Goal: Task Accomplishment & Management: Complete application form

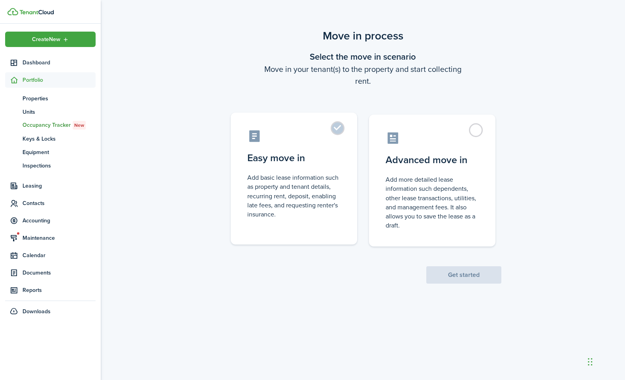
click at [343, 126] on label "Easy move in Add basic lease information such as property and tenant details, r…" at bounding box center [294, 179] width 126 height 132
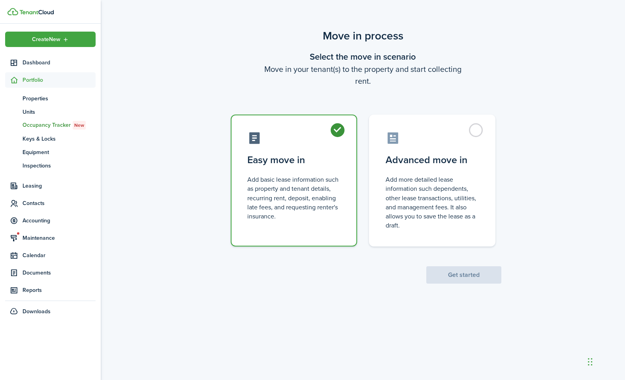
radio input "true"
click at [457, 278] on button "Get started" at bounding box center [463, 274] width 75 height 17
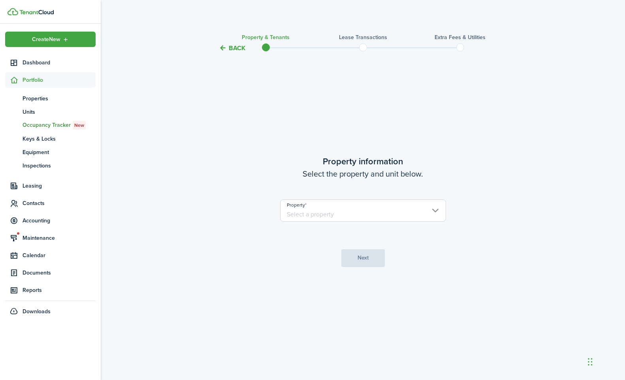
click at [431, 217] on input "Property" at bounding box center [363, 211] width 166 height 22
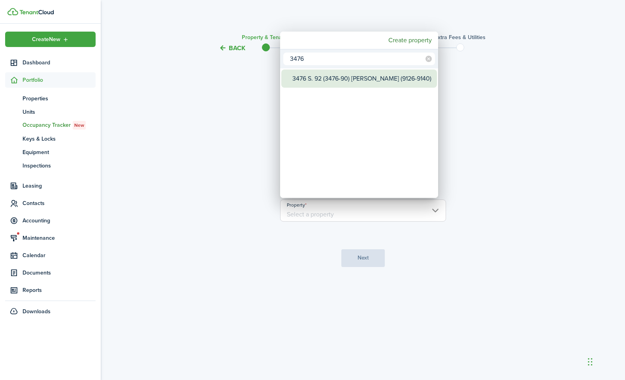
type input "3476"
click at [371, 86] on div "3476 S. 92 (3476-90) [PERSON_NAME] (9126-9140)" at bounding box center [362, 79] width 140 height 18
type input "3476 S. 92 (3476-90) [PERSON_NAME] (9126-9140)"
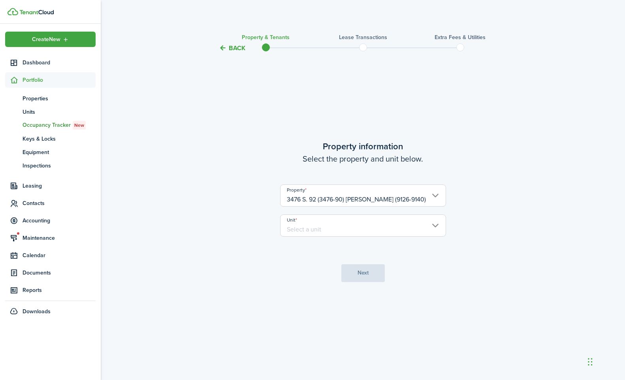
click at [362, 234] on input "Unit" at bounding box center [363, 226] width 166 height 22
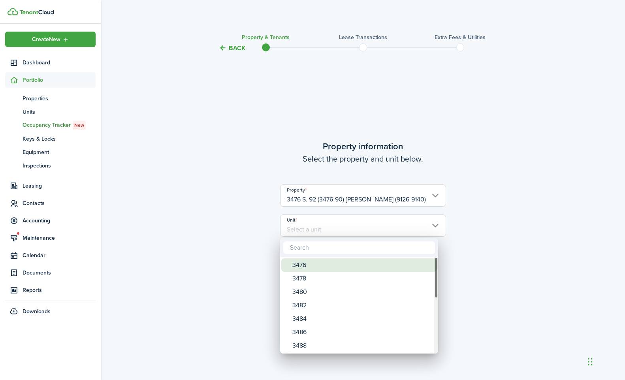
click at [351, 266] on div "3476" at bounding box center [362, 264] width 140 height 13
type input "3476"
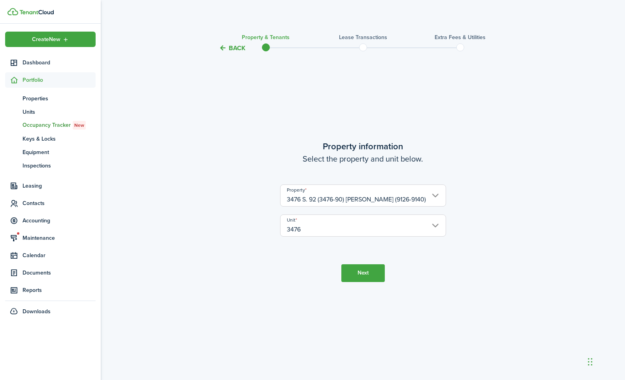
click at [364, 273] on button "Next" at bounding box center [362, 273] width 43 height 18
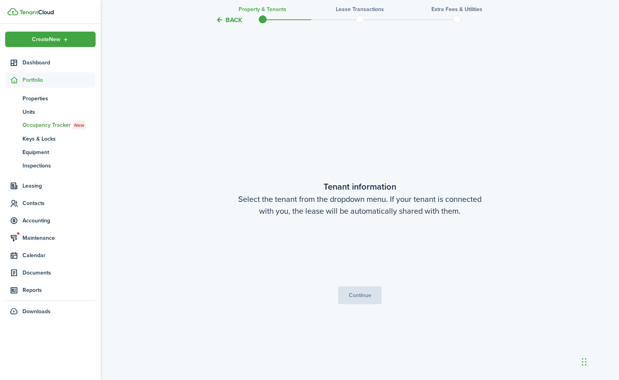
scroll to position [327, 0]
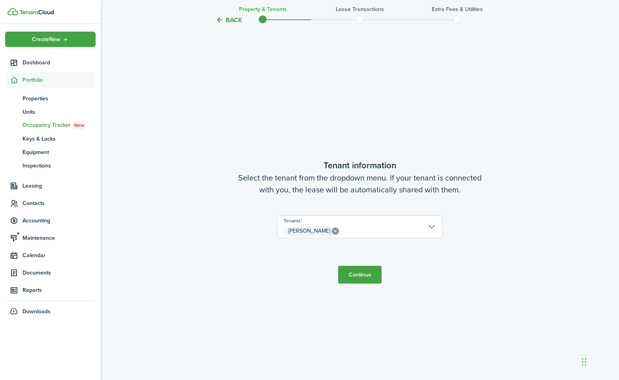
click at [366, 230] on span "[PERSON_NAME]" at bounding box center [359, 230] width 165 height 13
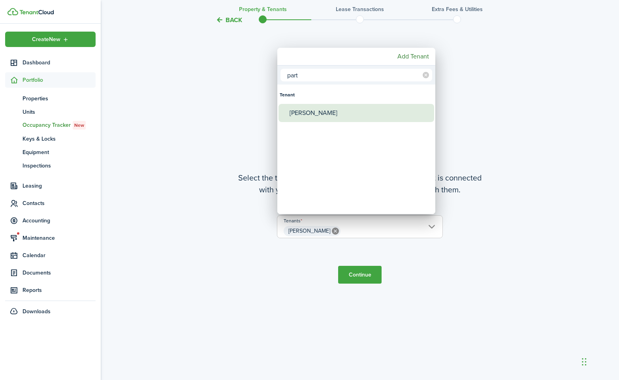
type input "part"
click at [322, 115] on div "[PERSON_NAME]" at bounding box center [360, 113] width 140 height 18
type input "[PERSON_NAME], [PERSON_NAME]"
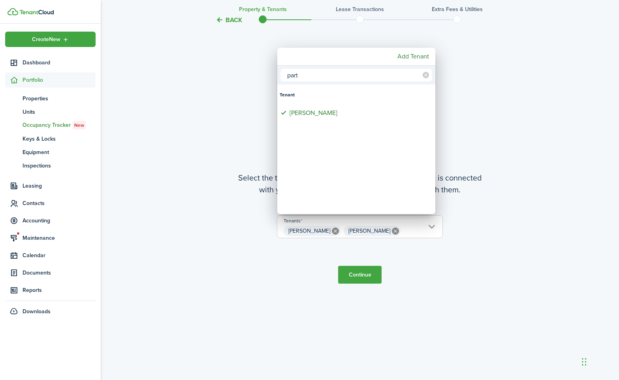
click at [351, 76] on input "part" at bounding box center [357, 75] width 152 height 13
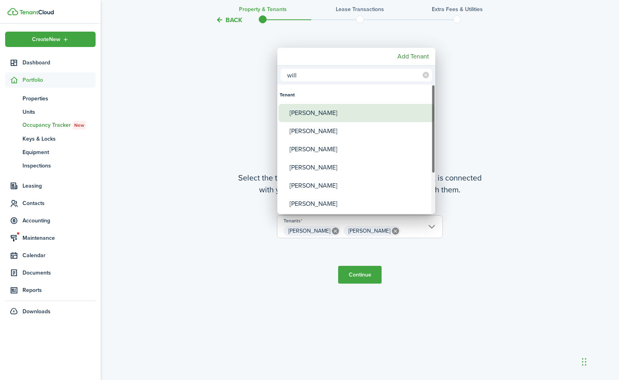
type input "will"
click at [329, 109] on div "[PERSON_NAME]" at bounding box center [360, 113] width 140 height 18
type input "[PERSON_NAME], [PERSON_NAME], [PERSON_NAME]"
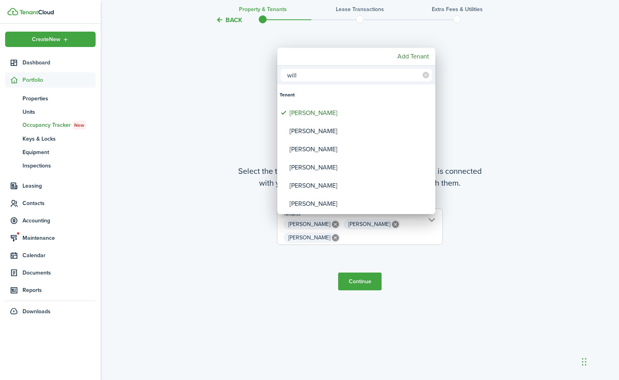
click at [363, 283] on div at bounding box center [310, 190] width 746 height 507
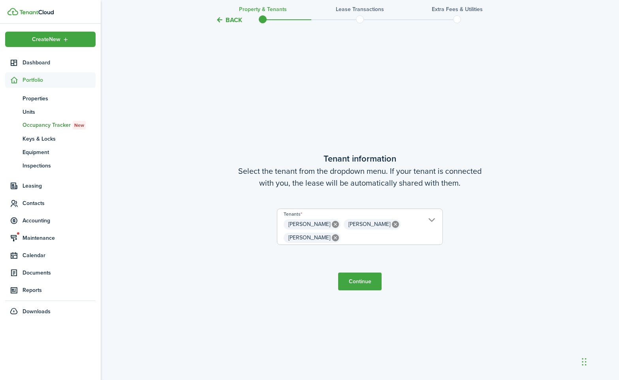
click at [363, 283] on button "Continue" at bounding box center [359, 282] width 43 height 18
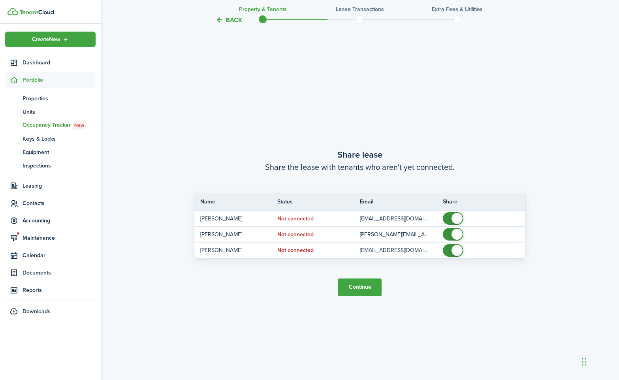
scroll to position [707, 0]
click at [362, 290] on button "Continue" at bounding box center [359, 287] width 43 height 18
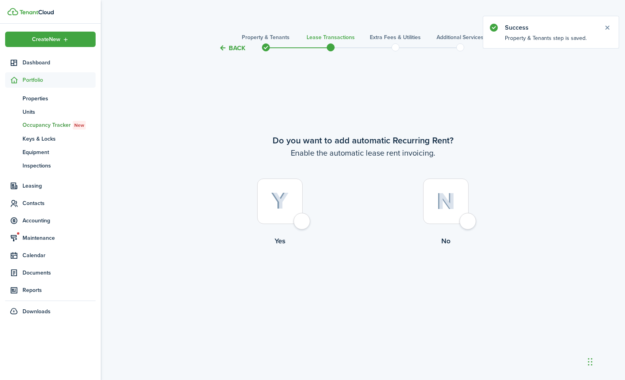
click at [301, 219] on div at bounding box center [279, 201] width 45 height 45
radio input "true"
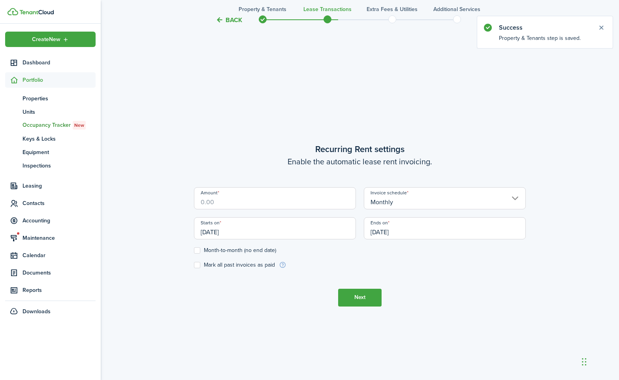
scroll to position [327, 0]
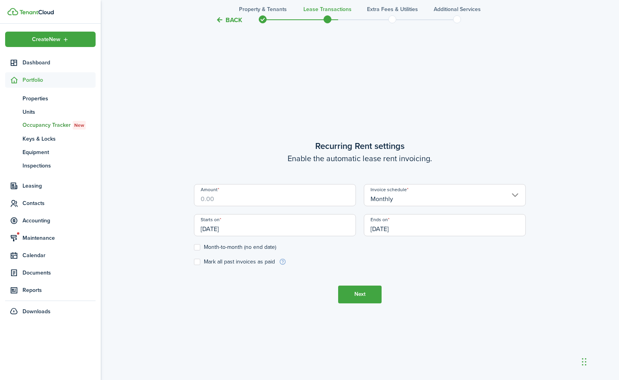
click at [246, 201] on input "Amount" at bounding box center [275, 195] width 162 height 22
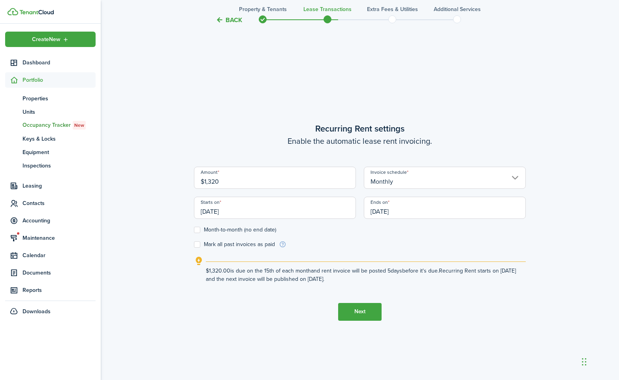
click at [516, 177] on input "Monthly" at bounding box center [445, 178] width 162 height 22
type input "$1,320.00"
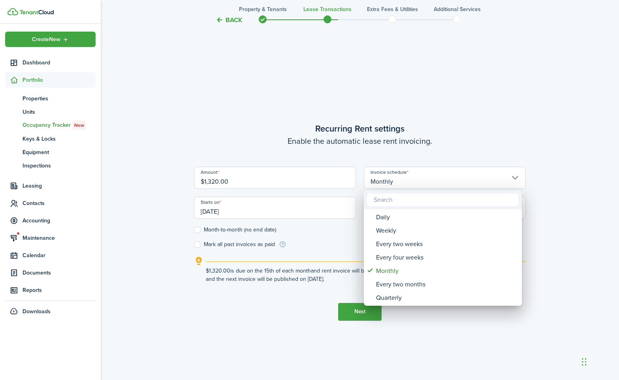
click at [516, 177] on div at bounding box center [310, 190] width 746 height 507
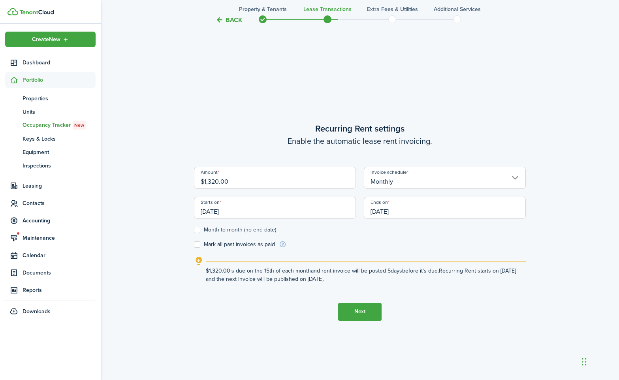
click at [257, 213] on input "[DATE]" at bounding box center [275, 208] width 162 height 22
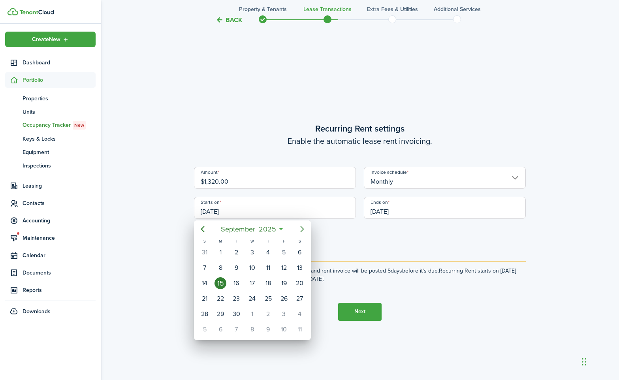
click at [300, 229] on icon "Next page" at bounding box center [302, 228] width 9 height 9
click at [299, 231] on icon "Next page" at bounding box center [302, 228] width 9 height 9
click at [205, 232] on icon "Previous page" at bounding box center [202, 228] width 9 height 9
click at [301, 230] on icon "Next page" at bounding box center [302, 228] width 9 height 9
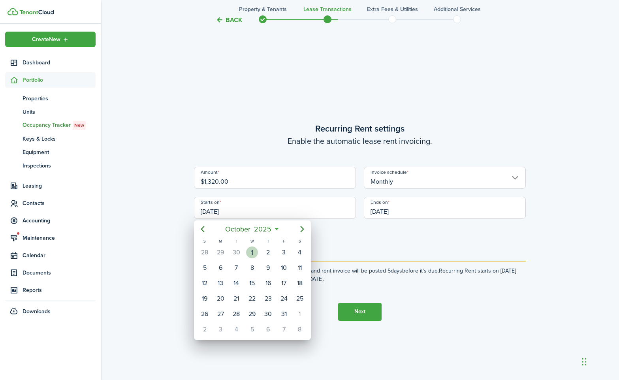
click at [256, 255] on div "1" at bounding box center [252, 253] width 12 height 12
type input "[DATE]"
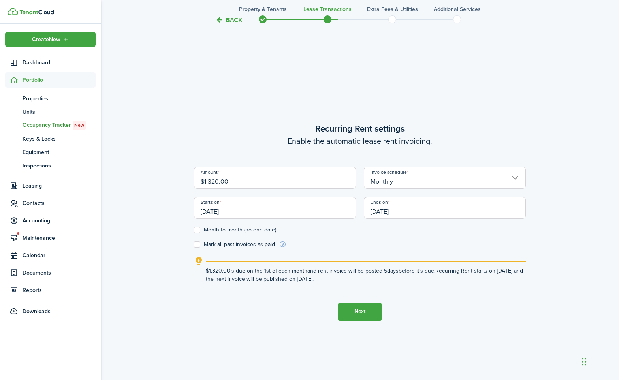
click at [407, 209] on input "[DATE]" at bounding box center [445, 208] width 162 height 22
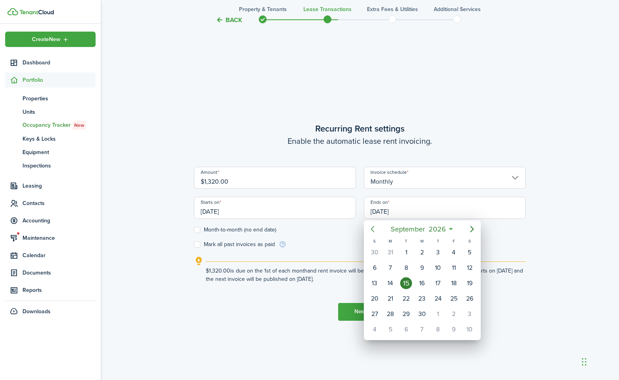
click at [373, 226] on icon "Previous page" at bounding box center [373, 229] width 4 height 6
click at [409, 313] on div "30" at bounding box center [406, 314] width 12 height 12
type input "[DATE]"
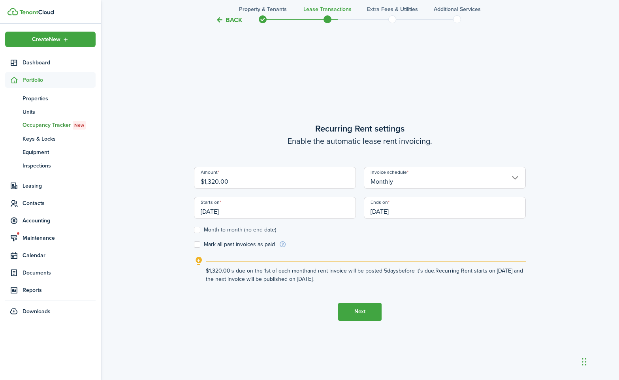
click at [356, 313] on button "Next" at bounding box center [359, 312] width 43 height 18
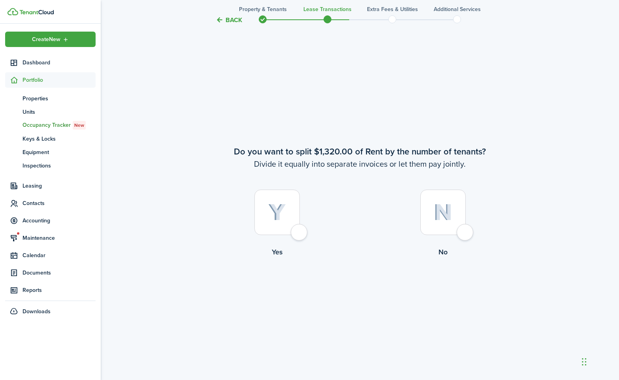
scroll to position [707, 0]
click at [466, 230] on div at bounding box center [442, 211] width 45 height 45
radio input "true"
click at [300, 233] on div at bounding box center [276, 211] width 45 height 45
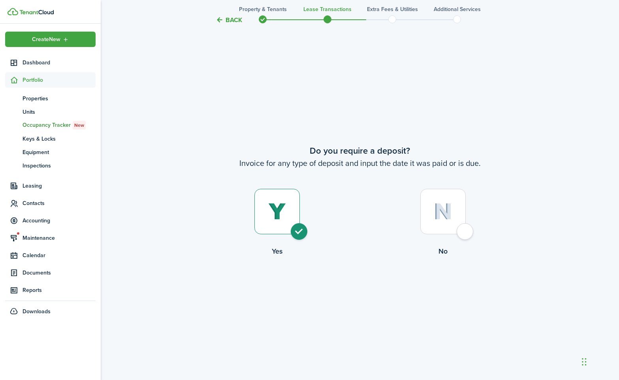
radio input "true"
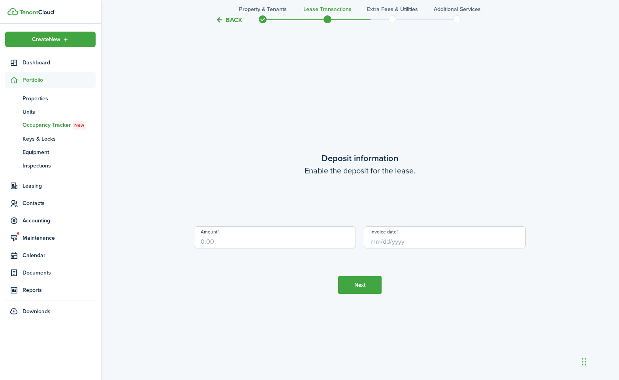
scroll to position [1468, 0]
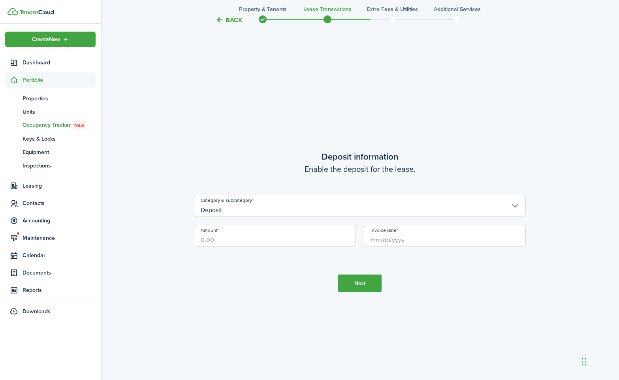
click at [253, 243] on input "Amount" at bounding box center [275, 236] width 162 height 22
click at [432, 241] on input "Invoice date" at bounding box center [445, 236] width 162 height 22
type input "$1,175.00"
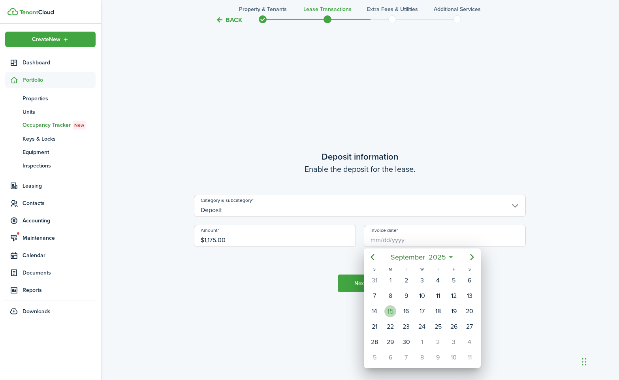
click at [388, 314] on div "15" at bounding box center [391, 311] width 12 height 12
type input "[DATE]"
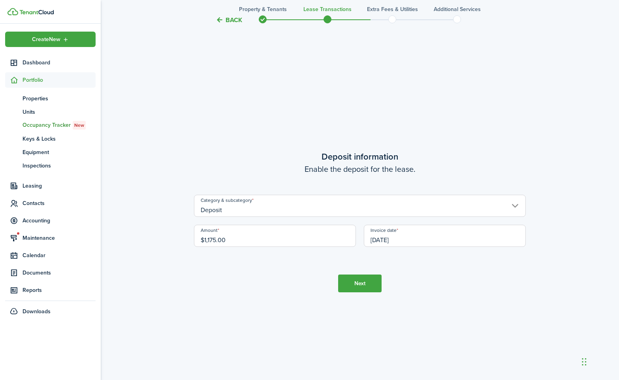
click at [356, 283] on button "Next" at bounding box center [359, 284] width 43 height 18
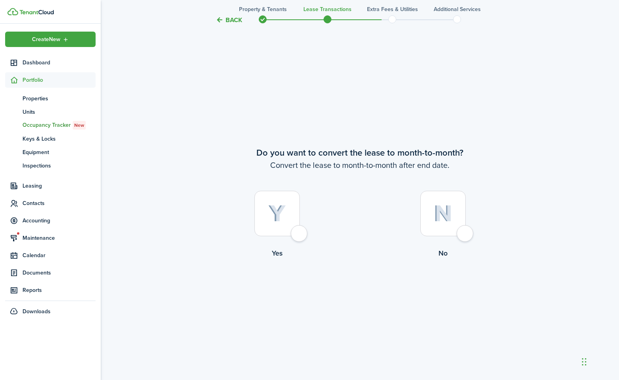
scroll to position [1848, 0]
click at [296, 233] on div at bounding box center [276, 211] width 45 height 45
radio input "true"
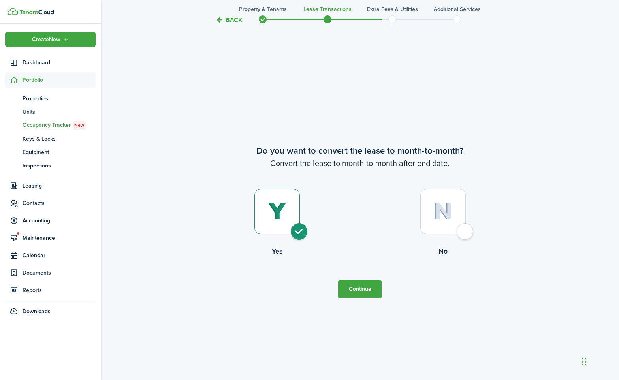
click at [365, 290] on button "Continue" at bounding box center [359, 290] width 43 height 18
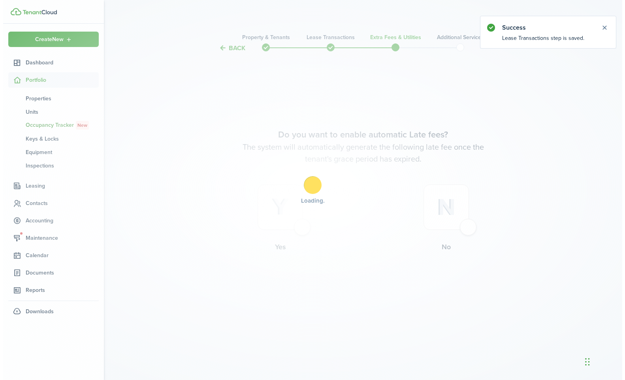
scroll to position [0, 0]
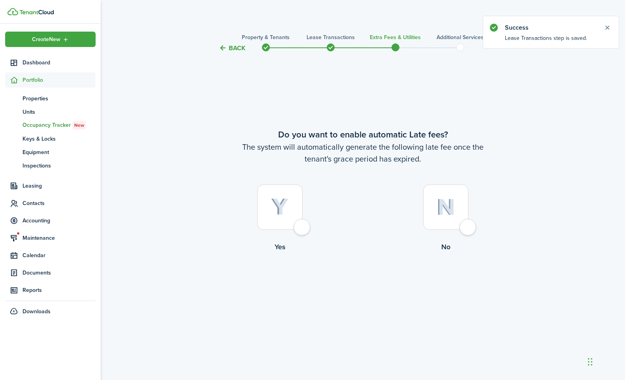
click at [303, 229] on div at bounding box center [279, 207] width 45 height 45
radio input "true"
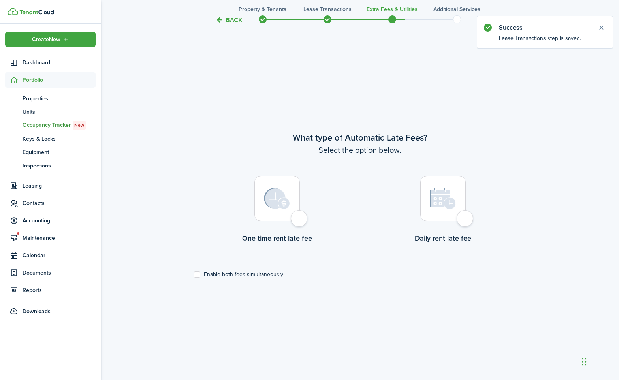
scroll to position [327, 0]
click at [305, 225] on label "One time rent late fee" at bounding box center [277, 210] width 166 height 72
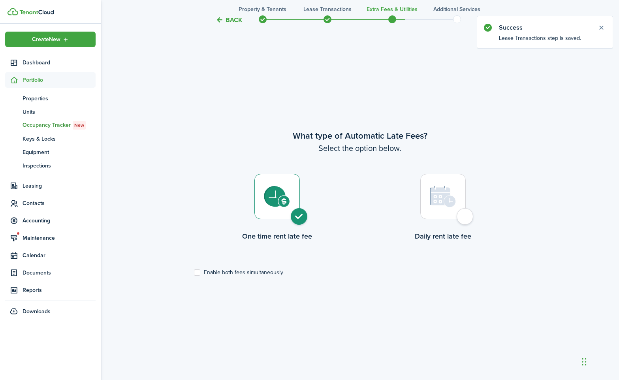
radio input "true"
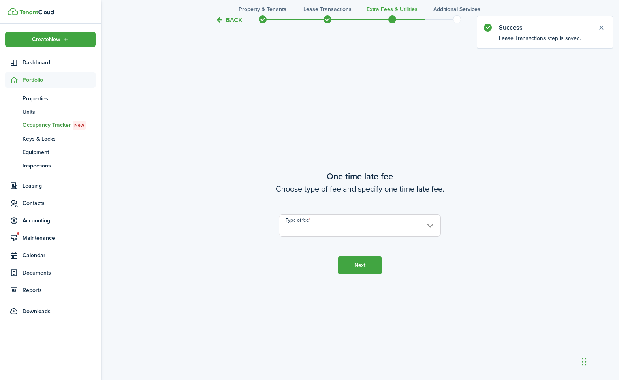
scroll to position [707, 0]
click at [353, 226] on input "Type of fee" at bounding box center [360, 225] width 162 height 22
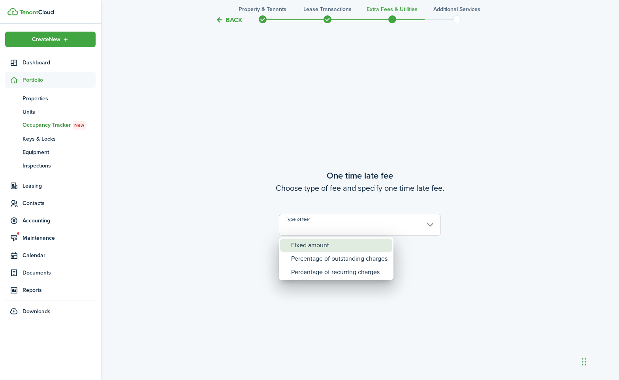
click at [338, 241] on div "Fixed amount" at bounding box center [339, 245] width 96 height 13
type input "Fixed amount"
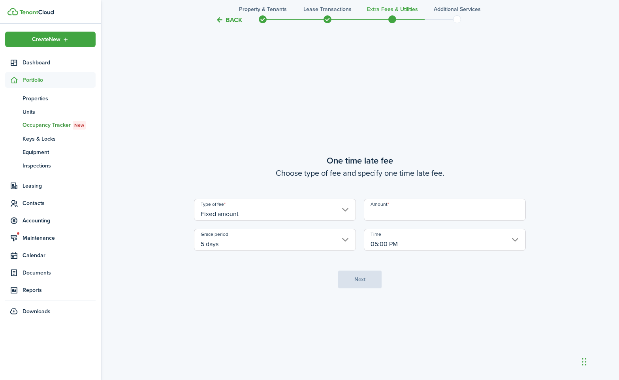
click at [437, 213] on input "Amount" at bounding box center [445, 210] width 162 height 22
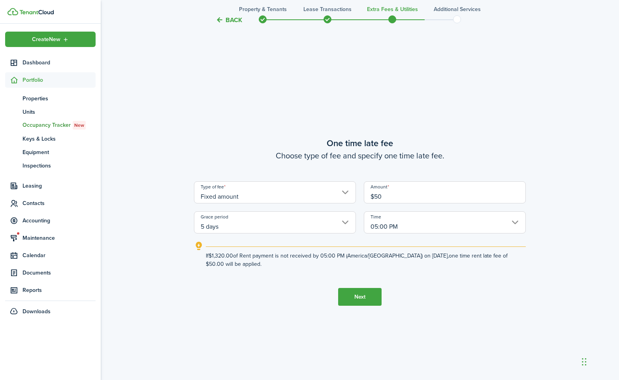
type input "$50.00"
click at [368, 293] on button "Next" at bounding box center [359, 297] width 43 height 18
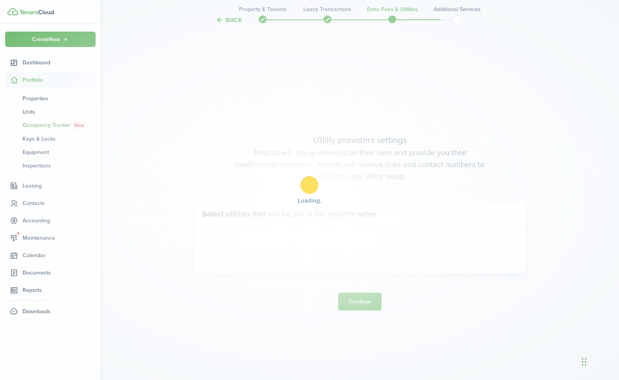
scroll to position [1088, 0]
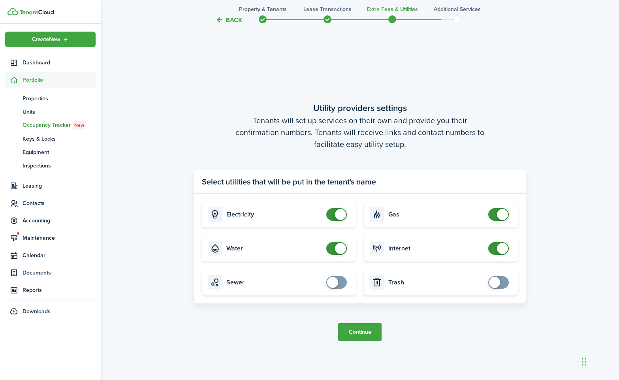
checkbox input "false"
click at [339, 247] on span at bounding box center [340, 248] width 11 height 11
checkbox input "false"
click at [503, 217] on span at bounding box center [502, 214] width 11 height 11
click at [356, 333] on button "Continue" at bounding box center [359, 332] width 43 height 18
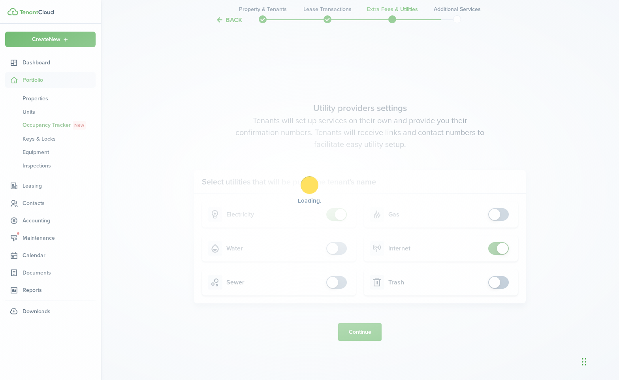
scroll to position [0, 0]
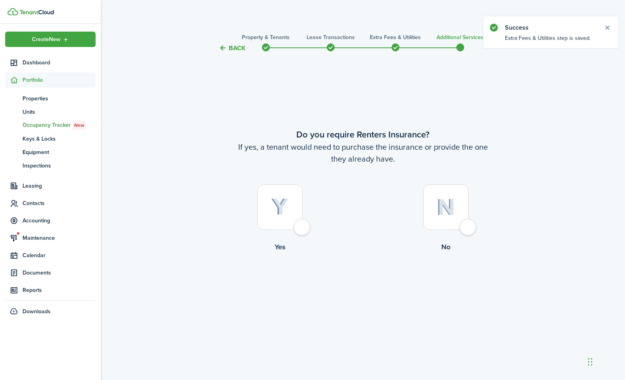
click at [468, 224] on div at bounding box center [445, 207] width 45 height 45
radio input "true"
click at [356, 286] on button "Complete move in" at bounding box center [363, 285] width 58 height 18
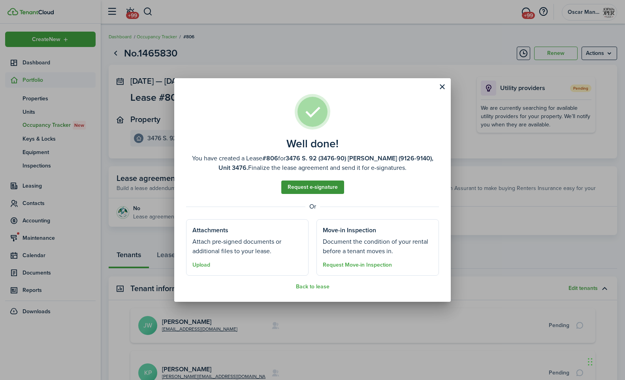
click at [316, 187] on link "Request e-signature" at bounding box center [312, 187] width 63 height 13
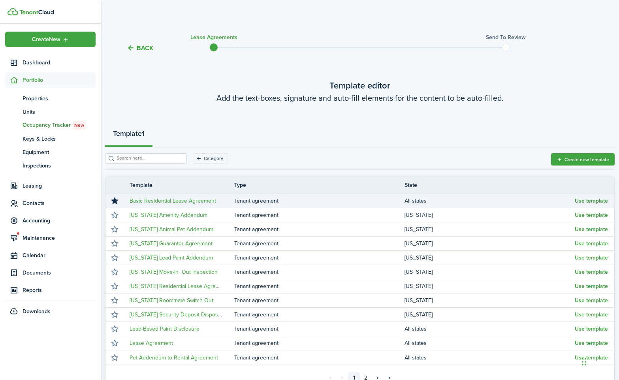
click at [593, 202] on button "Use template" at bounding box center [591, 201] width 33 height 6
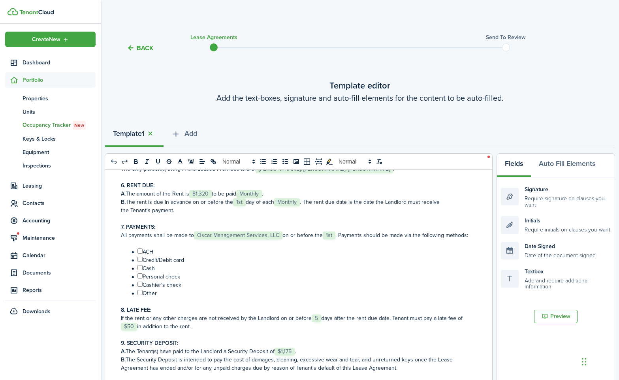
scroll to position [225, 0]
click at [139, 252] on input "﻿ ﻿" at bounding box center [140, 249] width 5 height 5
checkbox input "true"
click at [140, 260] on input "﻿ ﻿" at bounding box center [140, 257] width 5 height 5
checkbox input "true"
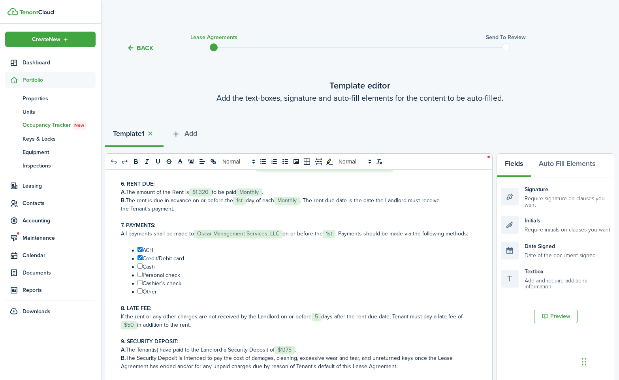
click at [140, 269] on input "﻿ ﻿" at bounding box center [140, 266] width 5 height 5
checkbox input "true"
drag, startPoint x: 141, startPoint y: 288, endPoint x: 141, endPoint y: 294, distance: 5.2
click at [141, 277] on input "﻿ ﻿" at bounding box center [140, 274] width 5 height 5
checkbox input "true"
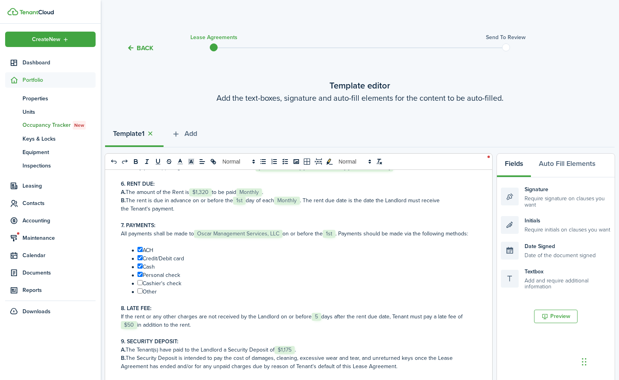
click at [141, 285] on input "﻿ ﻿" at bounding box center [140, 282] width 5 height 5
checkbox input "true"
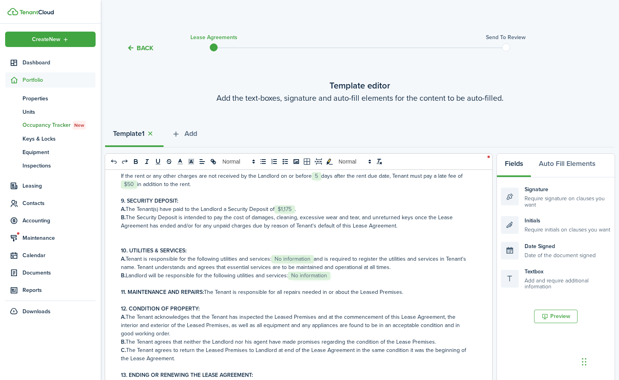
scroll to position [367, 0]
click at [285, 262] on span "No information" at bounding box center [292, 258] width 42 height 8
click at [308, 279] on span "No information" at bounding box center [309, 275] width 42 height 8
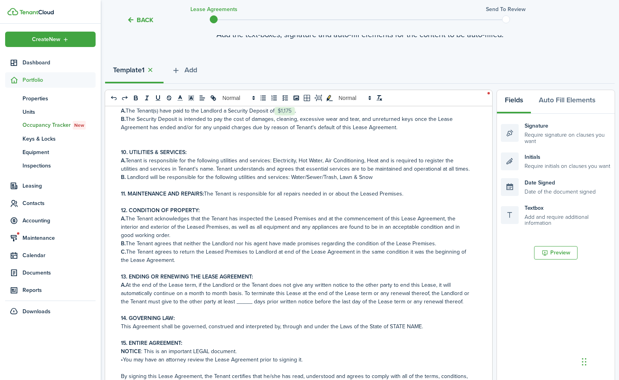
scroll to position [70, 0]
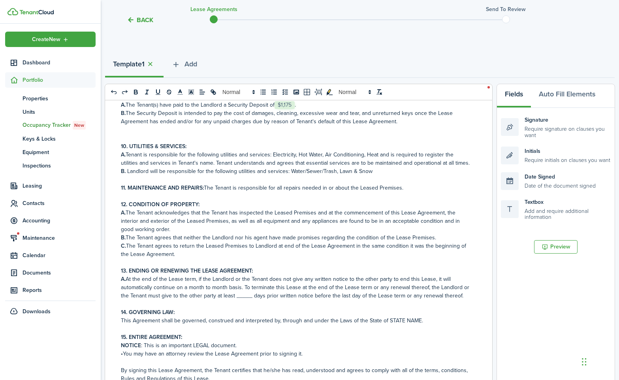
click at [244, 295] on p "A. At the end of the Lease term, if the Landlord or the Tenant does not give an…" at bounding box center [296, 287] width 350 height 25
drag, startPoint x: 417, startPoint y: 320, endPoint x: 386, endPoint y: 321, distance: 30.4
click at [386, 321] on p "This Agreement shall be governed, construed and interpreted by, through and und…" at bounding box center [296, 321] width 350 height 8
drag, startPoint x: 409, startPoint y: 321, endPoint x: 387, endPoint y: 321, distance: 22.5
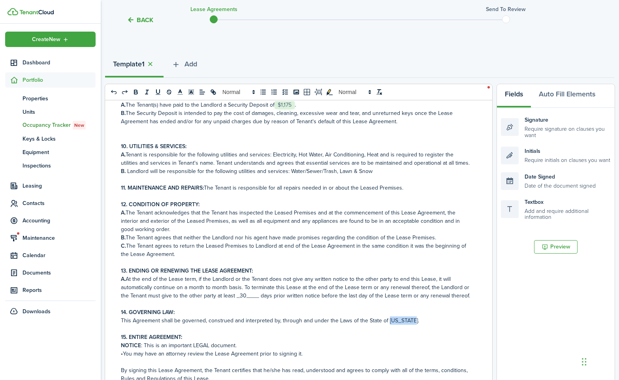
click at [387, 321] on p "This Agreement shall be governed, construed and interpreted by, through and und…" at bounding box center [296, 321] width 350 height 8
copy p "[US_STATE]"
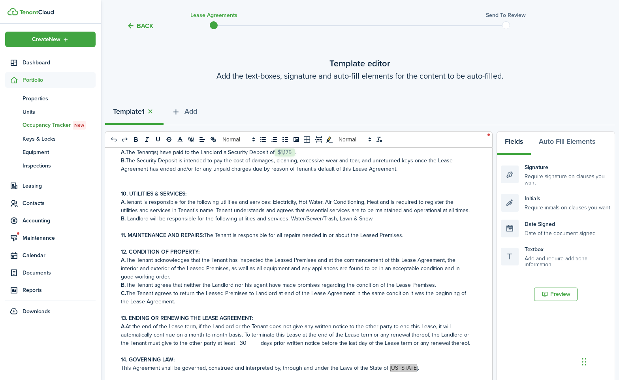
scroll to position [0, 0]
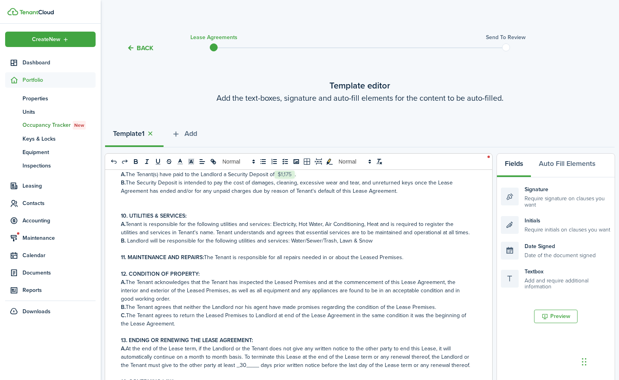
click at [405, 253] on p "11. MAINTENANCE AND REPAIRS: The Tenant is responsible for all repairs needed i…" at bounding box center [296, 257] width 350 height 8
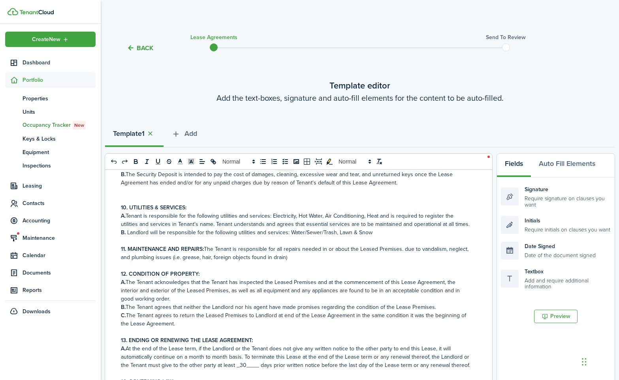
click at [402, 249] on p "11. MAINTENANCE AND REPAIRS: The Tenant is responsible for all repairs needed i…" at bounding box center [296, 253] width 350 height 17
click at [287, 248] on p "11. MAINTENANCE AND REPAIRS: The Tenant is responsible for all repairs needed i…" at bounding box center [296, 253] width 350 height 17
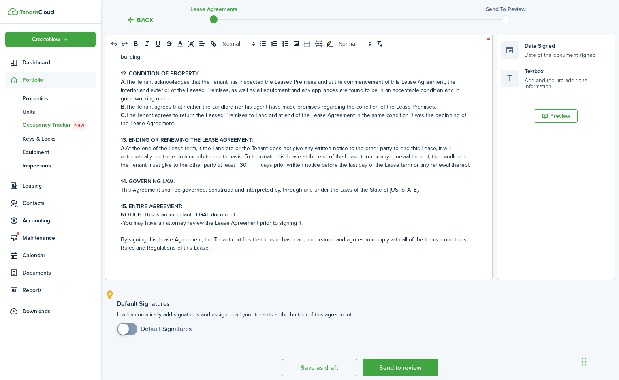
scroll to position [234, 0]
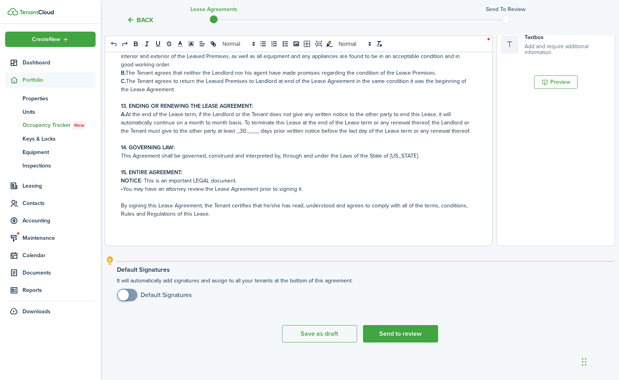
click at [240, 181] on p "NOTICE : This is an important LEGAL document." at bounding box center [296, 181] width 350 height 8
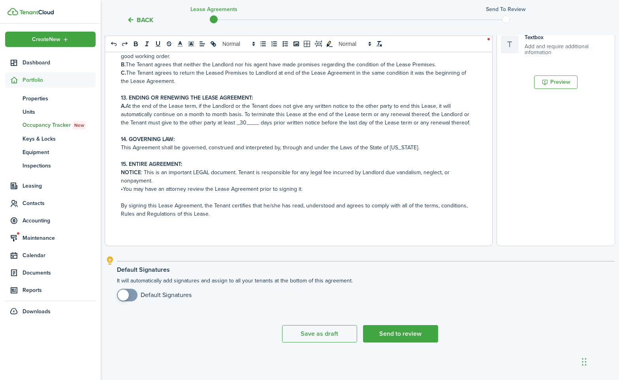
checkbox input "true"
click at [125, 294] on span at bounding box center [123, 295] width 11 height 11
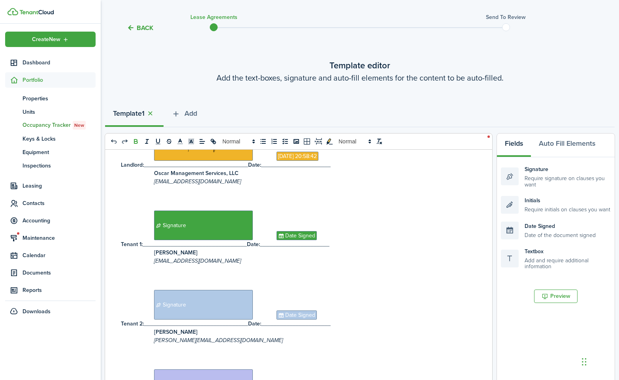
scroll to position [0, 0]
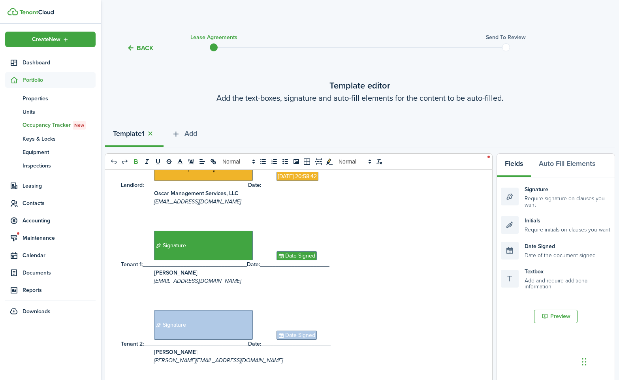
click at [451, 301] on p at bounding box center [296, 298] width 350 height 8
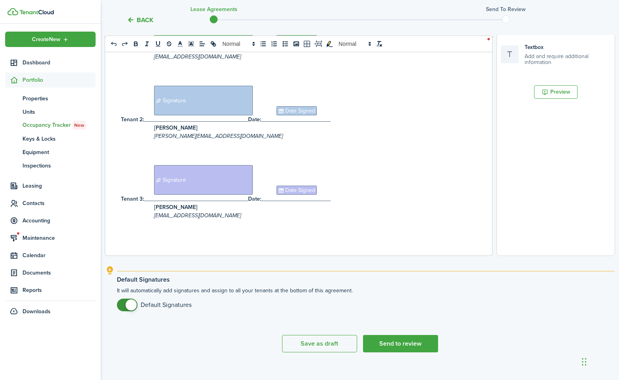
scroll to position [234, 0]
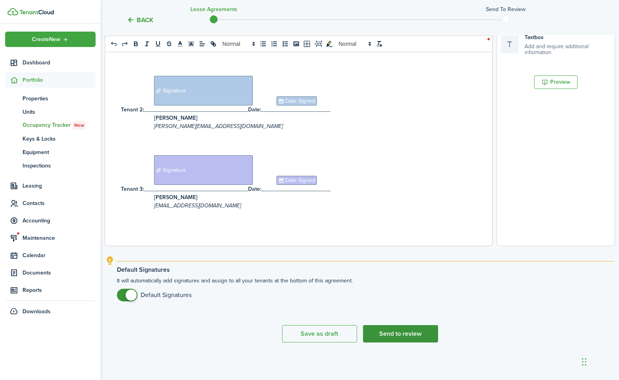
click at [390, 334] on button "Send to review" at bounding box center [400, 333] width 75 height 17
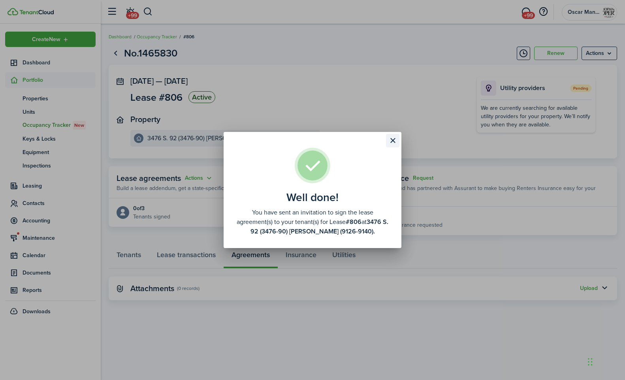
click at [392, 142] on button "Close modal" at bounding box center [392, 140] width 13 height 13
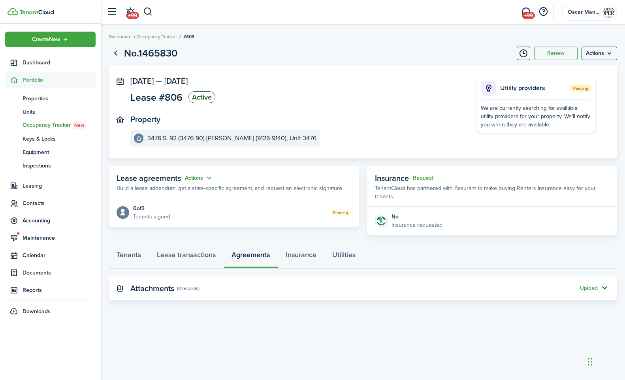
click at [202, 179] on button "Actions" at bounding box center [199, 178] width 28 height 9
click at [202, 192] on link "Edit" at bounding box center [179, 194] width 69 height 14
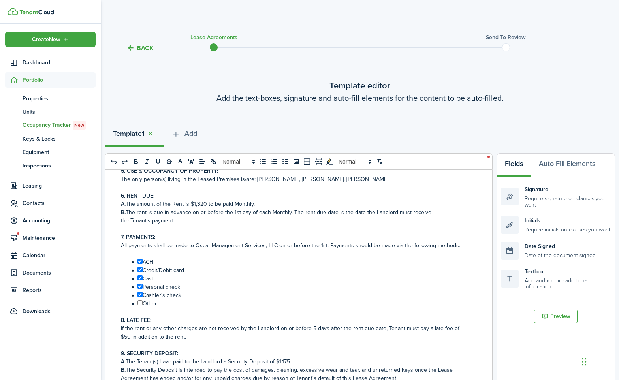
scroll to position [461, 0]
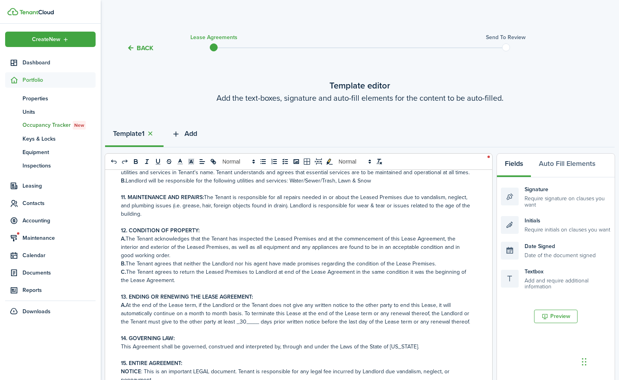
click at [196, 133] on span "Add" at bounding box center [191, 133] width 13 height 11
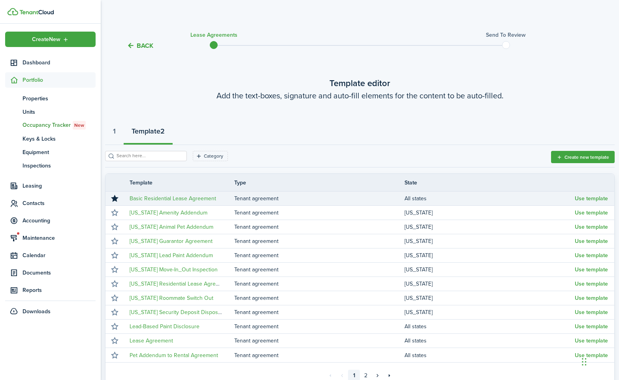
scroll to position [82, 0]
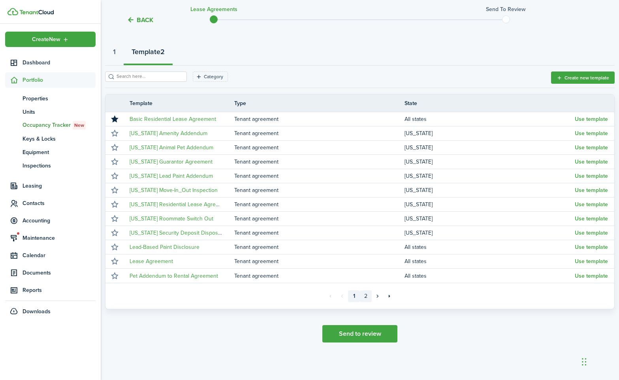
click at [365, 294] on link "2" at bounding box center [366, 296] width 12 height 12
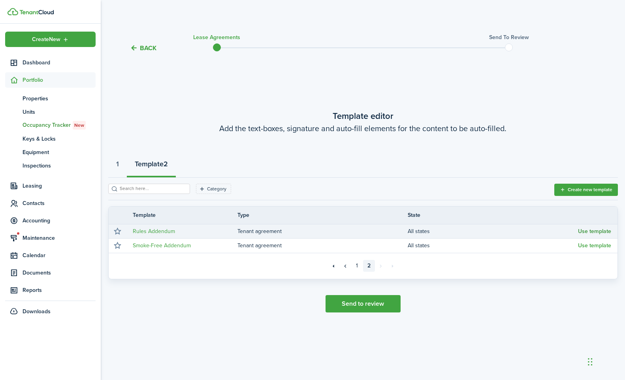
click at [599, 232] on button "Use template" at bounding box center [594, 231] width 33 height 6
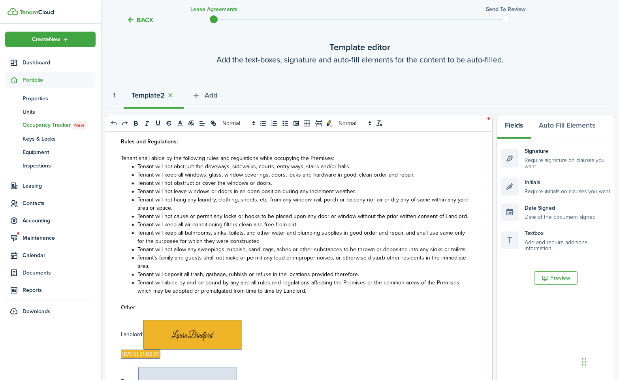
scroll to position [234, 0]
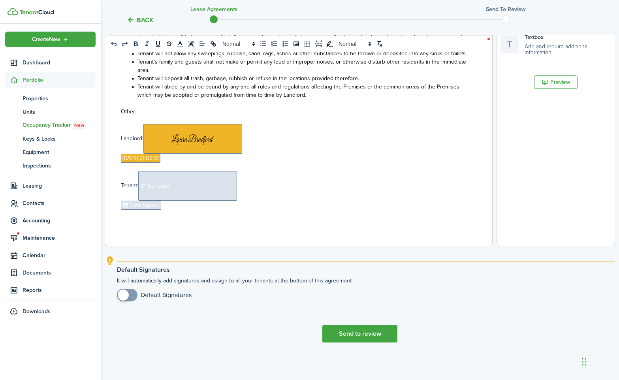
checkbox input "true"
click at [121, 297] on span at bounding box center [123, 295] width 11 height 11
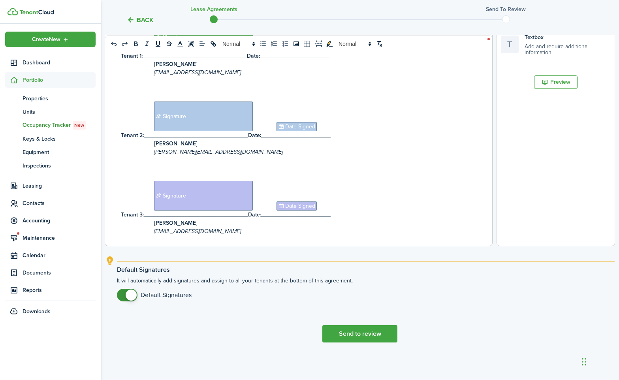
scroll to position [377, 0]
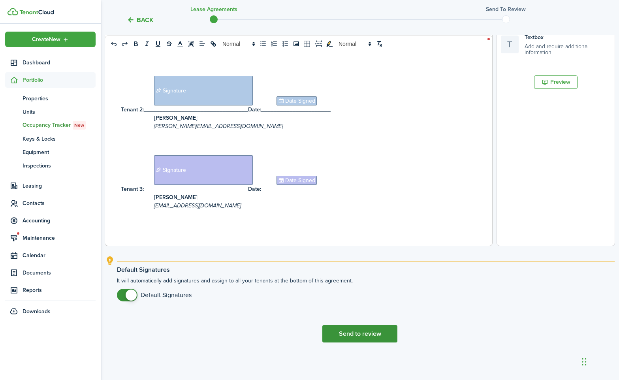
click at [358, 334] on button "Send to review" at bounding box center [359, 333] width 75 height 17
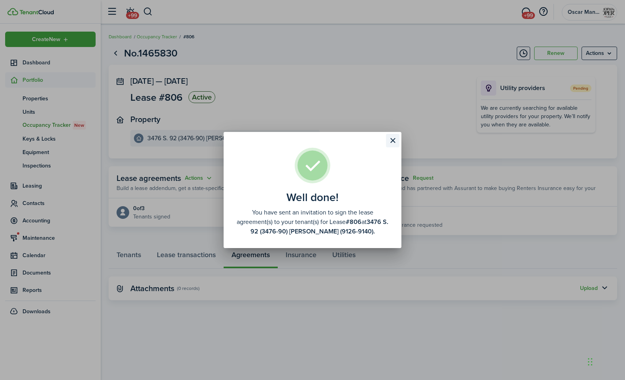
click at [392, 139] on button "Close modal" at bounding box center [392, 140] width 13 height 13
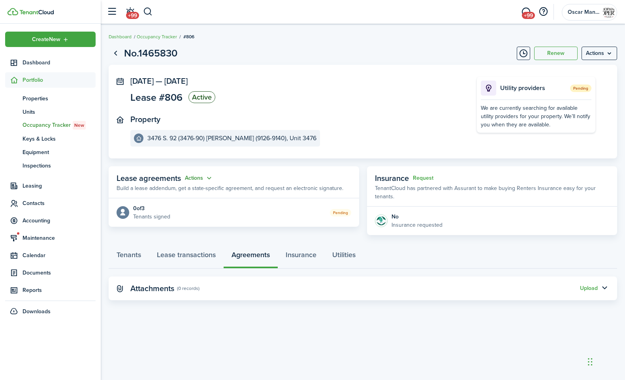
click at [188, 180] on button "Actions" at bounding box center [199, 178] width 28 height 9
click at [192, 193] on link "Edit" at bounding box center [179, 194] width 69 height 14
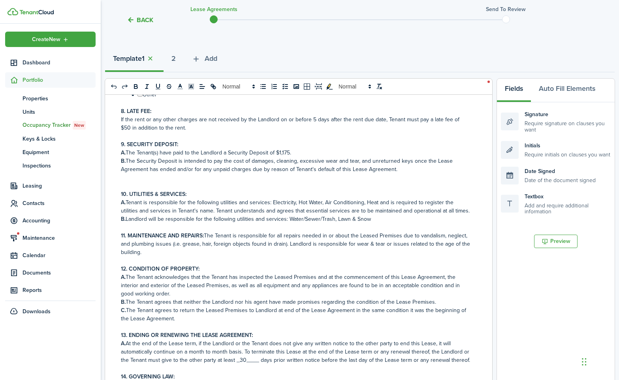
scroll to position [367, 0]
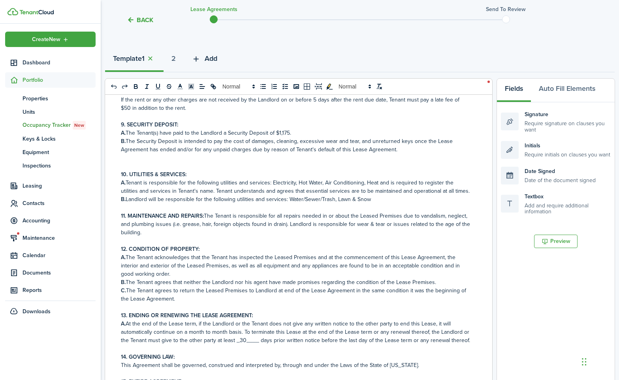
click at [215, 59] on span "Add" at bounding box center [211, 58] width 13 height 11
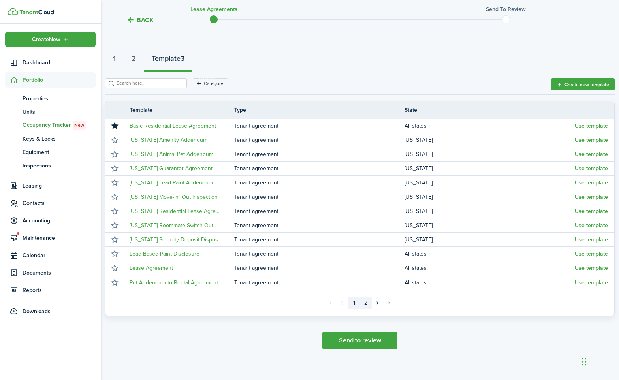
click at [368, 302] on link "2" at bounding box center [366, 303] width 12 height 12
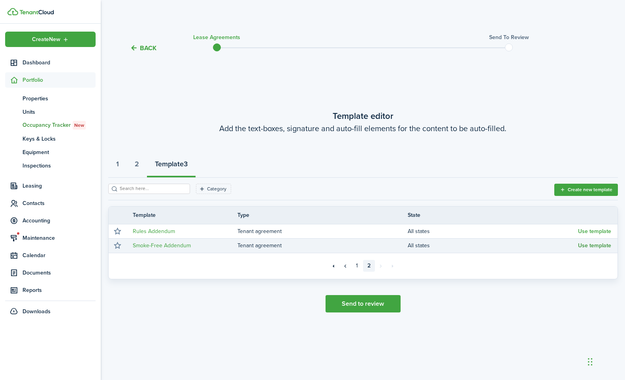
click at [600, 244] on button "Use template" at bounding box center [594, 246] width 33 height 6
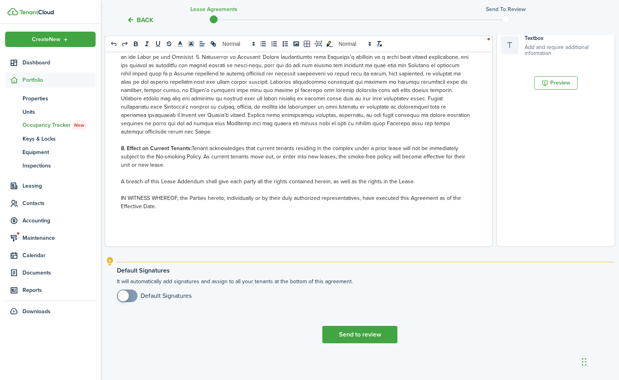
scroll to position [234, 0]
checkbox input "true"
click at [120, 296] on span at bounding box center [123, 295] width 11 height 11
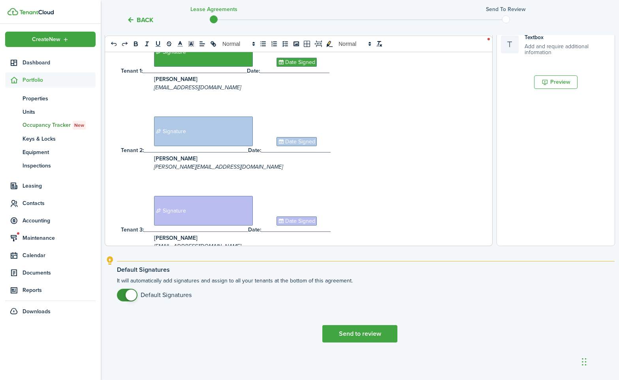
scroll to position [615, 0]
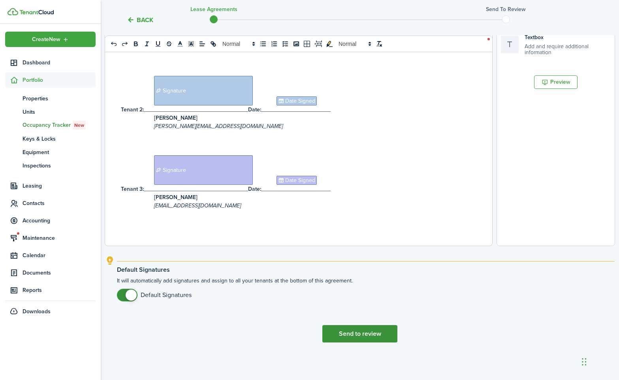
click at [363, 337] on button "Send to review" at bounding box center [359, 333] width 75 height 17
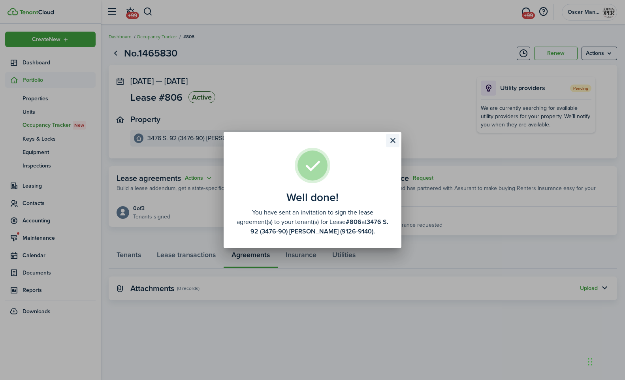
click at [394, 143] on button "Close modal" at bounding box center [392, 140] width 13 height 13
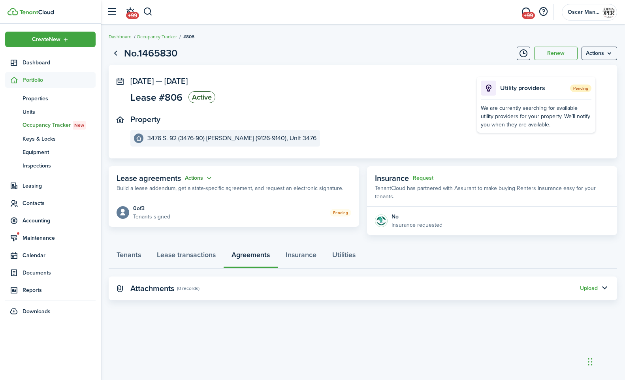
click at [202, 177] on button "Actions" at bounding box center [199, 178] width 28 height 9
click at [196, 188] on link "Edit" at bounding box center [179, 194] width 69 height 14
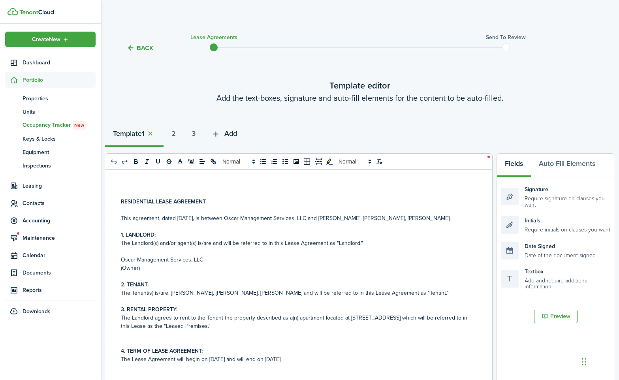
click at [237, 133] on span "Add" at bounding box center [230, 133] width 13 height 11
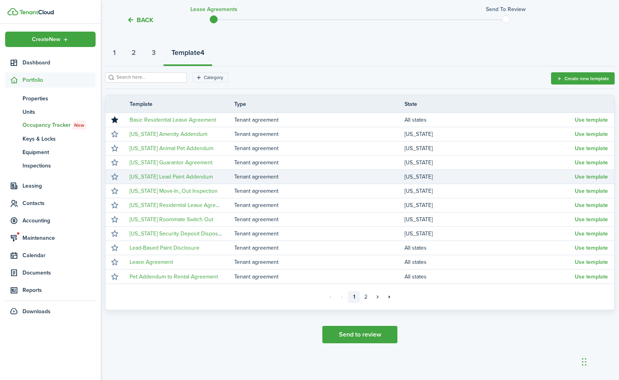
scroll to position [82, 0]
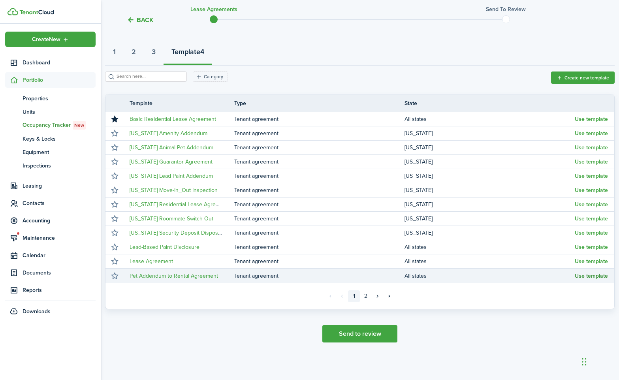
click at [587, 277] on button "Use template" at bounding box center [591, 276] width 33 height 6
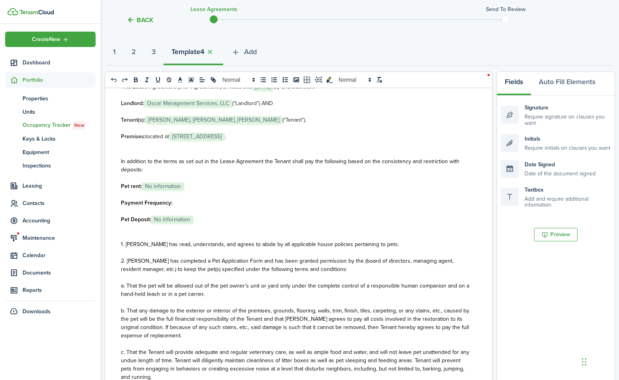
scroll to position [88, 0]
click at [167, 188] on span "No information" at bounding box center [163, 186] width 42 height 8
click at [225, 198] on p "Payment Frequency:" at bounding box center [296, 202] width 350 height 8
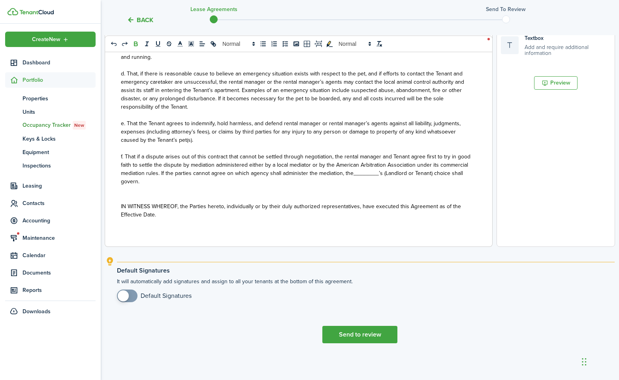
scroll to position [234, 0]
checkbox input "true"
click at [128, 295] on span at bounding box center [123, 295] width 11 height 11
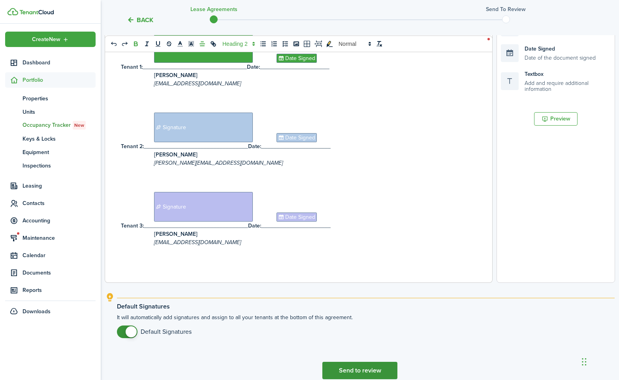
click at [351, 369] on button "Send to review" at bounding box center [359, 370] width 75 height 17
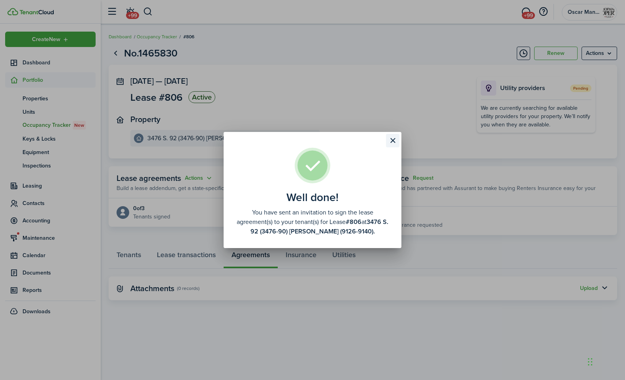
click at [392, 138] on button "Close modal" at bounding box center [392, 140] width 13 height 13
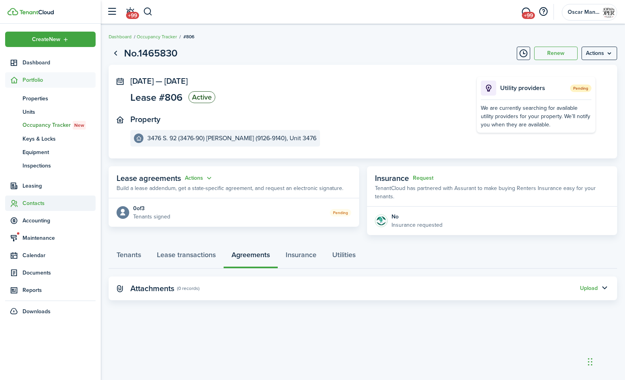
click at [36, 204] on span "Contacts" at bounding box center [59, 203] width 73 height 8
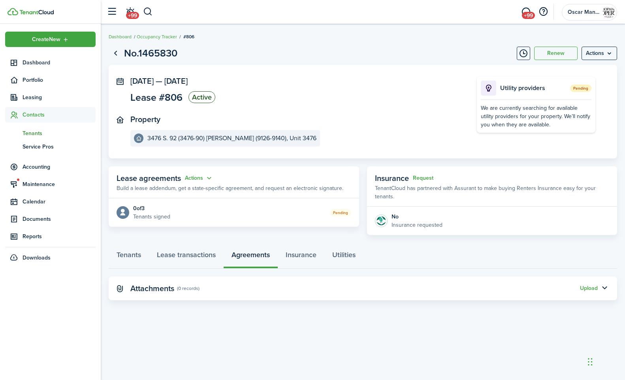
click at [32, 133] on span "Tenants" at bounding box center [59, 133] width 73 height 8
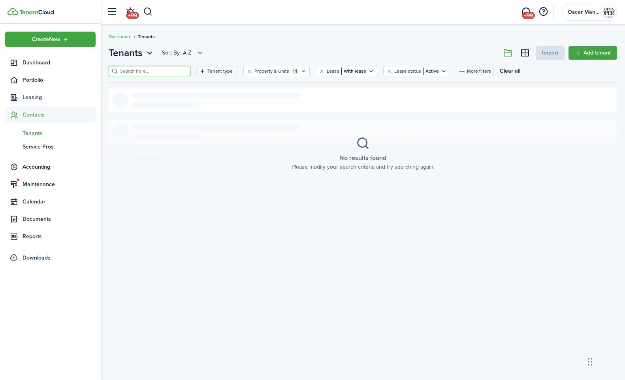
click at [144, 68] on input "search" at bounding box center [153, 72] width 70 height 8
click at [500, 70] on button "Clear all" at bounding box center [510, 71] width 21 height 10
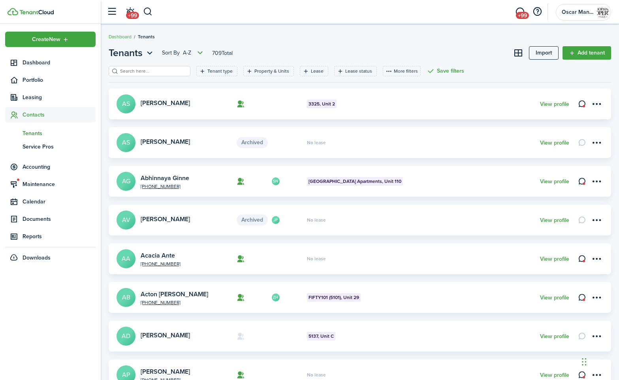
click at [156, 70] on input "search" at bounding box center [153, 72] width 70 height 8
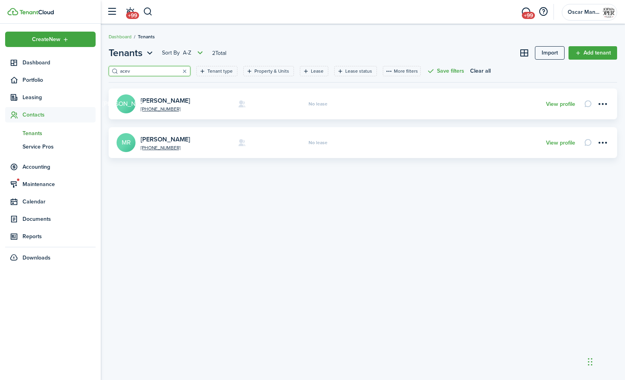
type input "acev"
click at [227, 98] on card-title "[PERSON_NAME]" at bounding box center [186, 100] width 91 height 7
click at [207, 102] on card-title "[PERSON_NAME]" at bounding box center [186, 100] width 91 height 7
click at [473, 105] on card-additional-info "No lease" at bounding box center [425, 104] width 232 height 5
click at [439, 103] on card-additional-info "No lease" at bounding box center [425, 104] width 232 height 5
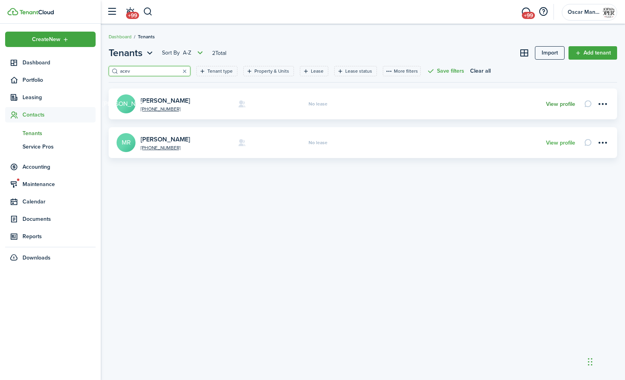
click at [558, 104] on link "View profile" at bounding box center [560, 104] width 29 height 6
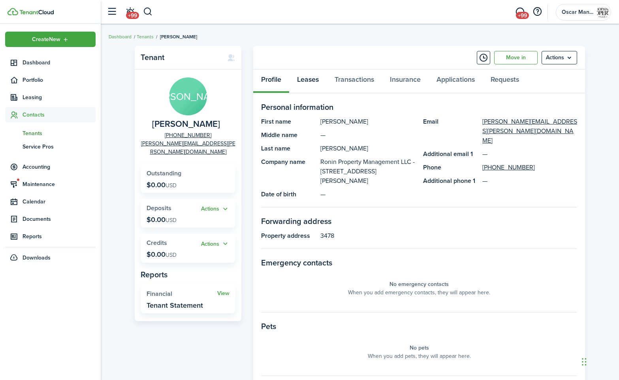
click at [305, 81] on link "Leases" at bounding box center [308, 82] width 38 height 24
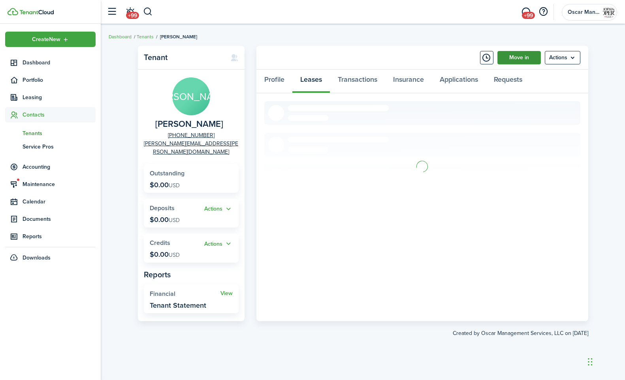
click at [517, 60] on link "Move in" at bounding box center [519, 57] width 43 height 13
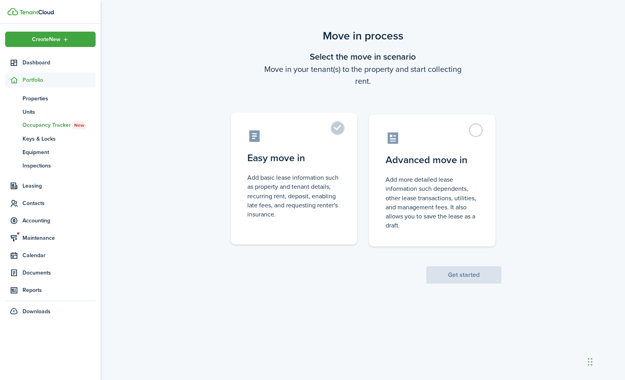
click at [339, 125] on label "Easy move in Add basic lease information such as property and tenant details, r…" at bounding box center [294, 179] width 126 height 132
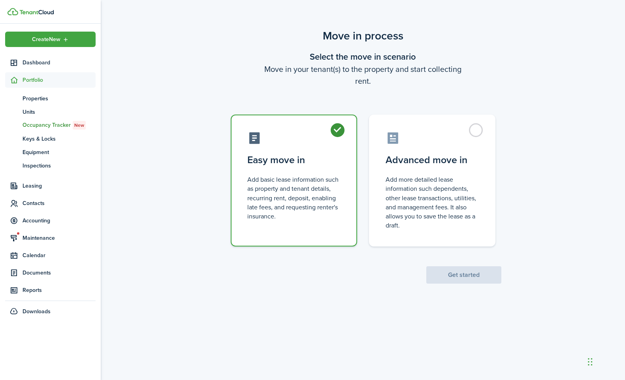
radio input "true"
click at [445, 280] on button "Get started" at bounding box center [463, 274] width 75 height 17
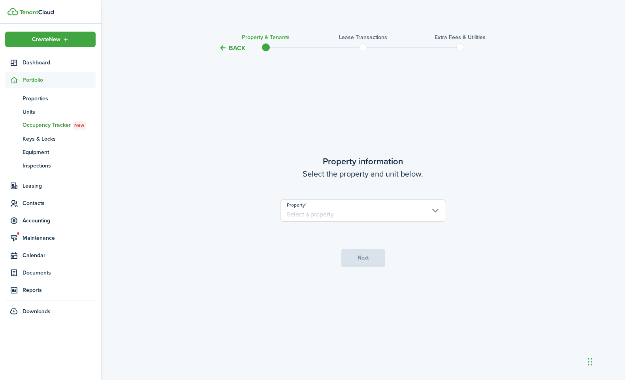
click at [370, 215] on input "Property" at bounding box center [363, 211] width 166 height 22
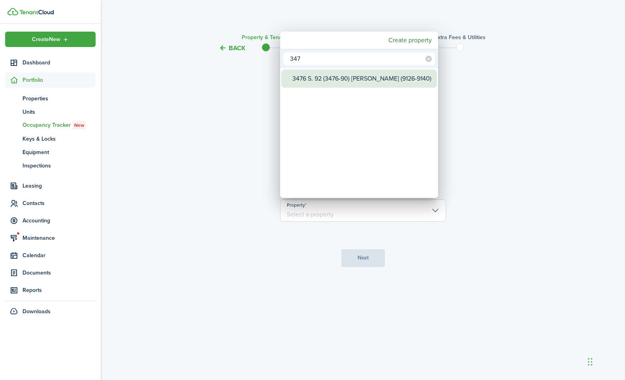
type input "347"
click at [330, 82] on div "3476 S. 92 (3476-90) [PERSON_NAME] (9126-9140)" at bounding box center [362, 79] width 140 height 18
type input "3476 S. 92 (3476-90) [PERSON_NAME] (9126-9140)"
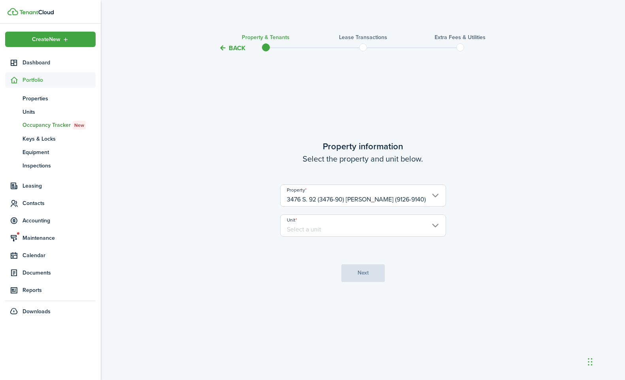
click at [332, 230] on input "Unit" at bounding box center [363, 226] width 166 height 22
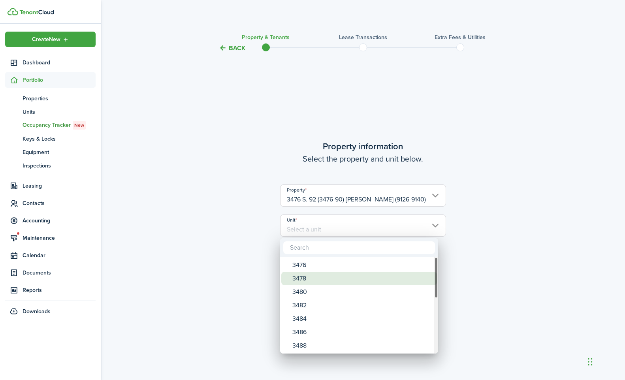
click at [311, 276] on div "3478" at bounding box center [362, 278] width 140 height 13
type input "3478"
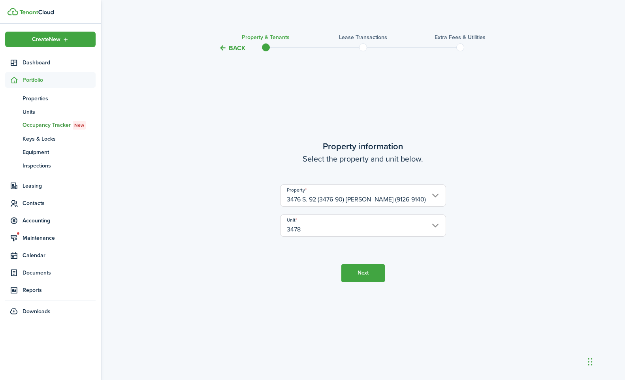
click at [355, 276] on button "Next" at bounding box center [362, 273] width 43 height 18
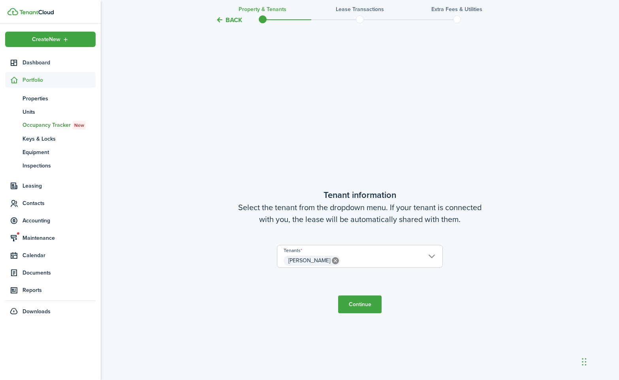
scroll to position [327, 0]
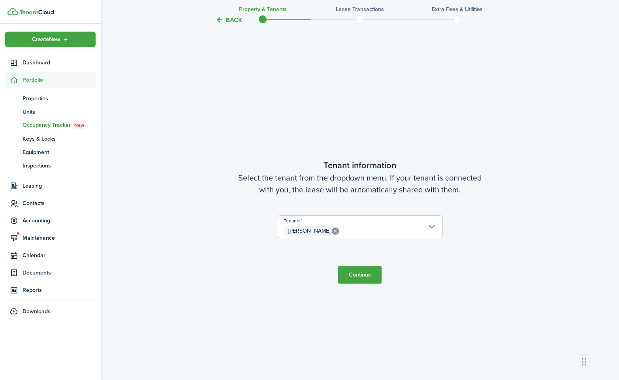
click at [357, 232] on span "[PERSON_NAME]" at bounding box center [359, 230] width 165 height 13
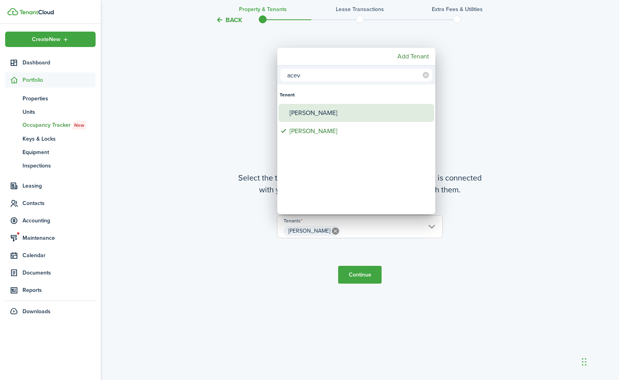
type input "acev"
click at [347, 111] on div "[PERSON_NAME]" at bounding box center [360, 113] width 140 height 18
type input "[PERSON_NAME], [PERSON_NAME]"
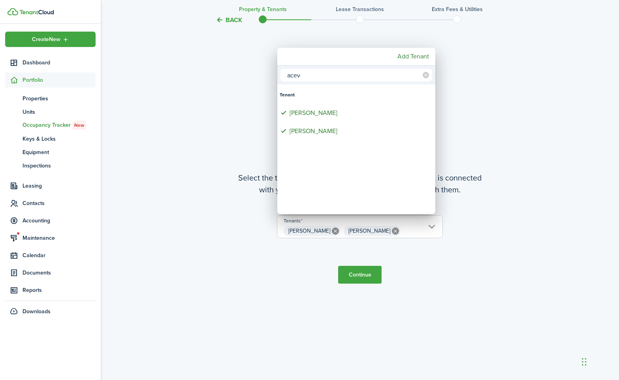
click at [354, 273] on div at bounding box center [310, 190] width 746 height 507
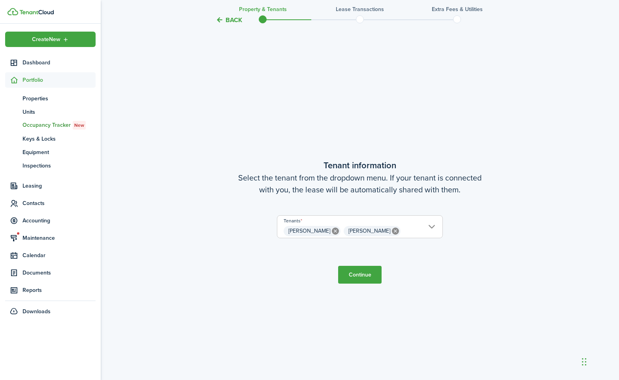
click at [360, 274] on button "Continue" at bounding box center [359, 275] width 43 height 18
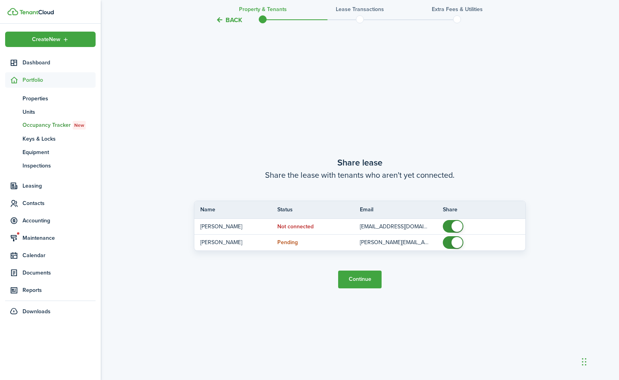
scroll to position [707, 0]
click at [354, 281] on button "Continue" at bounding box center [359, 279] width 43 height 18
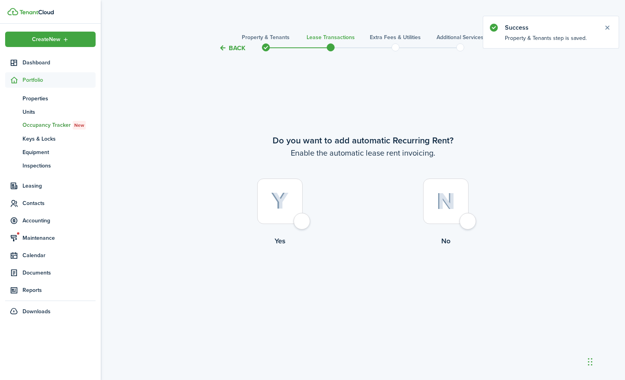
click at [303, 224] on div at bounding box center [279, 201] width 45 height 45
radio input "true"
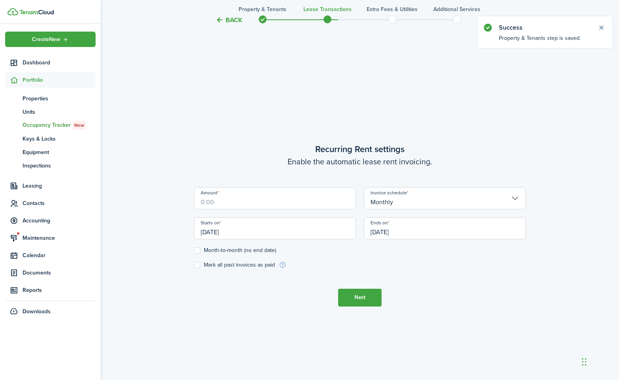
scroll to position [327, 0]
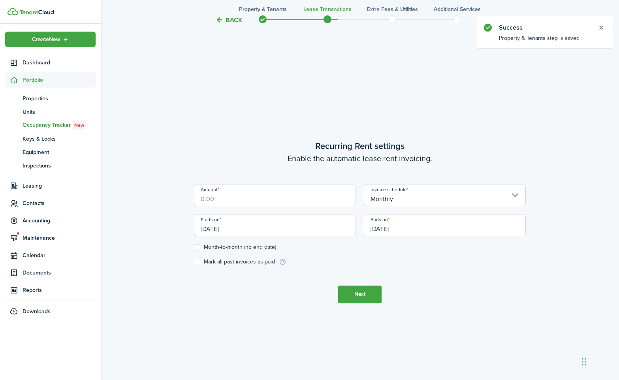
click at [285, 204] on input "Amount" at bounding box center [275, 195] width 162 height 22
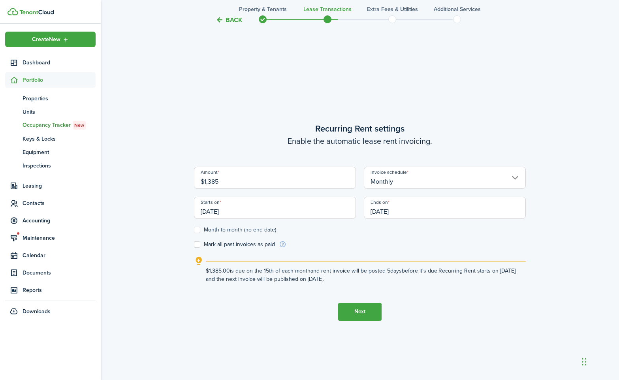
click at [322, 211] on input "[DATE]" at bounding box center [275, 208] width 162 height 22
type input "$1,385.00"
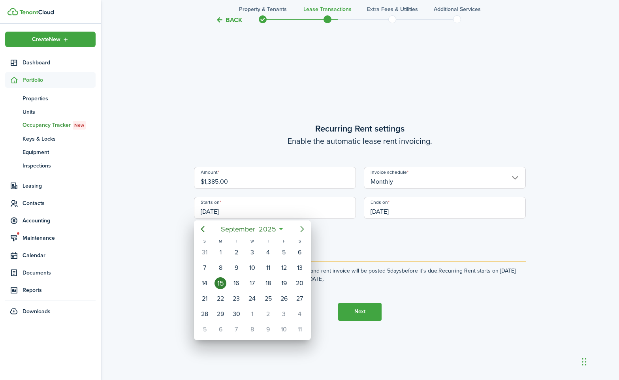
click at [305, 232] on icon "Next page" at bounding box center [302, 228] width 9 height 9
click at [253, 249] on div "1" at bounding box center [252, 253] width 12 height 12
type input "[DATE]"
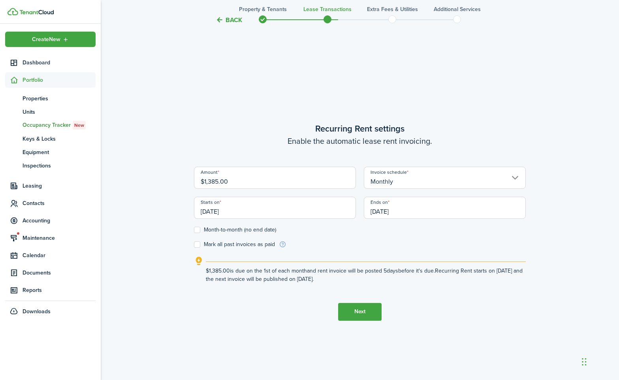
click at [411, 213] on input "[DATE]" at bounding box center [445, 208] width 162 height 22
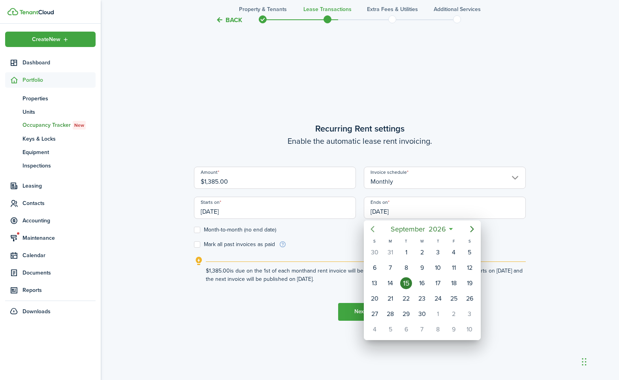
click at [371, 230] on icon "Previous page" at bounding box center [373, 229] width 4 height 6
click at [473, 232] on icon "Next page" at bounding box center [471, 228] width 9 height 9
click at [373, 228] on icon "Previous page" at bounding box center [372, 228] width 9 height 9
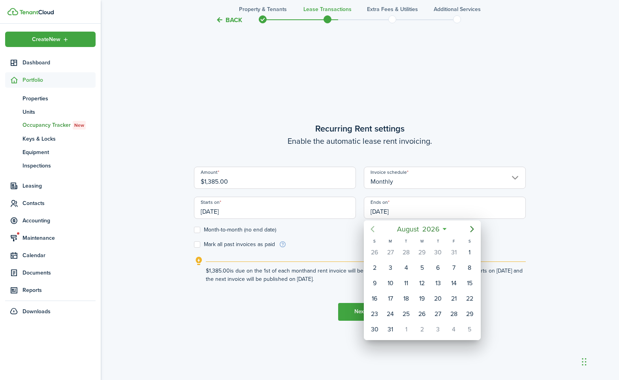
click at [373, 228] on icon "Previous page" at bounding box center [372, 228] width 9 height 9
click at [370, 325] on div "31" at bounding box center [375, 330] width 12 height 12
type input "[DATE]"
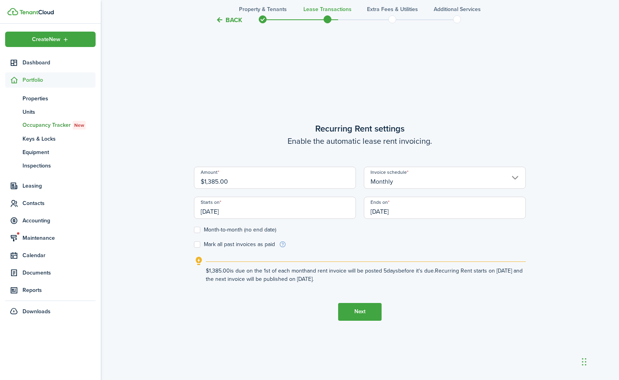
click at [357, 309] on button "Next" at bounding box center [359, 312] width 43 height 18
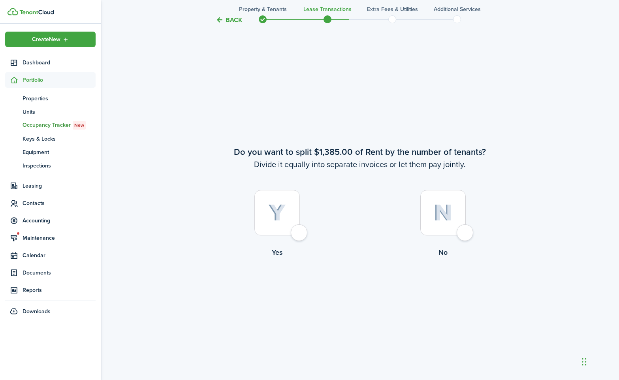
scroll to position [707, 0]
click at [462, 231] on div at bounding box center [442, 211] width 45 height 45
radio input "true"
click at [300, 233] on div at bounding box center [276, 211] width 45 height 45
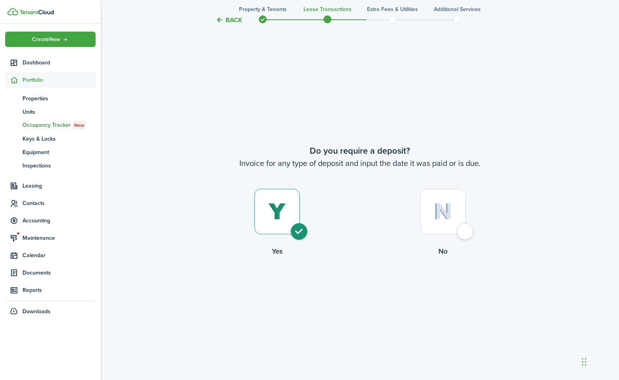
radio input "true"
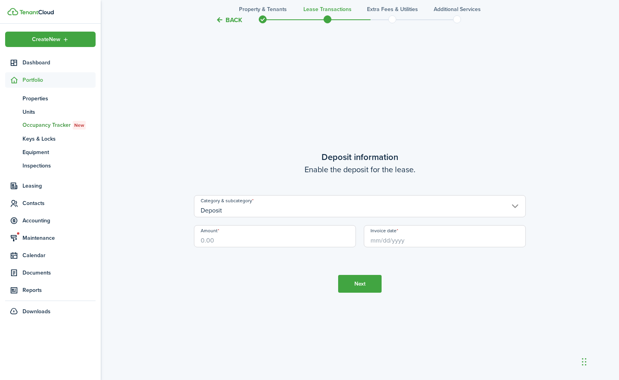
scroll to position [1468, 0]
click at [261, 241] on input "Amount" at bounding box center [275, 236] width 162 height 22
click at [402, 241] on input "Invoice date" at bounding box center [445, 236] width 162 height 22
type input "$1,015.00"
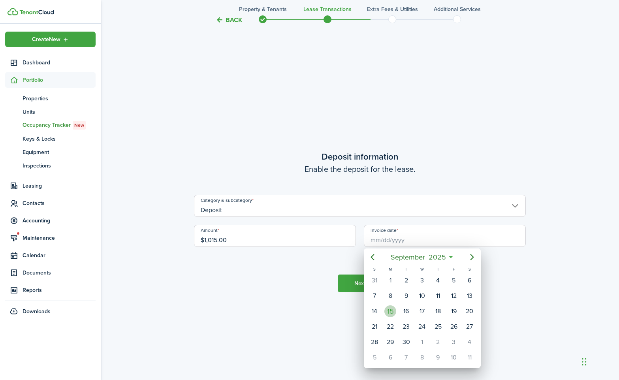
click at [394, 310] on div "15" at bounding box center [391, 311] width 12 height 12
type input "[DATE]"
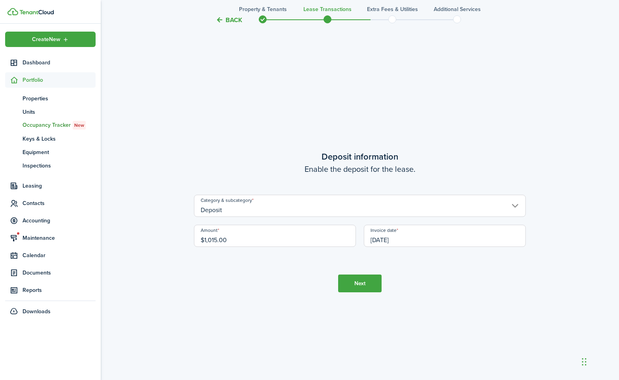
click at [355, 290] on button "Next" at bounding box center [359, 284] width 43 height 18
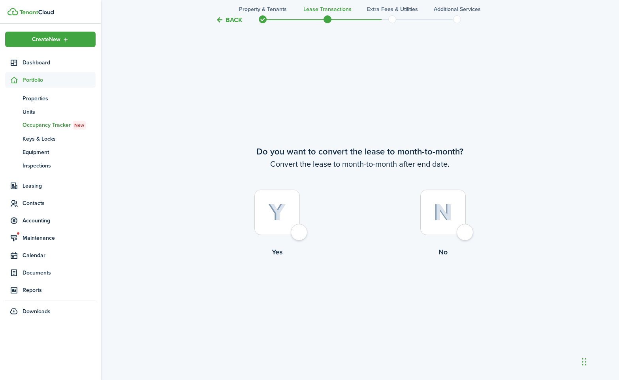
scroll to position [1848, 0]
click at [300, 234] on div at bounding box center [276, 211] width 45 height 45
radio input "true"
click at [371, 290] on button "Continue" at bounding box center [359, 290] width 43 height 18
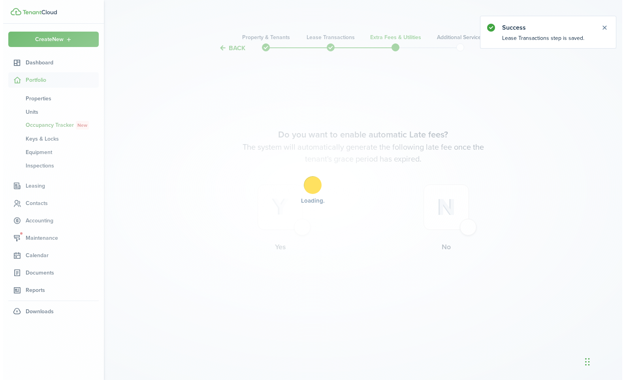
scroll to position [0, 0]
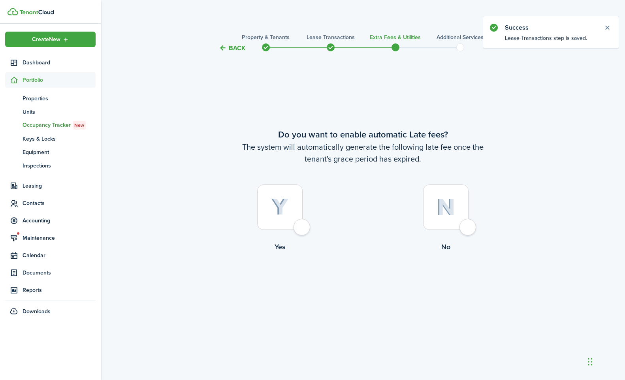
click at [303, 225] on div at bounding box center [279, 207] width 45 height 45
radio input "true"
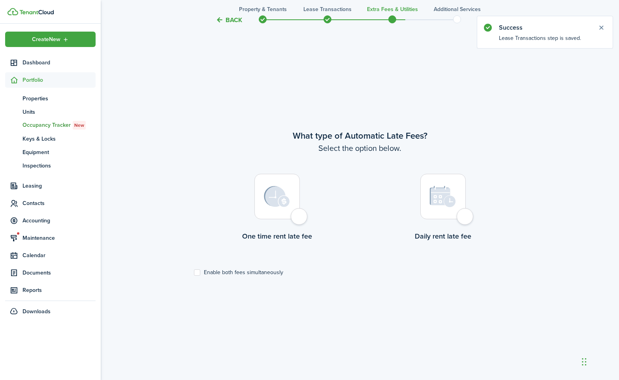
click at [297, 219] on div at bounding box center [276, 196] width 45 height 45
radio input "true"
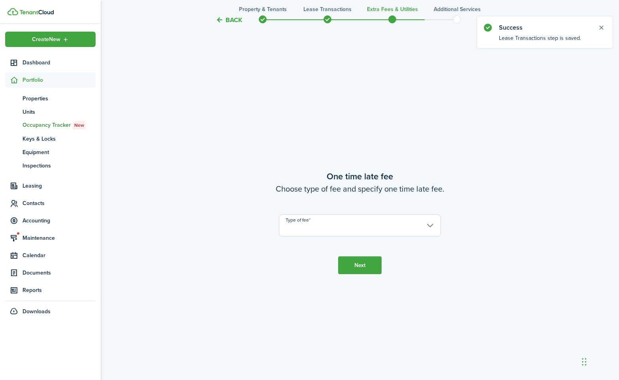
scroll to position [707, 0]
click at [341, 229] on input "Type of fee" at bounding box center [360, 225] width 162 height 22
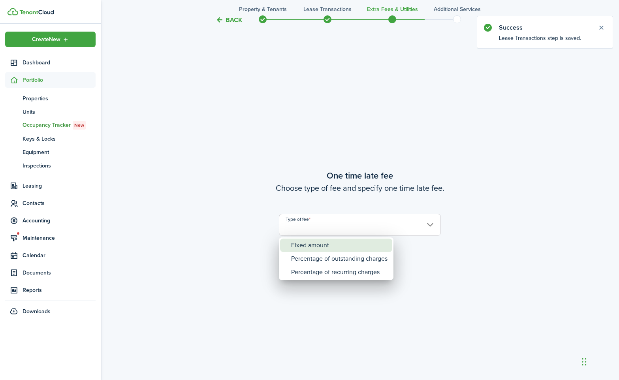
click at [337, 248] on div "Fixed amount" at bounding box center [339, 245] width 96 height 13
type input "Fixed amount"
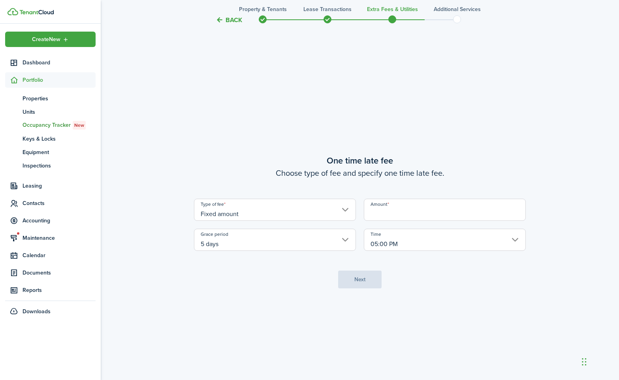
click at [379, 218] on input "Amount" at bounding box center [445, 210] width 162 height 22
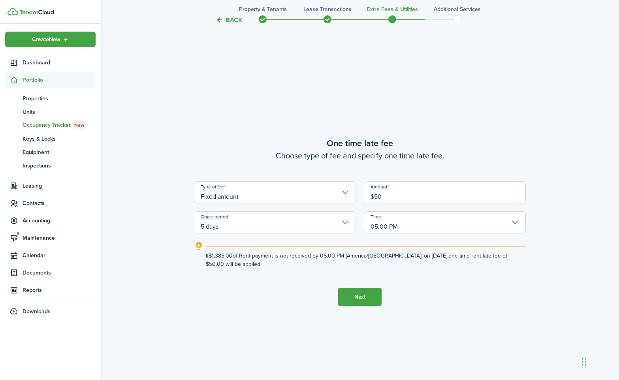
type input "$50.00"
click at [354, 295] on button "Next" at bounding box center [359, 297] width 43 height 18
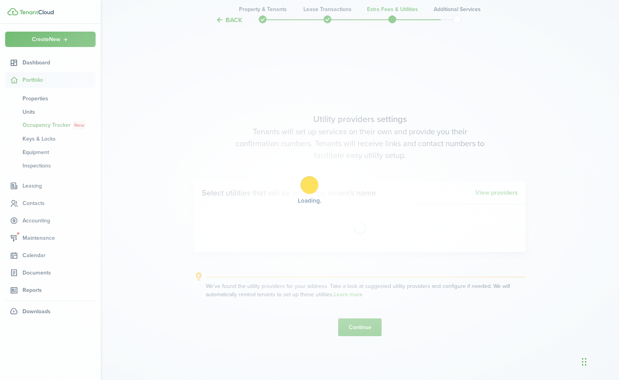
scroll to position [1088, 0]
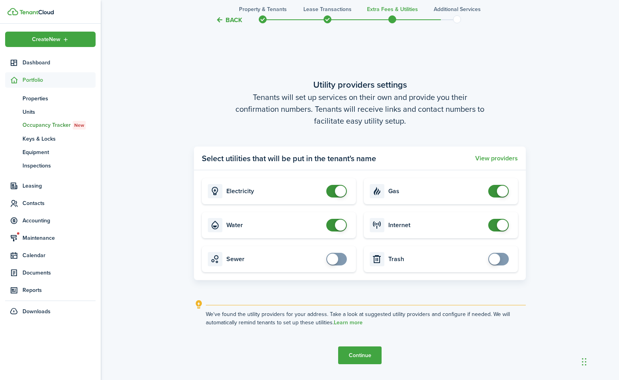
checkbox input "false"
click at [335, 222] on span at bounding box center [337, 225] width 8 height 13
checkbox input "false"
click at [498, 189] on span at bounding box center [502, 191] width 11 height 11
click at [366, 360] on button "Continue" at bounding box center [359, 356] width 43 height 18
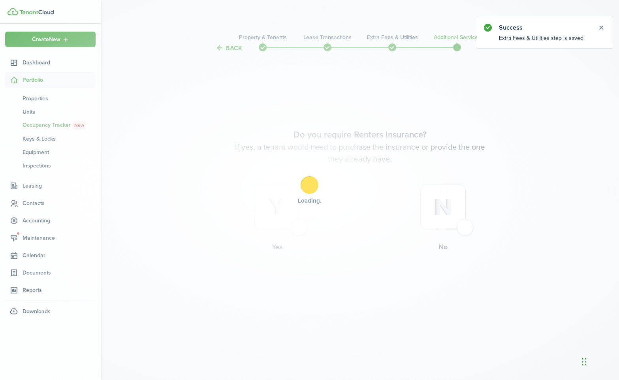
scroll to position [0, 0]
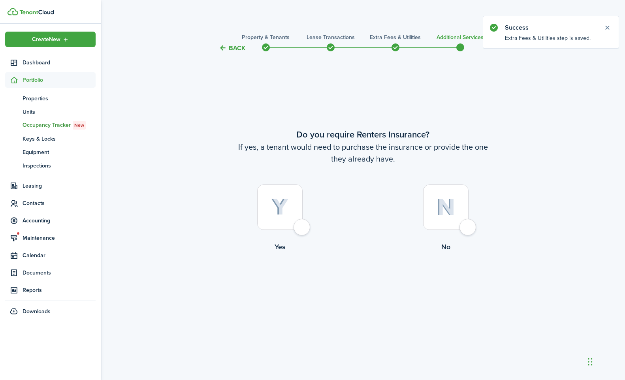
click at [466, 228] on div at bounding box center [445, 207] width 45 height 45
radio input "true"
click at [369, 288] on button "Complete move in" at bounding box center [363, 285] width 58 height 18
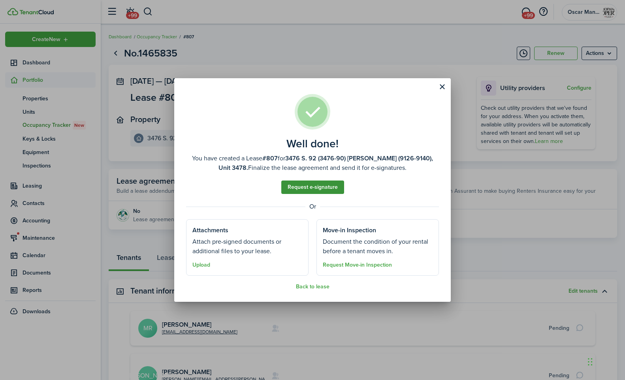
click at [301, 188] on link "Request e-signature" at bounding box center [312, 187] width 63 height 13
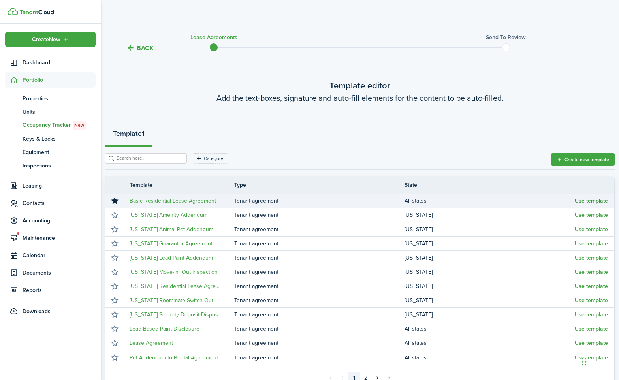
click at [596, 200] on button "Use template" at bounding box center [591, 201] width 33 height 6
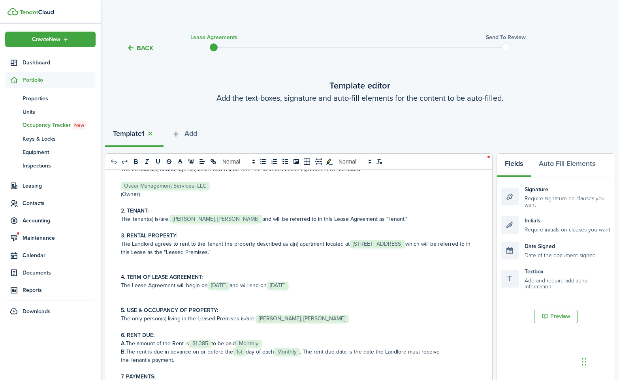
scroll to position [80, 0]
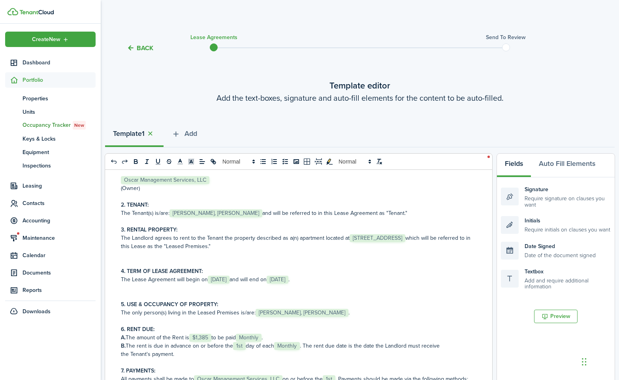
click at [398, 236] on span "[STREET_ADDRESS]" at bounding box center [378, 238] width 56 height 8
click at [390, 241] on span "[STREET_ADDRESS]" at bounding box center [378, 238] width 56 height 8
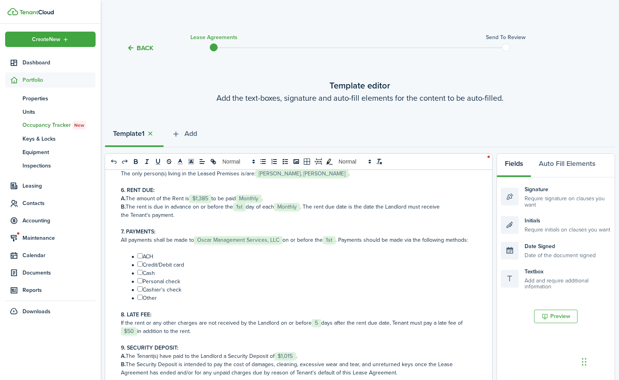
scroll to position [219, 0]
click at [139, 258] on input "﻿ ﻿" at bounding box center [140, 255] width 5 height 5
checkbox input "true"
click at [139, 266] on input "﻿ ﻿" at bounding box center [140, 263] width 5 height 5
checkbox input "true"
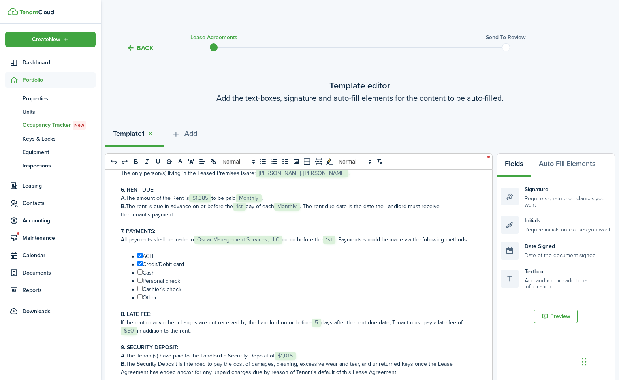
click at [139, 275] on input "﻿ ﻿" at bounding box center [140, 272] width 5 height 5
checkbox input "true"
click at [139, 283] on input "﻿ ﻿" at bounding box center [140, 280] width 5 height 5
checkbox input "true"
click at [140, 291] on input "﻿ ﻿" at bounding box center [140, 288] width 5 height 5
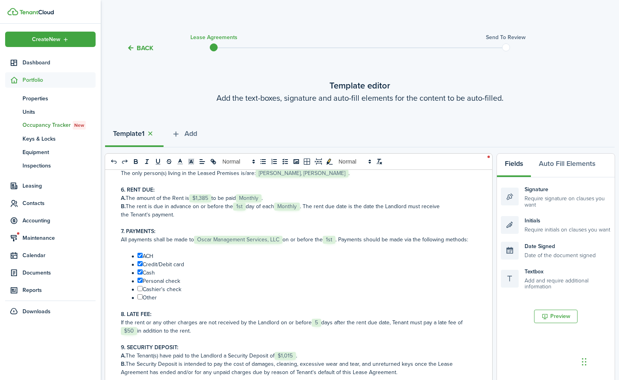
checkbox input "true"
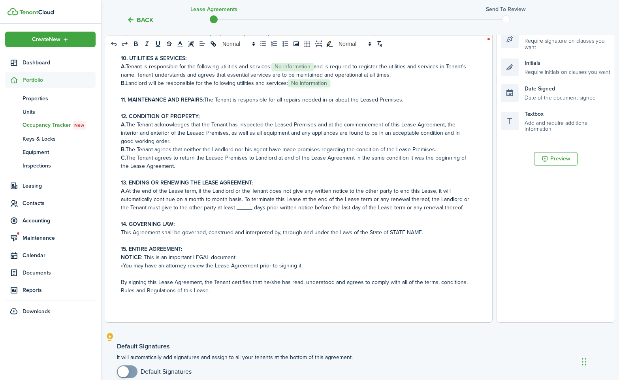
scroll to position [234, 0]
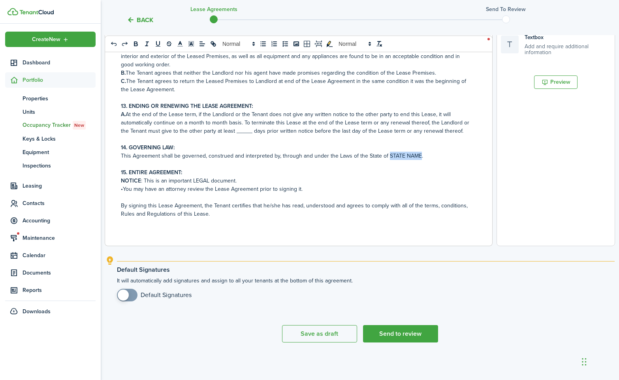
drag, startPoint x: 416, startPoint y: 155, endPoint x: 386, endPoint y: 155, distance: 29.6
click at [386, 155] on p "This Agreement shall be governed, construed and interpreted by, through and und…" at bounding box center [296, 156] width 350 height 8
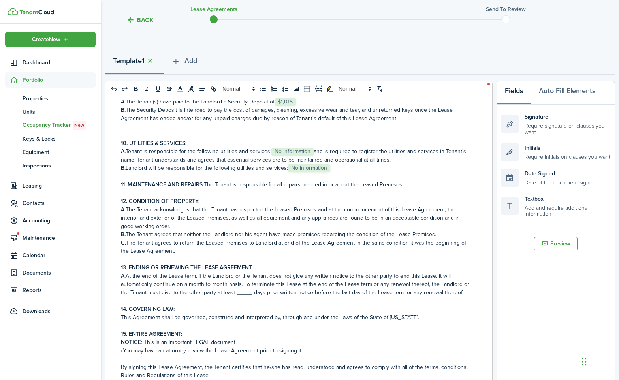
scroll to position [213, 0]
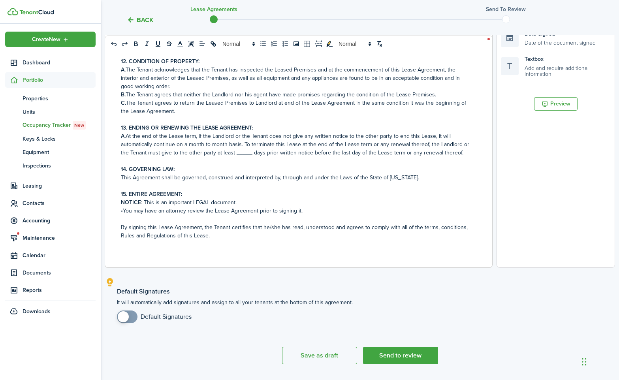
click at [235, 202] on p "NOTICE : This is an important LEGAL document." at bounding box center [296, 202] width 350 height 8
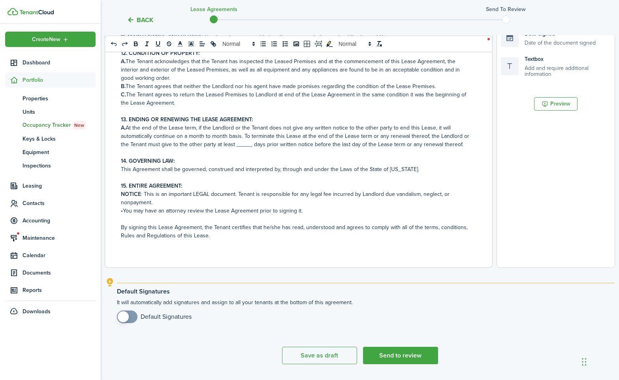
click at [407, 215] on p "•You may have an attorney review the Lease Agreement prior to signing it." at bounding box center [296, 211] width 350 height 8
click at [245, 149] on p "A. At the end of the Lease term, if the Landlord or the Tenant does not give an…" at bounding box center [296, 136] width 350 height 25
click at [268, 182] on p at bounding box center [296, 177] width 350 height 8
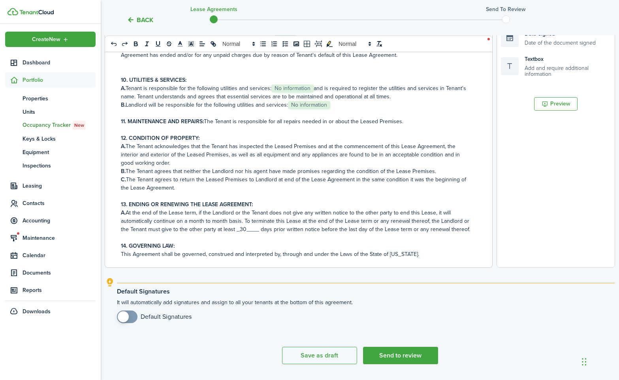
scroll to position [323, 0]
click at [402, 126] on p "11. MAINTENANCE AND REPAIRS: The Tenant is responsible for all repairs needed i…" at bounding box center [296, 122] width 350 height 8
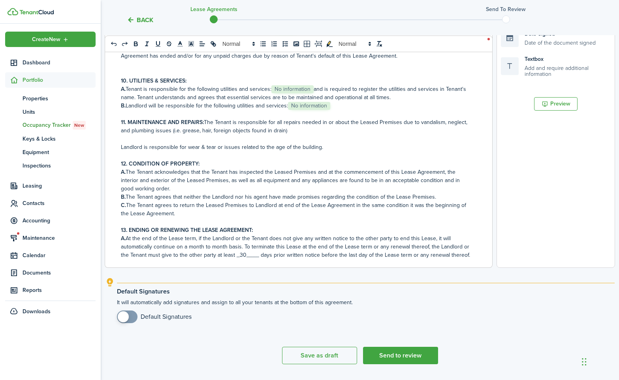
click at [141, 143] on p at bounding box center [296, 139] width 350 height 8
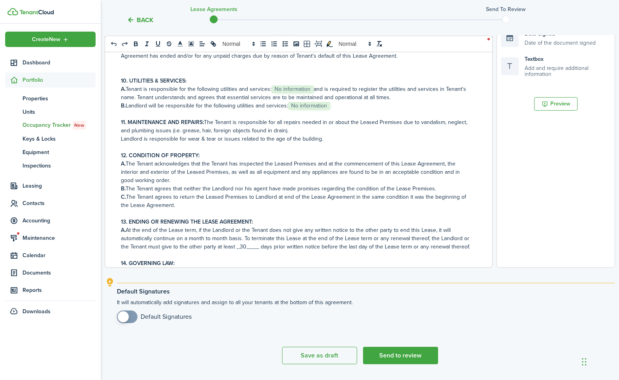
click at [121, 143] on p "Landlord is responsible for wear & tear or issues related to the age of the bui…" at bounding box center [296, 139] width 350 height 8
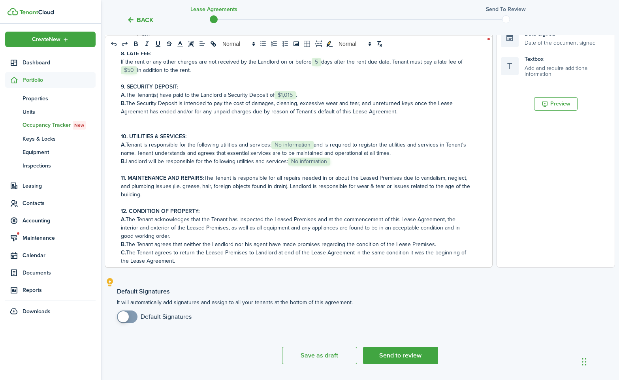
scroll to position [268, 0]
click at [304, 165] on span "No information" at bounding box center [309, 161] width 42 height 8
click at [294, 148] on span "No information" at bounding box center [292, 144] width 42 height 8
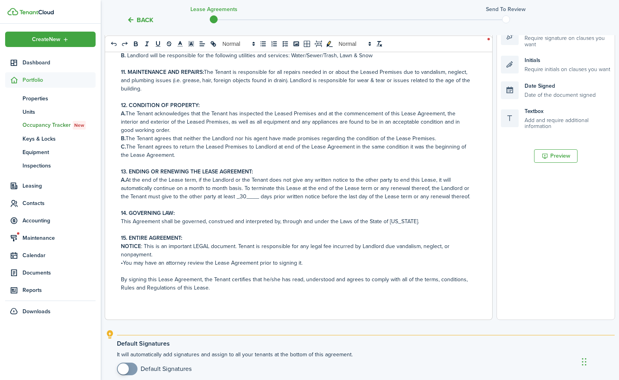
scroll to position [178, 0]
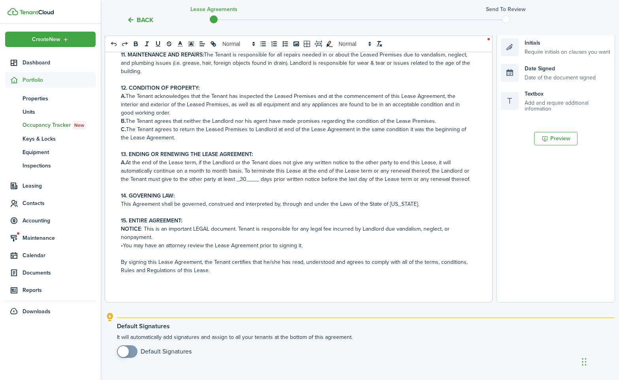
click at [328, 230] on p "NOTICE : This is an important LEGAL document. Tenant is responsible for any leg…" at bounding box center [296, 233] width 350 height 17
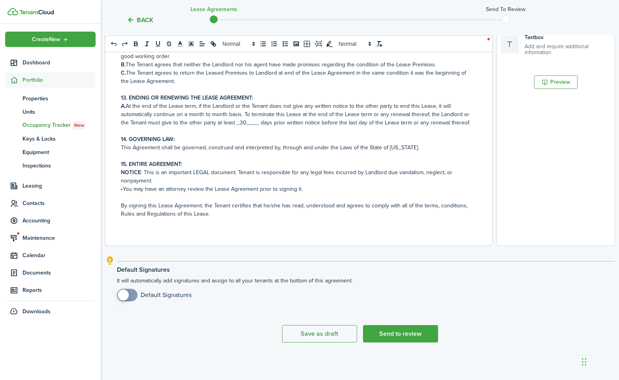
checkbox input "true"
click at [123, 296] on span at bounding box center [123, 295] width 11 height 11
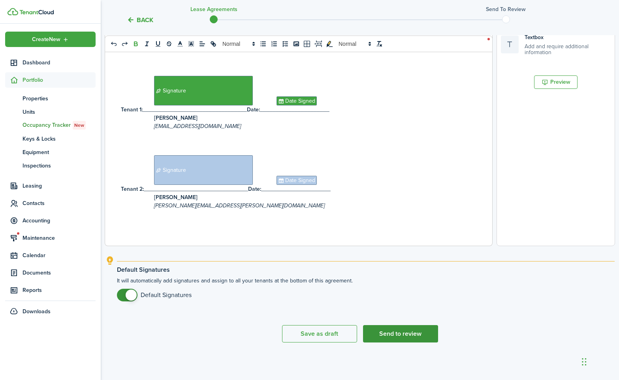
click at [402, 332] on button "Send to review" at bounding box center [400, 333] width 75 height 17
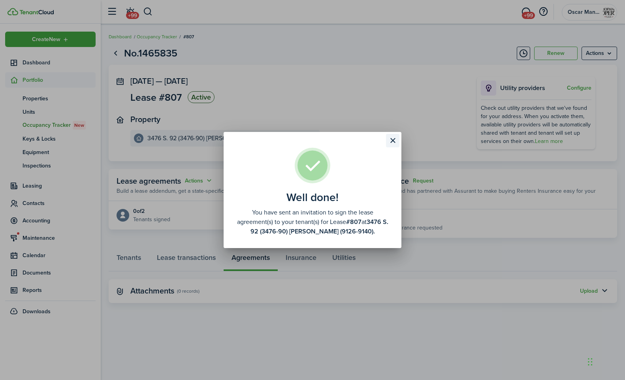
click at [393, 138] on button "Close modal" at bounding box center [392, 140] width 13 height 13
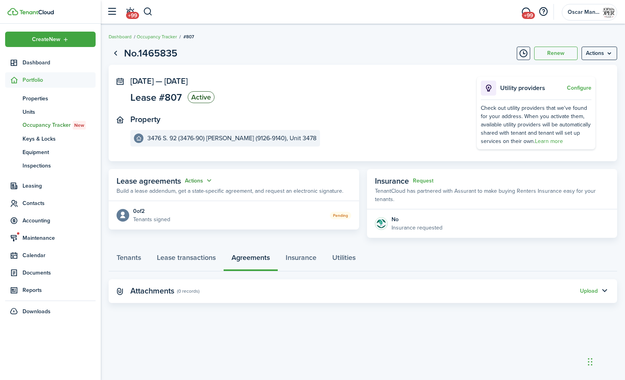
click at [196, 179] on button "Actions" at bounding box center [199, 180] width 28 height 9
click at [197, 193] on link "Edit" at bounding box center [179, 196] width 69 height 14
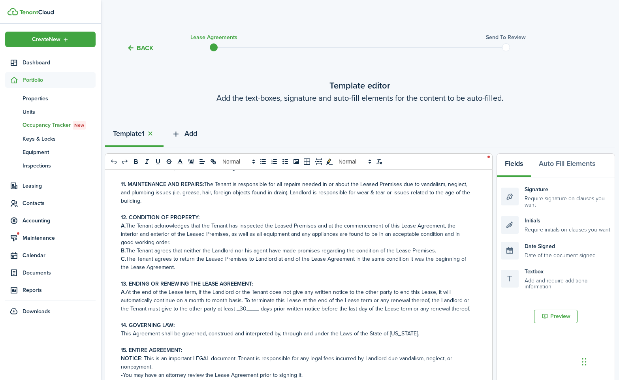
scroll to position [470, 0]
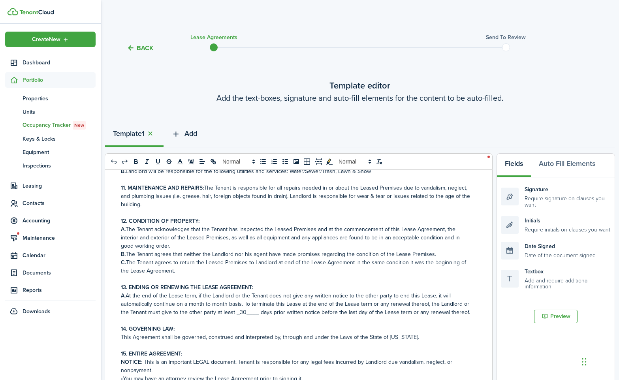
click at [194, 136] on span "Add" at bounding box center [191, 133] width 13 height 11
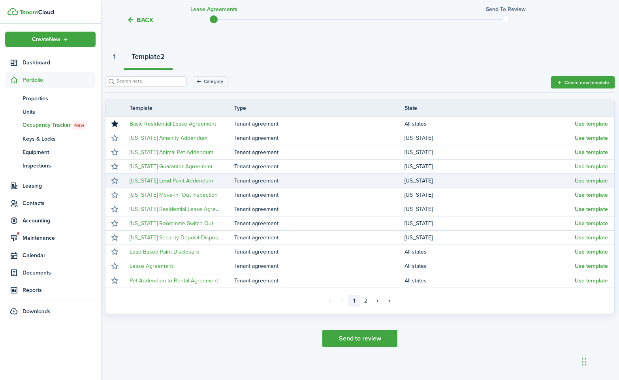
scroll to position [82, 0]
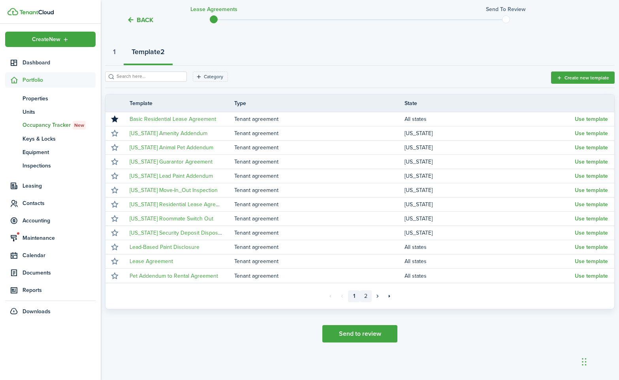
click at [365, 296] on link "2" at bounding box center [366, 296] width 12 height 12
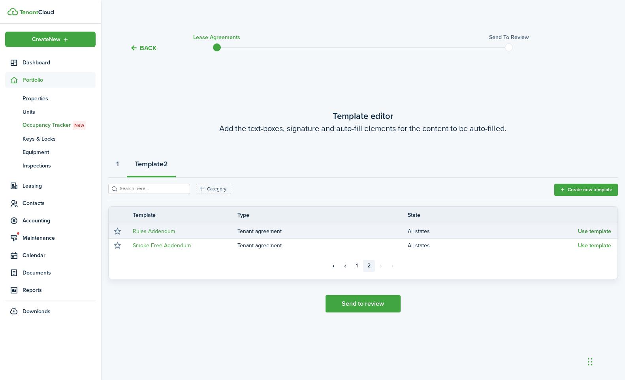
click at [595, 233] on button "Use template" at bounding box center [594, 231] width 33 height 6
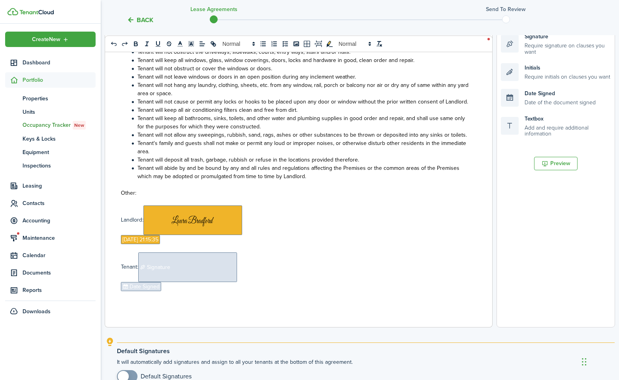
scroll to position [234, 0]
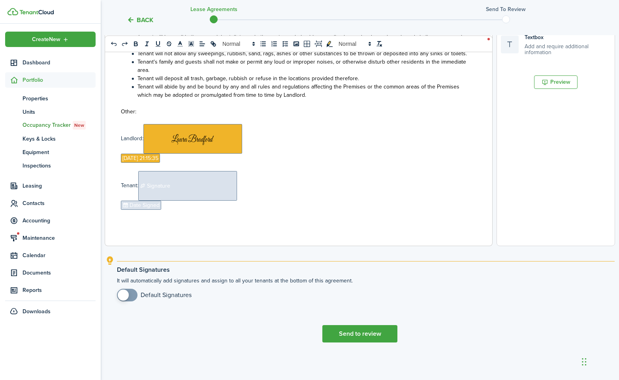
checkbox input "true"
click at [126, 294] on span at bounding box center [123, 295] width 11 height 11
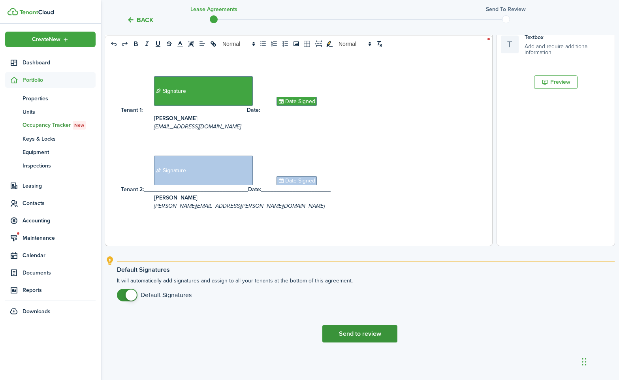
click at [379, 332] on button "Send to review" at bounding box center [359, 333] width 75 height 17
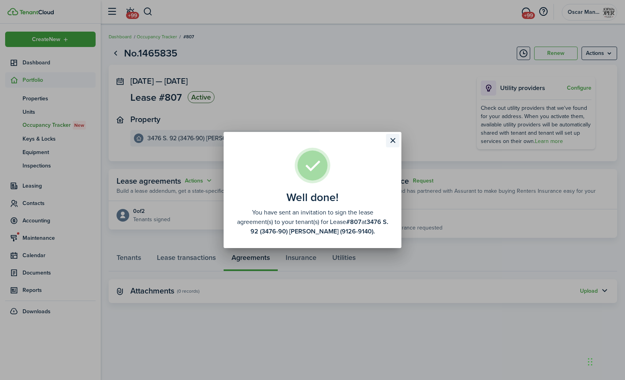
click at [390, 144] on button "Close modal" at bounding box center [392, 140] width 13 height 13
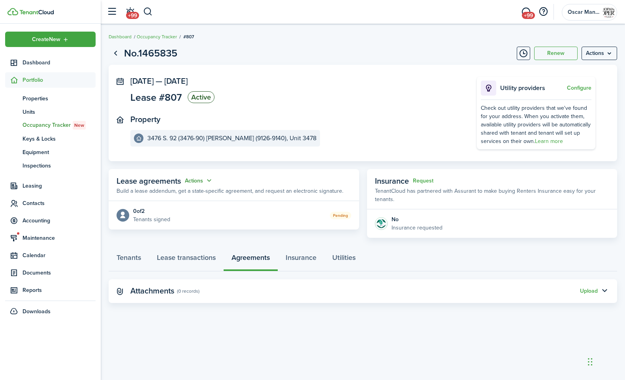
click at [194, 179] on button "Actions" at bounding box center [199, 180] width 28 height 9
click at [192, 192] on link "Edit" at bounding box center [179, 196] width 69 height 14
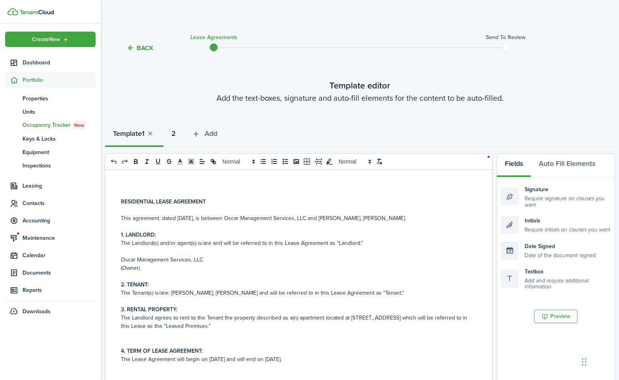
click at [176, 135] on strong "2" at bounding box center [174, 133] width 4 height 11
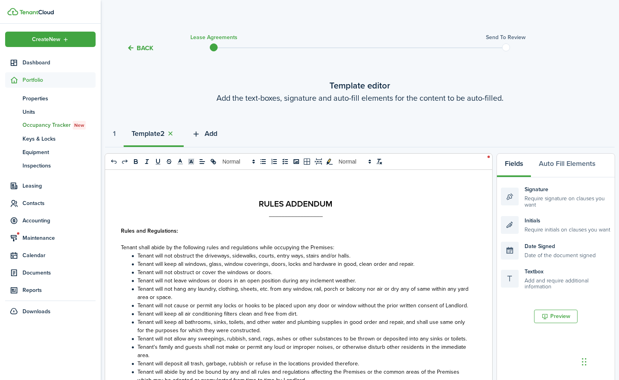
click at [217, 135] on span "Add" at bounding box center [211, 133] width 13 height 11
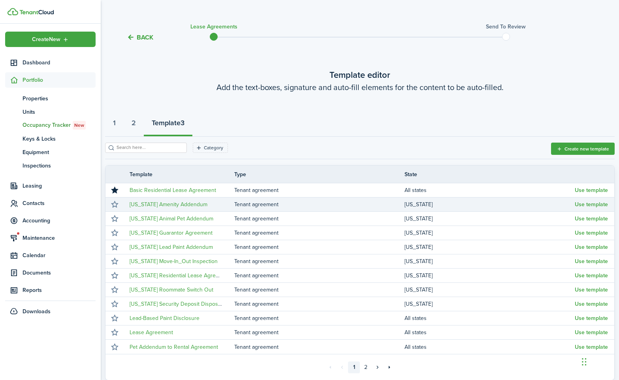
scroll to position [82, 0]
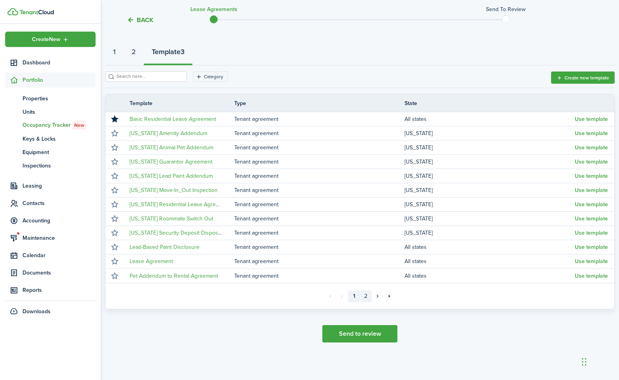
click at [368, 295] on link "2" at bounding box center [366, 296] width 12 height 12
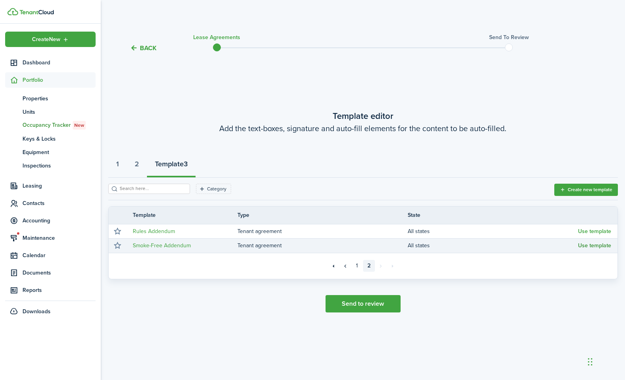
click at [584, 248] on button "Use template" at bounding box center [594, 246] width 33 height 6
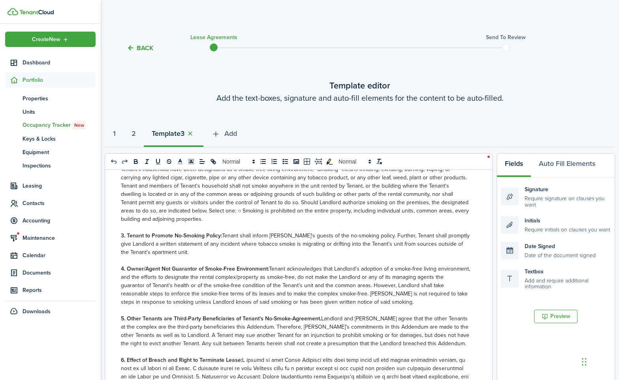
scroll to position [61, 0]
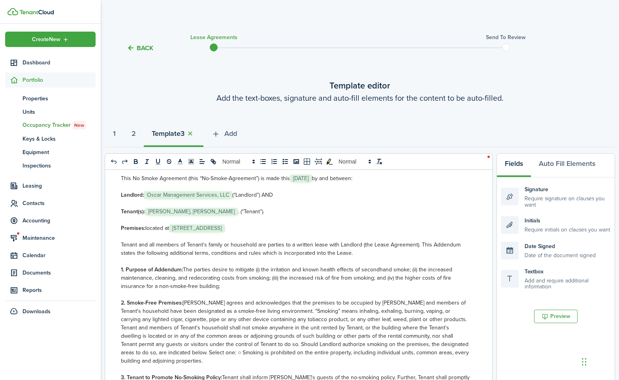
click at [225, 228] on span "[STREET_ADDRESS]" at bounding box center [197, 228] width 56 height 8
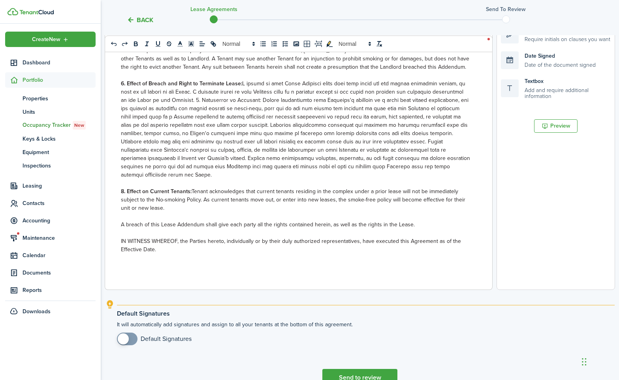
scroll to position [234, 0]
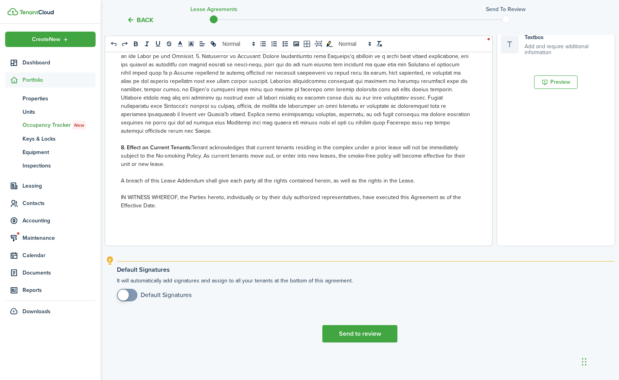
checkbox input "true"
click at [130, 298] on span at bounding box center [127, 295] width 8 height 13
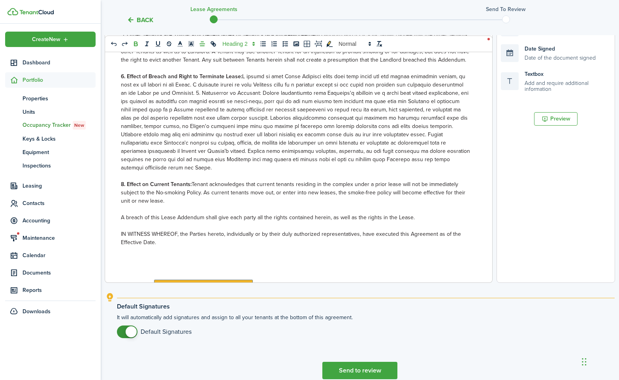
scroll to position [535, 0]
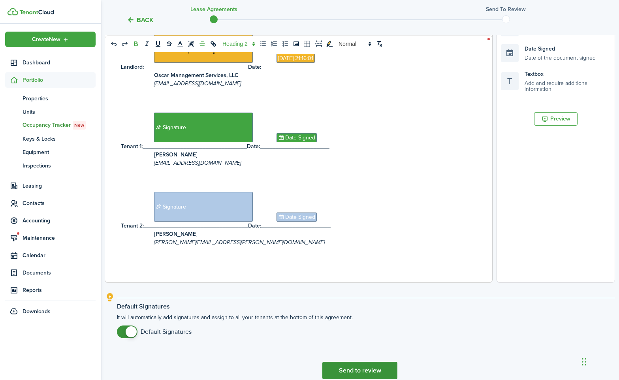
click at [348, 371] on button "Send to review" at bounding box center [359, 370] width 75 height 17
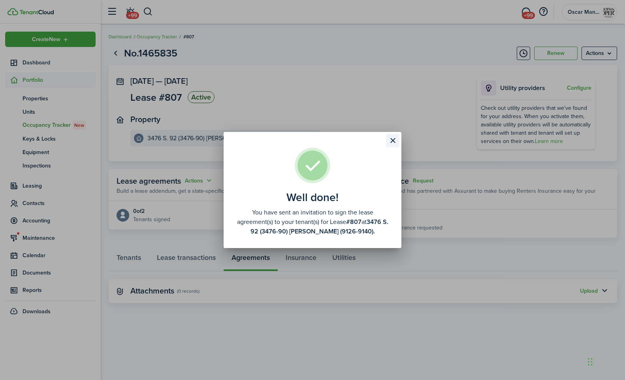
click at [395, 141] on button "Close modal" at bounding box center [392, 140] width 13 height 13
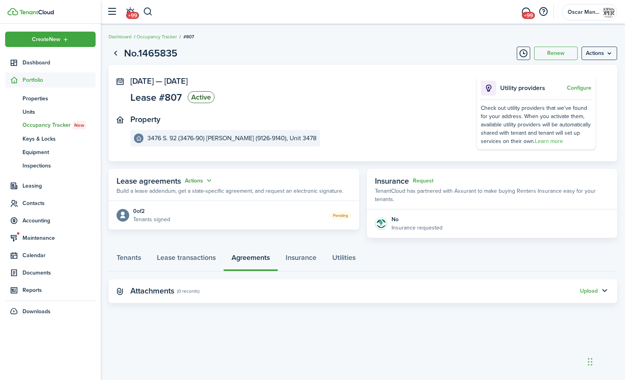
click at [200, 184] on button "Actions" at bounding box center [199, 180] width 28 height 9
click at [199, 198] on link "Edit" at bounding box center [179, 196] width 69 height 14
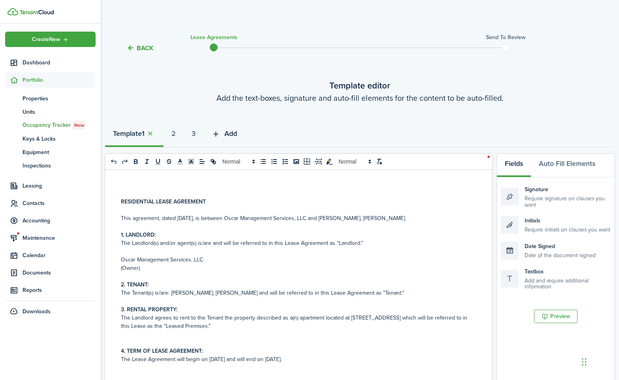
click at [231, 134] on span "Add" at bounding box center [230, 133] width 13 height 11
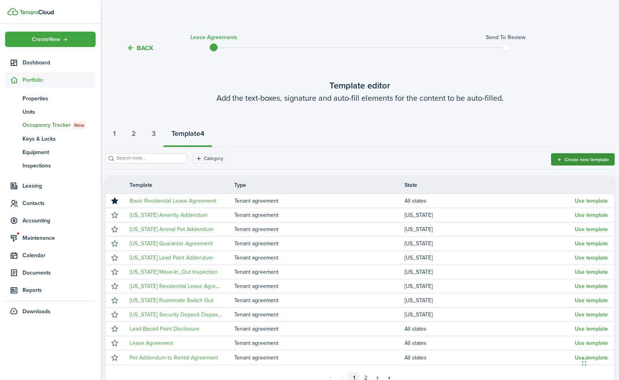
click at [571, 162] on button "Create new template" at bounding box center [583, 159] width 64 height 12
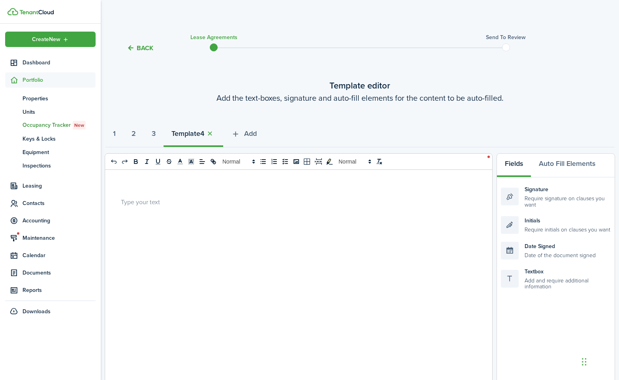
scroll to position [10, 0]
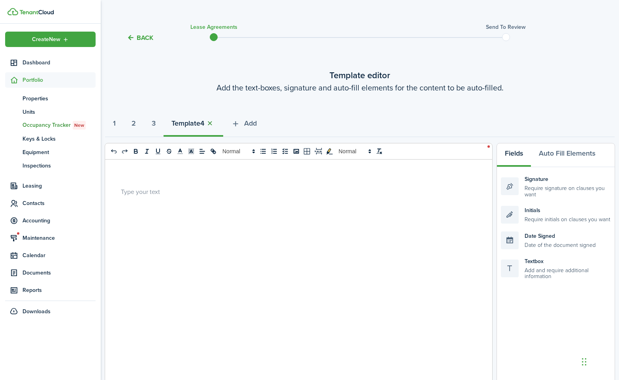
click at [215, 124] on button "button" at bounding box center [209, 123] width 11 height 9
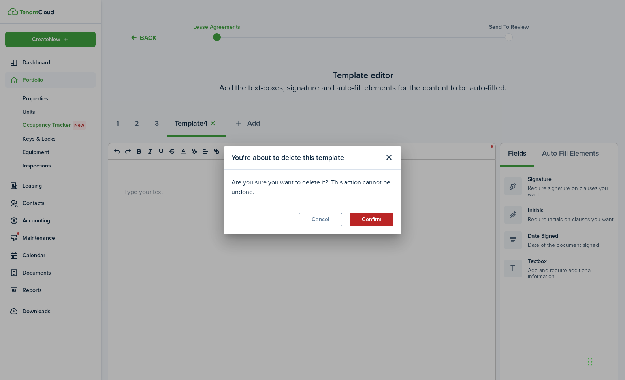
click at [363, 222] on button "Confirm" at bounding box center [371, 219] width 43 height 13
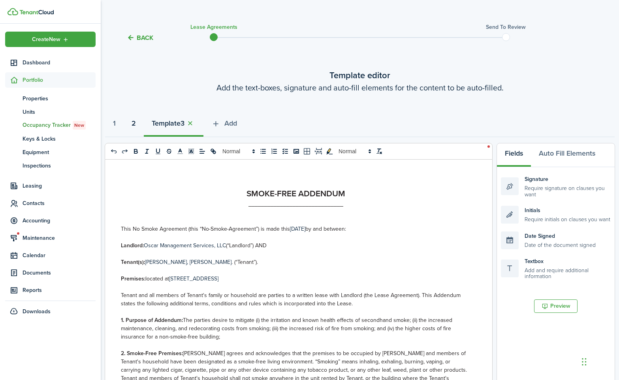
click at [135, 124] on strong "2" at bounding box center [134, 123] width 4 height 11
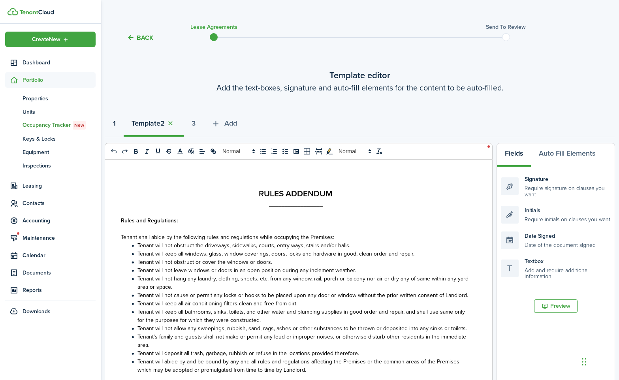
click at [119, 124] on button "1" at bounding box center [114, 125] width 19 height 24
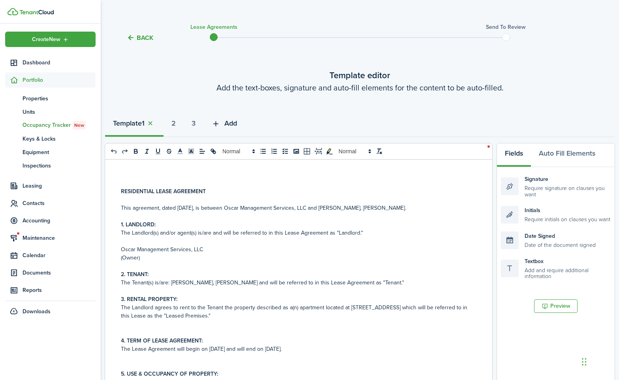
click at [228, 124] on button "Add" at bounding box center [224, 125] width 41 height 24
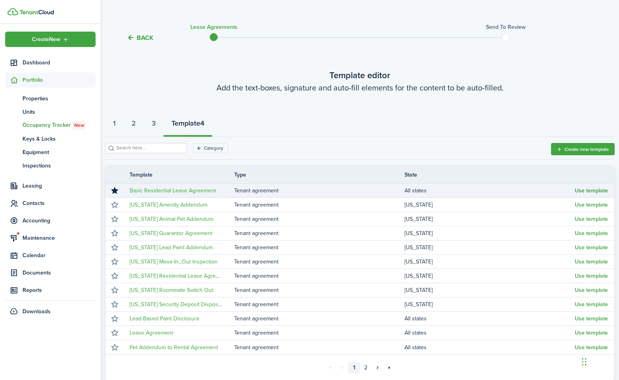
click at [584, 194] on button "Use template" at bounding box center [591, 191] width 33 height 6
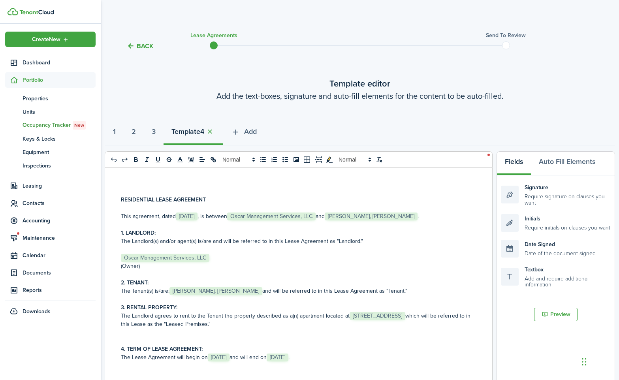
scroll to position [0, 0]
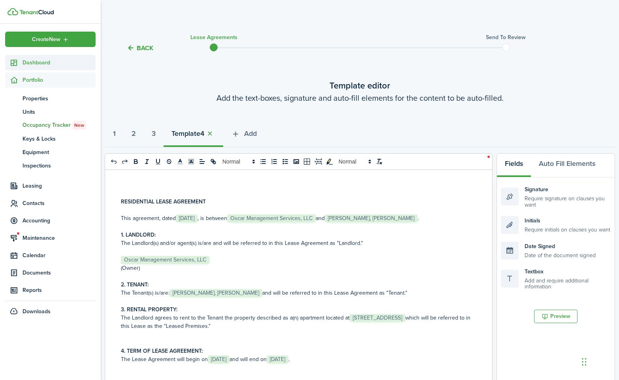
click at [40, 62] on span "Dashboard" at bounding box center [59, 62] width 73 height 8
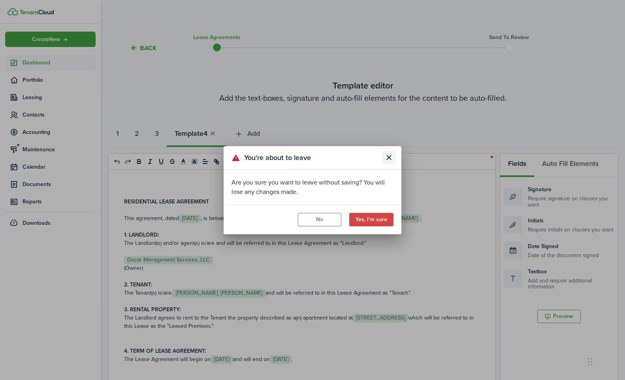
click at [386, 158] on button "Close modal" at bounding box center [388, 157] width 13 height 13
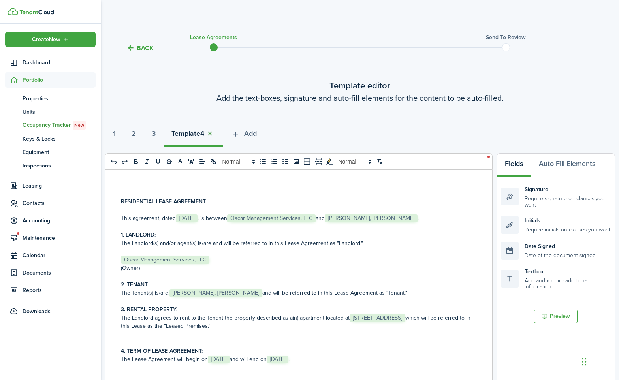
click at [215, 133] on button "button" at bounding box center [209, 133] width 11 height 9
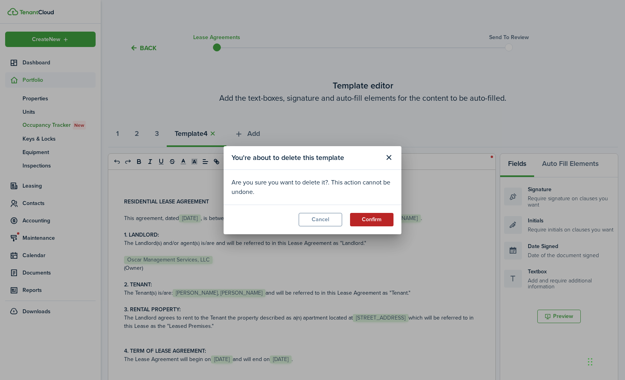
click at [373, 219] on button "Confirm" at bounding box center [371, 219] width 43 height 13
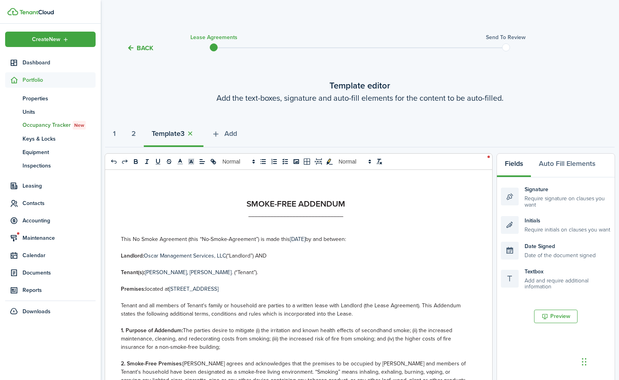
click at [181, 106] on lease-agreement-wizard-select-templates "Template editor Add the text-boxes, signature and auto-fill elements for the co…" at bounding box center [360, 328] width 510 height 498
click at [38, 61] on span "Dashboard" at bounding box center [59, 62] width 73 height 8
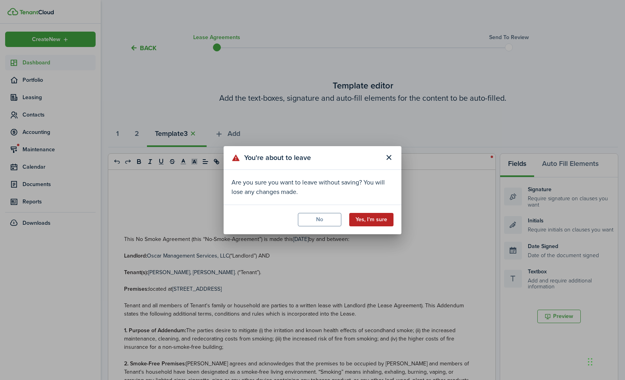
click at [380, 220] on button "Yes, I'm sure" at bounding box center [371, 219] width 44 height 13
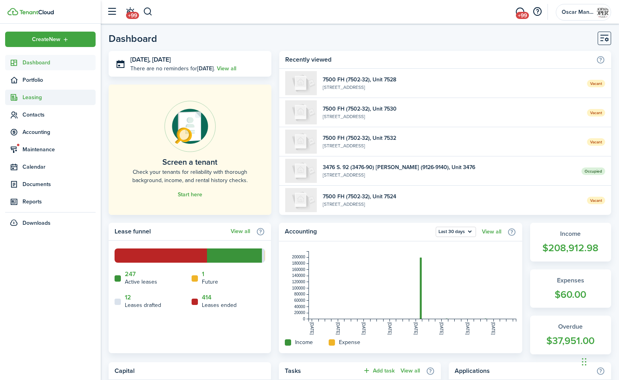
click at [35, 101] on span "Leasing" at bounding box center [59, 97] width 73 height 8
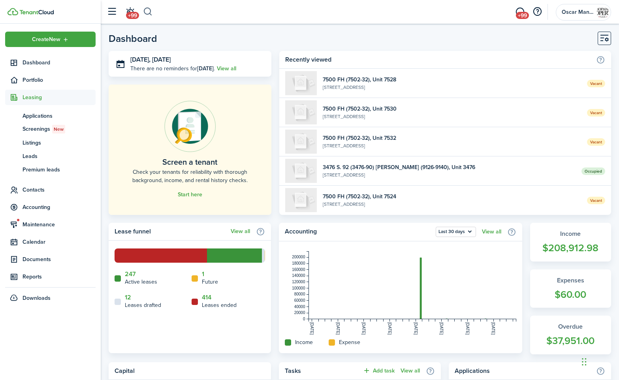
click at [147, 12] on button "button" at bounding box center [148, 11] width 10 height 13
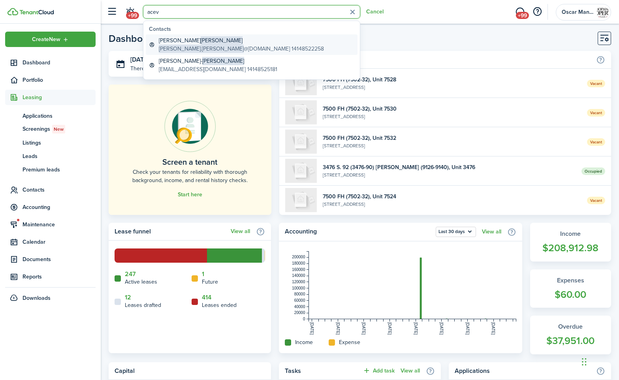
type input "acev"
click at [212, 46] on global-search-item-description "[PERSON_NAME].[PERSON_NAME] @[DOMAIN_NAME] 14148522258" at bounding box center [241, 49] width 165 height 8
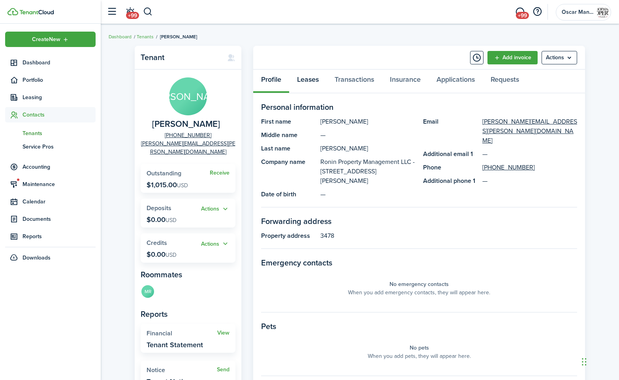
click at [315, 78] on link "Leases" at bounding box center [308, 82] width 38 height 24
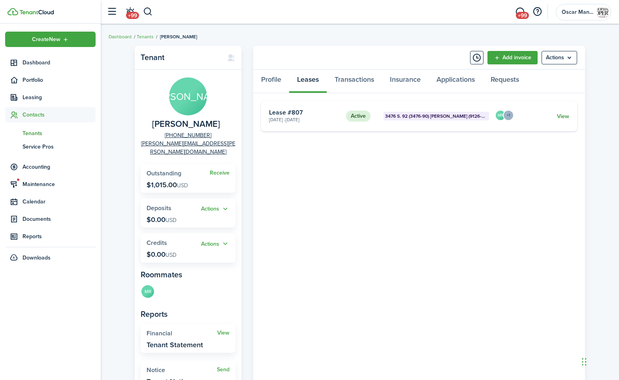
click at [569, 117] on link "View" at bounding box center [563, 116] width 12 height 8
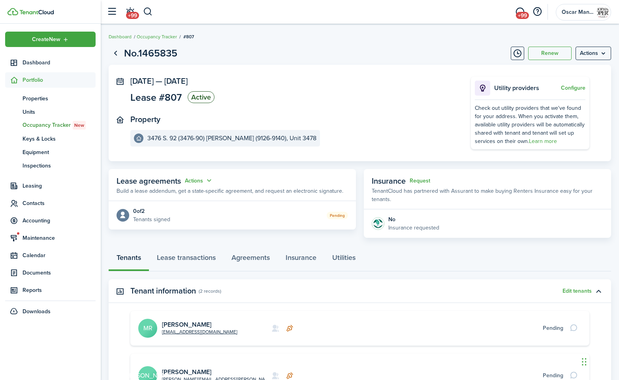
click at [364, 110] on panel-main-inner "[DATE] — [DATE] Lease #807 Active Property 3476 S. 92 (3476-90) [PERSON_NAME] (…" at bounding box center [288, 112] width 317 height 70
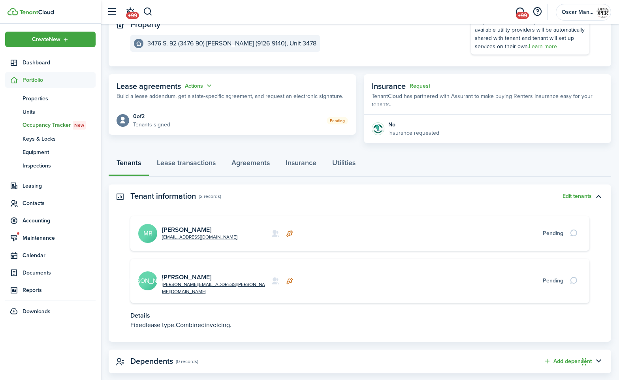
scroll to position [100, 0]
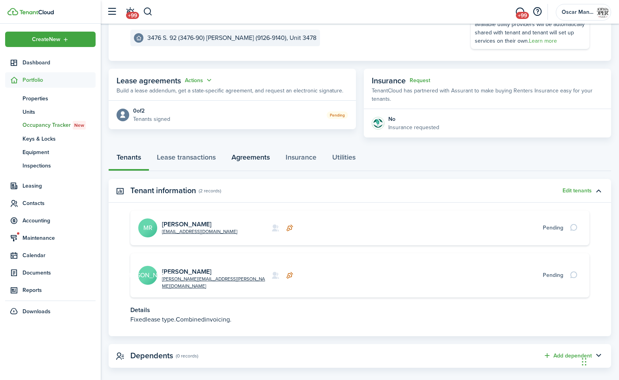
click at [251, 159] on link "Agreements" at bounding box center [251, 159] width 54 height 24
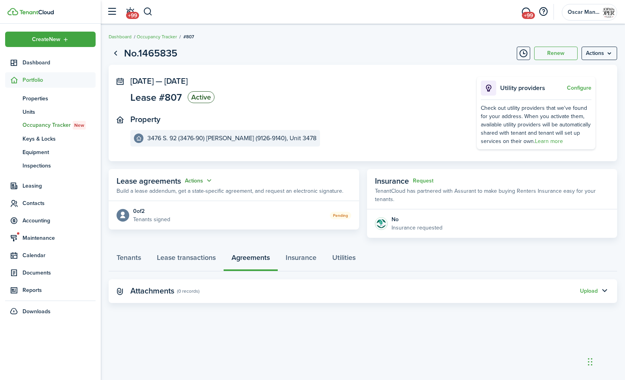
click at [192, 183] on button "Actions" at bounding box center [199, 180] width 28 height 9
click at [189, 192] on link "Edit" at bounding box center [179, 196] width 69 height 14
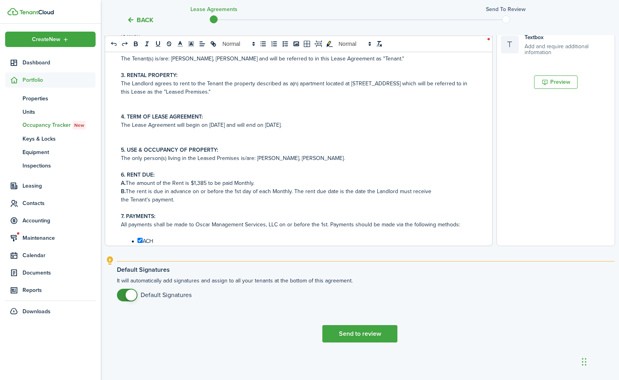
click at [150, 22] on button "Back" at bounding box center [140, 20] width 26 height 8
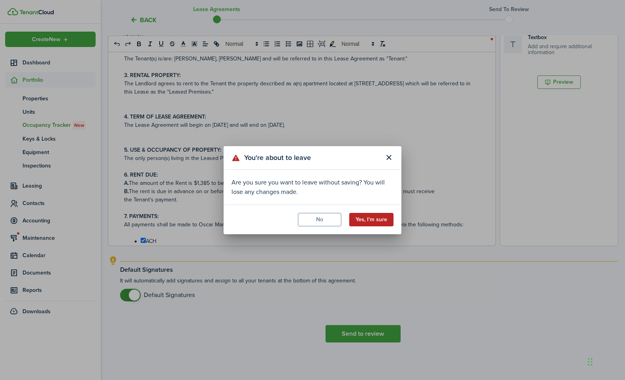
click at [366, 219] on button "Yes, I'm sure" at bounding box center [371, 219] width 44 height 13
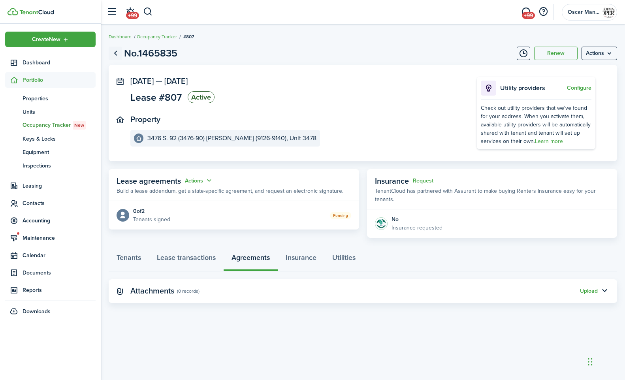
click at [116, 51] on link "Go back" at bounding box center [115, 53] width 13 height 13
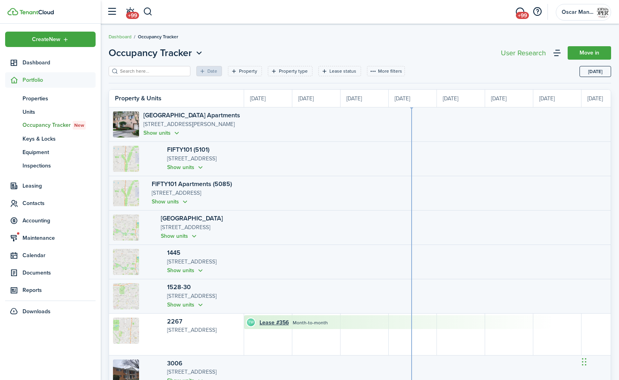
scroll to position [0, 145]
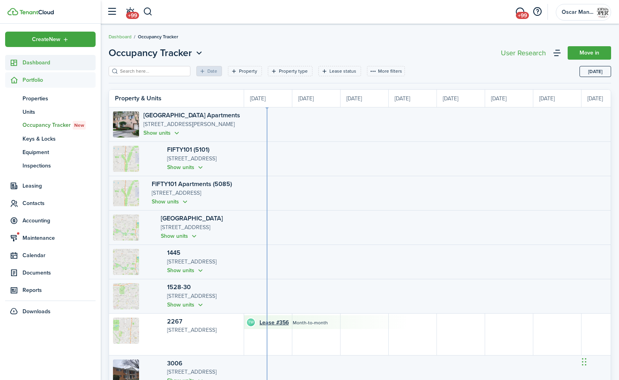
click at [33, 62] on span "Dashboard" at bounding box center [59, 62] width 73 height 8
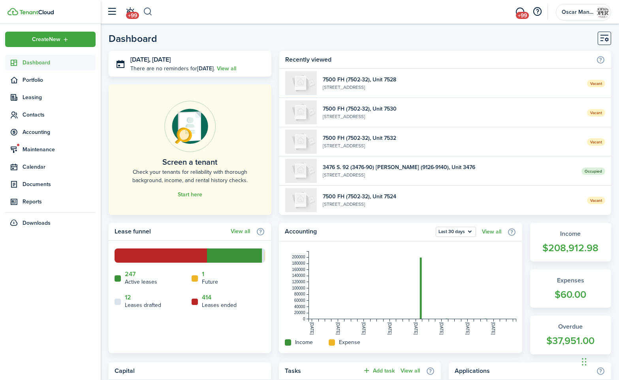
click at [147, 11] on button "button" at bounding box center [148, 11] width 10 height 13
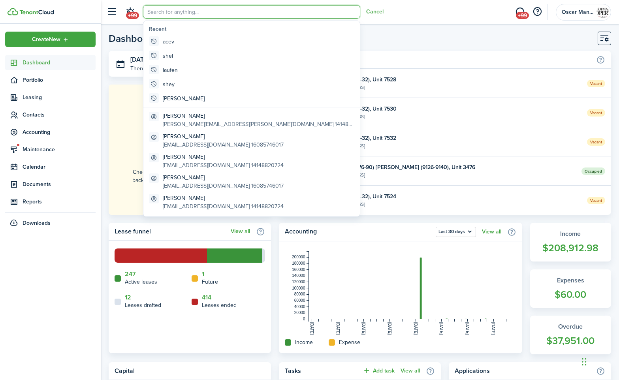
click at [147, 11] on input "search" at bounding box center [251, 11] width 217 height 13
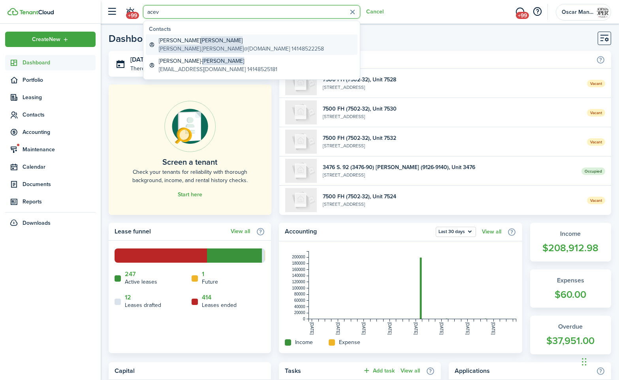
type input "acev"
click at [199, 40] on global-search-item-title "[PERSON_NAME]" at bounding box center [241, 40] width 165 height 8
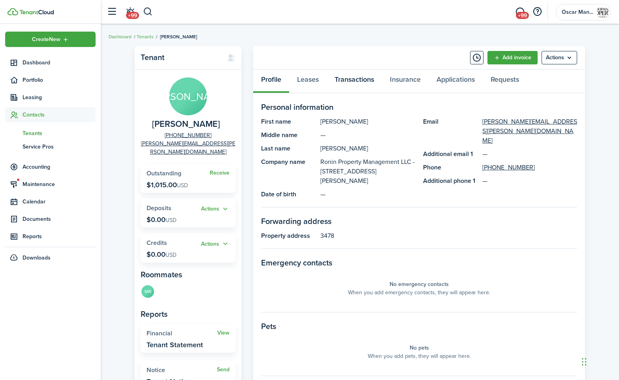
click at [356, 80] on link "Transactions" at bounding box center [354, 82] width 55 height 24
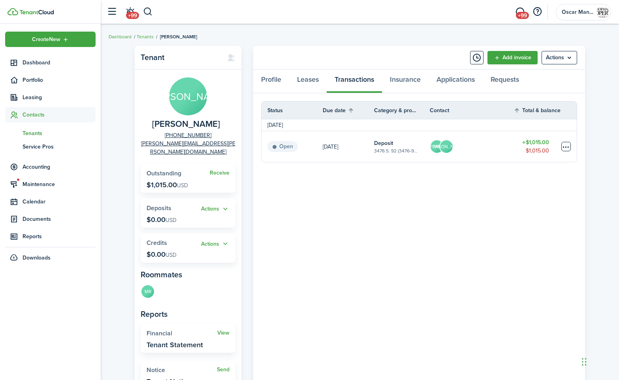
click at [564, 147] on table-menu-btn-icon at bounding box center [566, 146] width 9 height 9
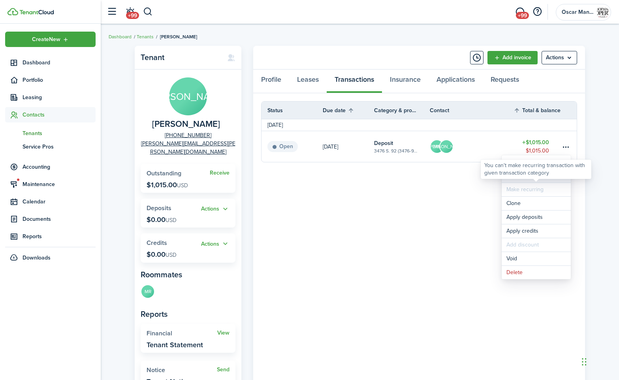
click at [530, 180] on link "Mark as paid" at bounding box center [536, 175] width 69 height 13
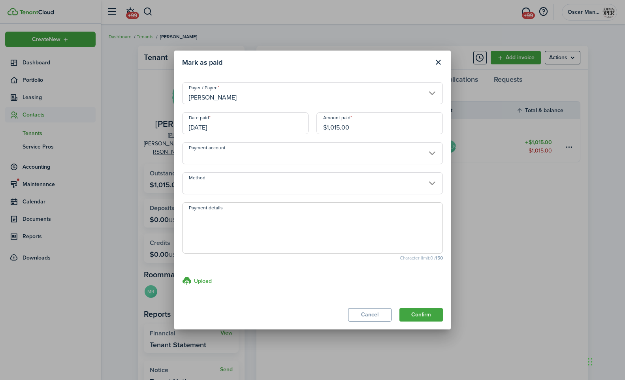
click at [234, 229] on textarea "Payment details" at bounding box center [313, 230] width 260 height 38
click at [258, 215] on textarea "Payment received as part closing." at bounding box center [313, 230] width 260 height 38
drag, startPoint x: 274, startPoint y: 217, endPoint x: 174, endPoint y: 217, distance: 100.4
click at [174, 217] on modal-body "Payer / [PERSON_NAME] Date paid [DATE] Amount paid $1,015.00 Payment account Me…" at bounding box center [312, 187] width 277 height 226
click at [429, 181] on input "Method" at bounding box center [312, 183] width 261 height 22
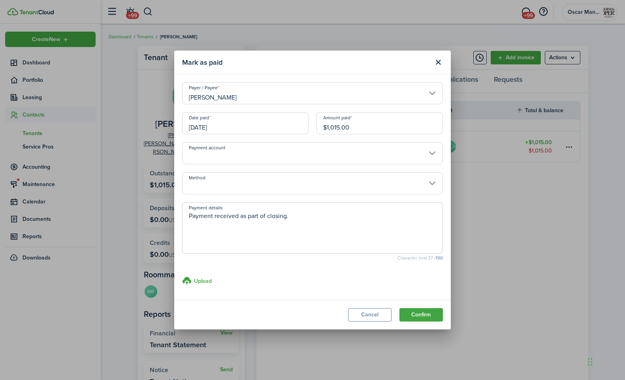
type textarea "Payment received as part of closing."
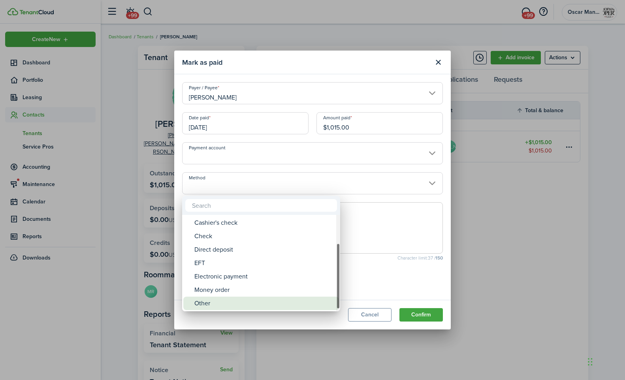
click at [256, 300] on div "Other" at bounding box center [264, 303] width 140 height 13
type input "Other"
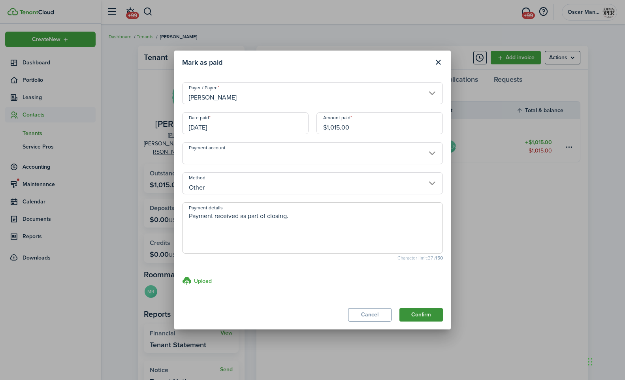
click at [425, 312] on button "Confirm" at bounding box center [421, 314] width 43 height 13
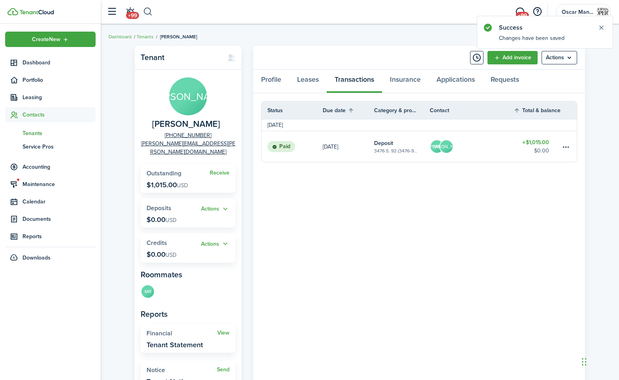
click at [146, 13] on button "button" at bounding box center [148, 11] width 10 height 13
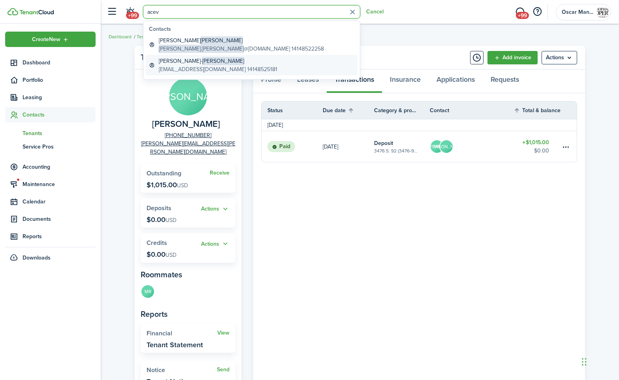
type input "acev"
click at [180, 67] on global-search-item-description "[EMAIL_ADDRESS][DOMAIN_NAME] 14148525181" at bounding box center [218, 69] width 119 height 8
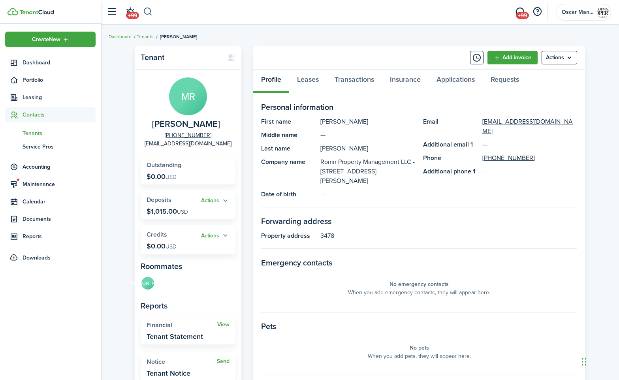
click at [147, 12] on button "button" at bounding box center [148, 11] width 10 height 13
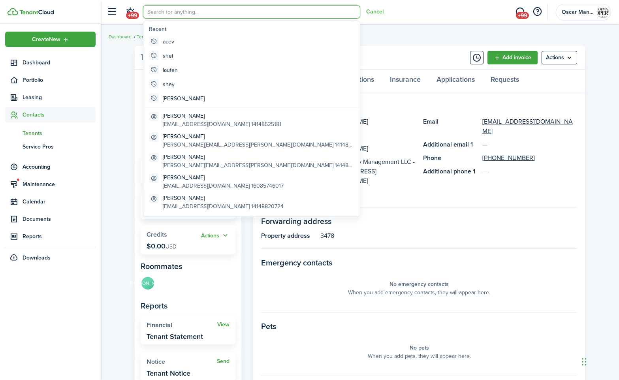
click at [153, 12] on input "search" at bounding box center [251, 11] width 217 height 13
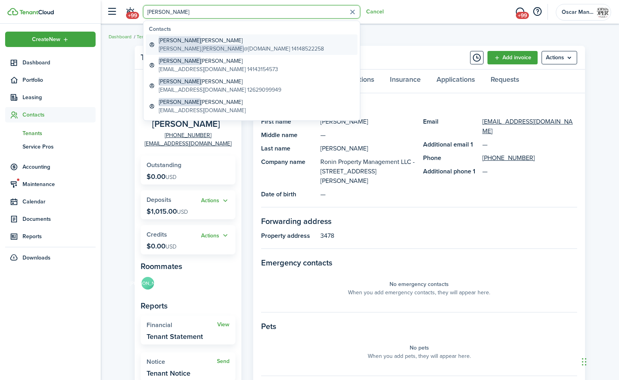
type input "[PERSON_NAME]"
click at [165, 47] on span "[PERSON_NAME].[PERSON_NAME]" at bounding box center [201, 49] width 85 height 8
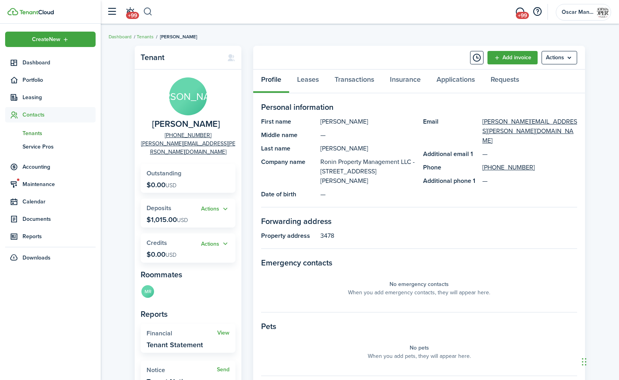
click at [150, 9] on button "button" at bounding box center [148, 11] width 10 height 13
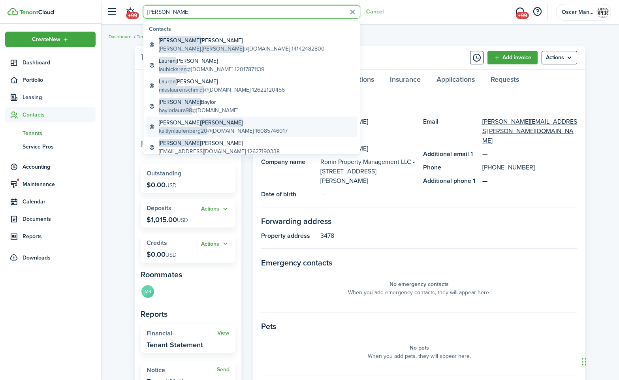
type input "[PERSON_NAME]"
click at [177, 134] on span "kaitlynlaufenberg20" at bounding box center [183, 131] width 49 height 8
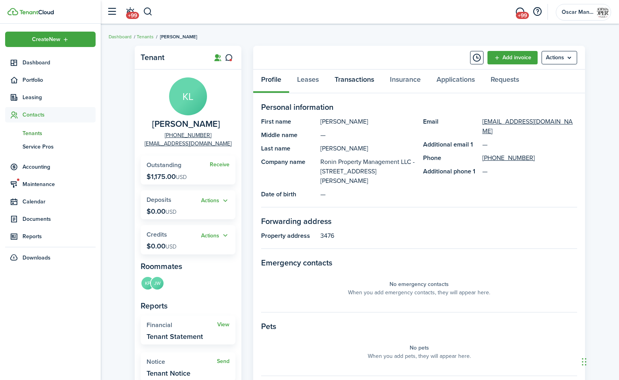
click at [347, 77] on link "Transactions" at bounding box center [354, 82] width 55 height 24
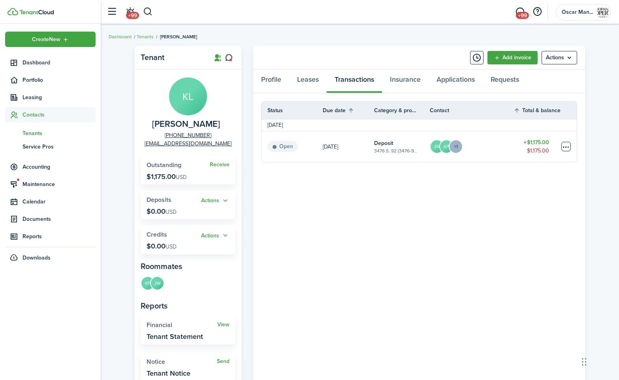
click at [562, 146] on table-menu-btn-icon at bounding box center [566, 146] width 9 height 9
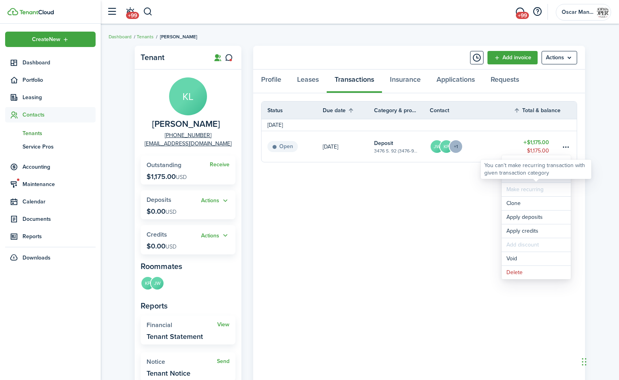
click at [530, 181] on link "Mark as paid" at bounding box center [536, 175] width 69 height 13
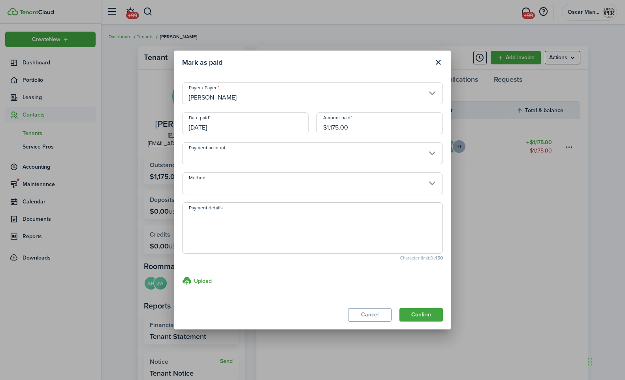
click at [212, 222] on textarea "Payment details" at bounding box center [313, 230] width 260 height 38
paste textarea "Payment received as part of closing."
click at [213, 185] on input "Method" at bounding box center [312, 183] width 261 height 22
type textarea "Payment received as part of closing."
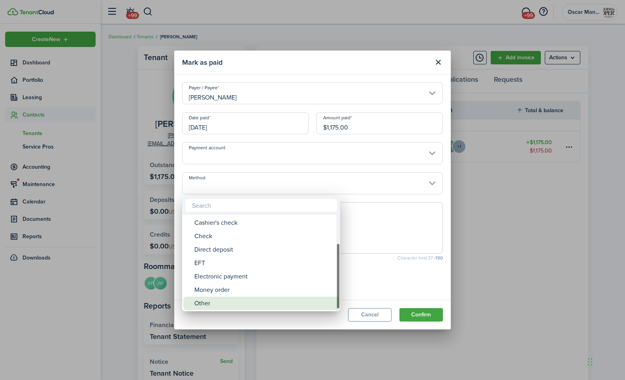
click at [214, 301] on div "Other" at bounding box center [264, 303] width 140 height 13
type input "Other"
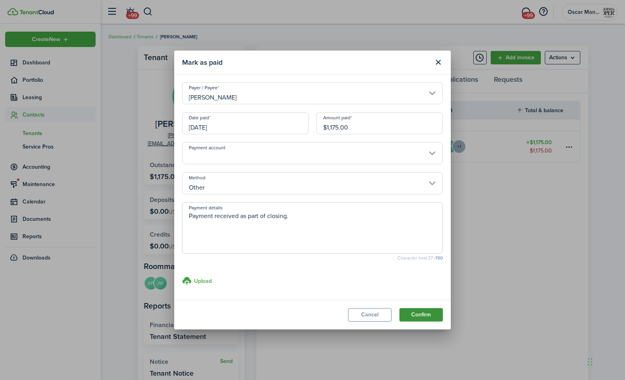
click at [426, 320] on button "Confirm" at bounding box center [421, 314] width 43 height 13
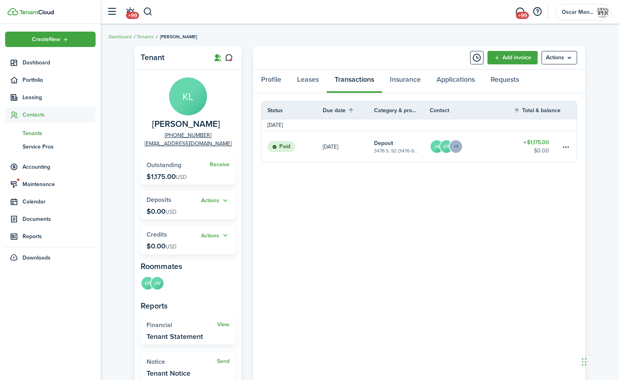
click at [353, 253] on panel-main-body "Status Due date Category & property Contact Total & balance Actions [DATE] Paid…" at bounding box center [419, 286] width 332 height 386
click at [285, 268] on panel-main-body "Status Due date Category & property Contact Total & balance Actions [DATE] Paid…" at bounding box center [419, 286] width 332 height 386
click at [290, 149] on status "Paid" at bounding box center [282, 146] width 28 height 11
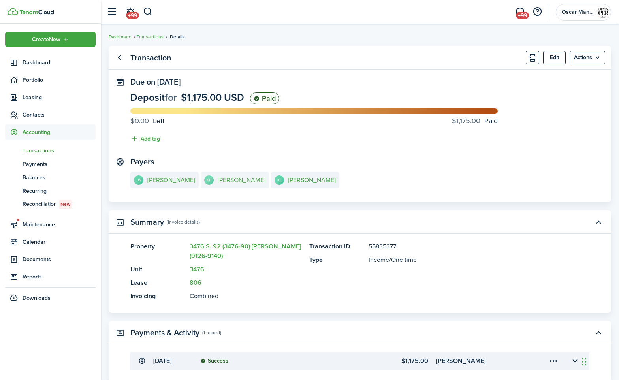
click at [232, 182] on e-details-info-title "[PERSON_NAME]" at bounding box center [242, 180] width 48 height 7
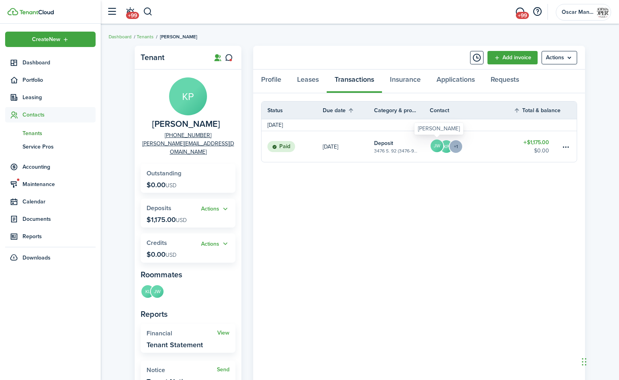
click at [439, 147] on avatar-text "JW" at bounding box center [437, 145] width 13 height 13
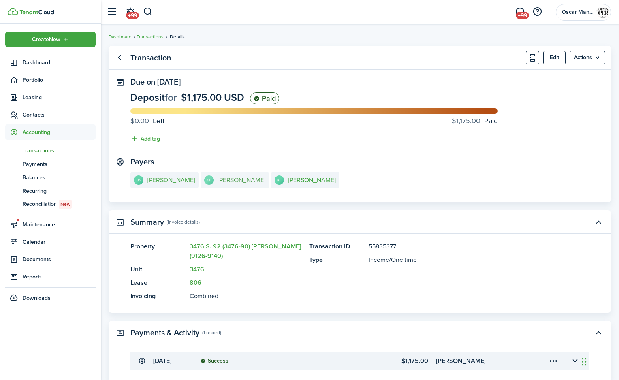
click at [234, 177] on e-details-info-title "[PERSON_NAME]" at bounding box center [242, 180] width 48 height 7
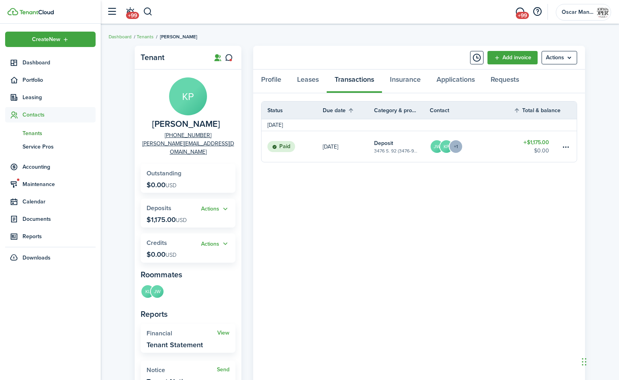
scroll to position [2, 0]
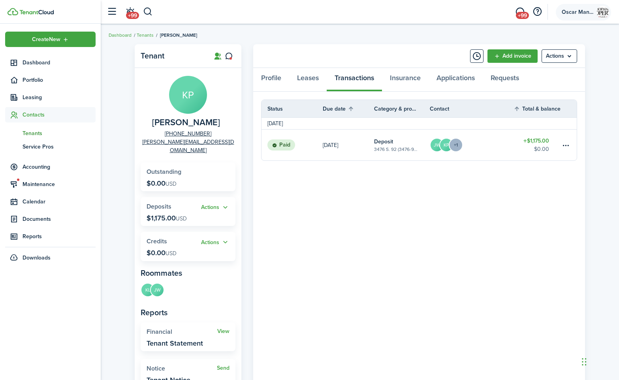
click at [601, 13] on img at bounding box center [603, 12] width 13 height 13
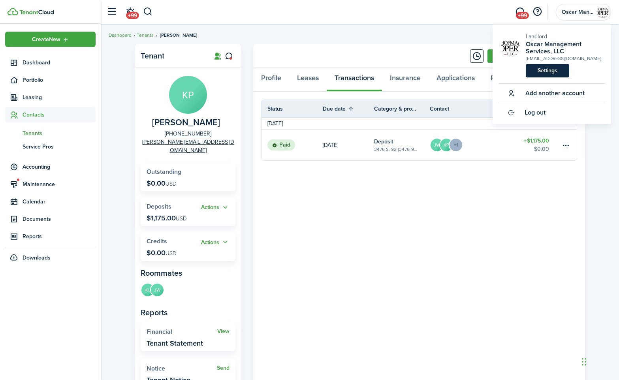
click at [537, 68] on link "Settings" at bounding box center [547, 70] width 43 height 13
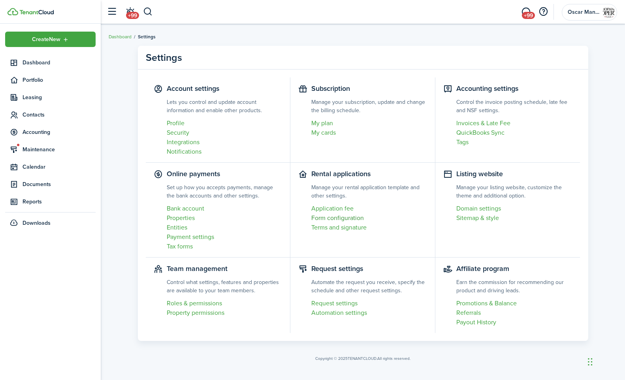
click at [339, 217] on link "Form configuration" at bounding box center [369, 217] width 116 height 9
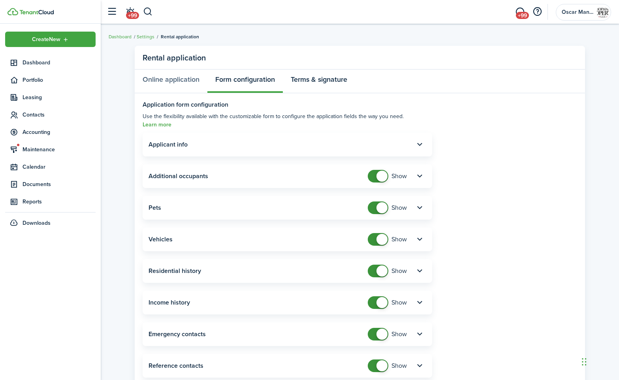
click at [325, 79] on link "Terms & signature" at bounding box center [319, 82] width 72 height 24
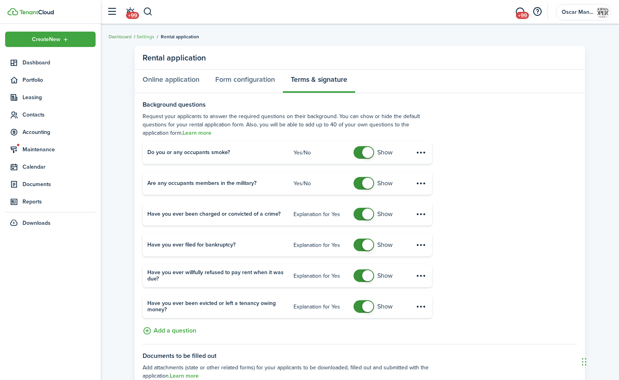
click at [116, 38] on link "Dashboard" at bounding box center [120, 36] width 23 height 7
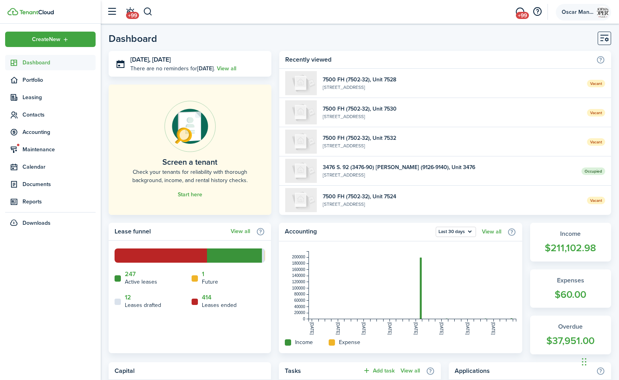
click at [605, 10] on img at bounding box center [603, 12] width 13 height 13
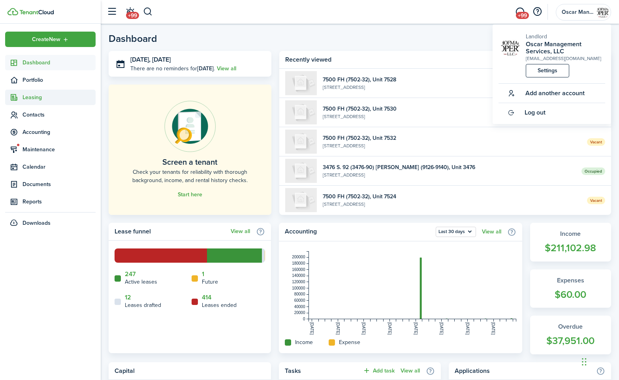
click at [33, 98] on span "Leasing" at bounding box center [59, 97] width 73 height 8
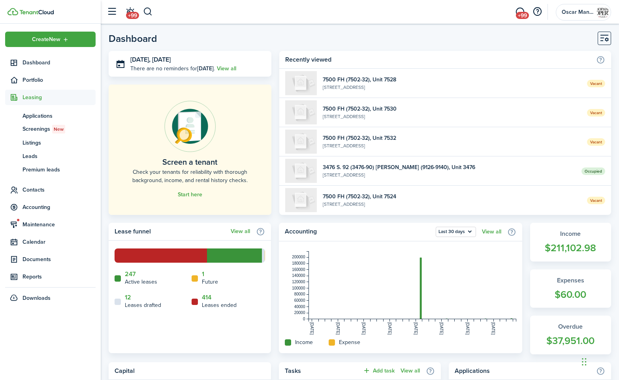
click at [33, 98] on span "Leasing" at bounding box center [59, 97] width 73 height 8
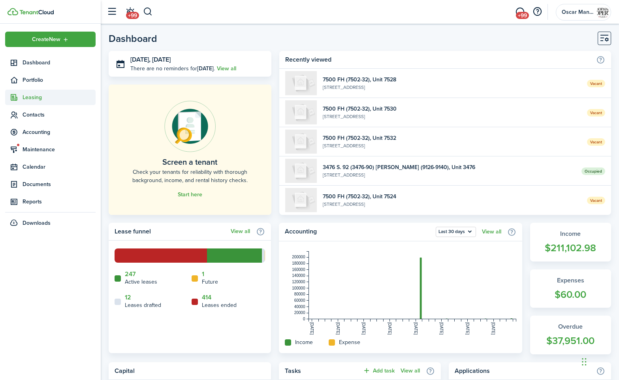
click at [33, 98] on span "Leasing" at bounding box center [59, 97] width 73 height 8
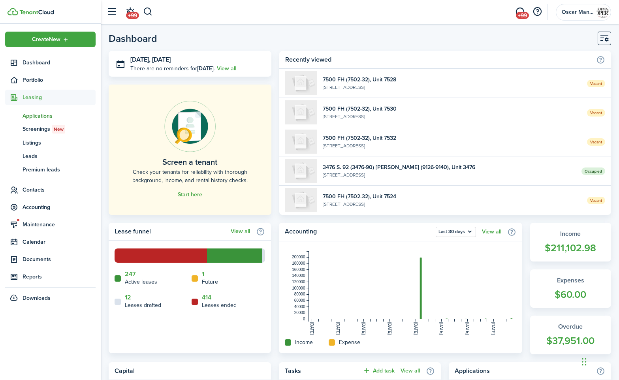
click at [35, 113] on span "Applications" at bounding box center [59, 116] width 73 height 8
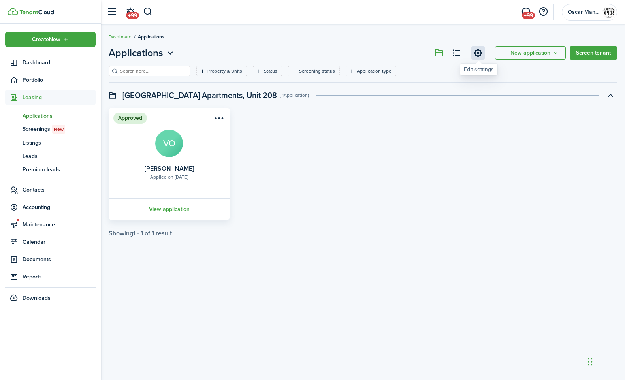
click at [477, 52] on link at bounding box center [477, 52] width 13 height 13
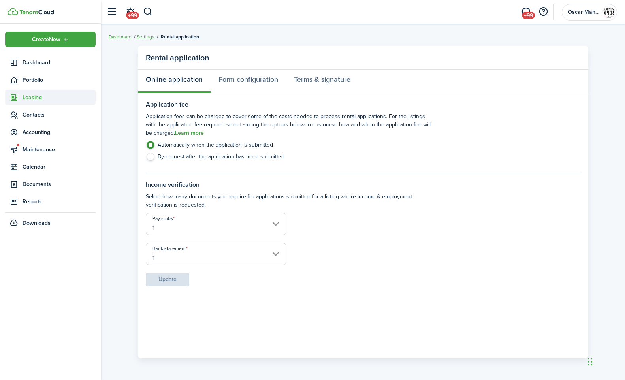
click at [33, 100] on span "Leasing" at bounding box center [59, 97] width 73 height 8
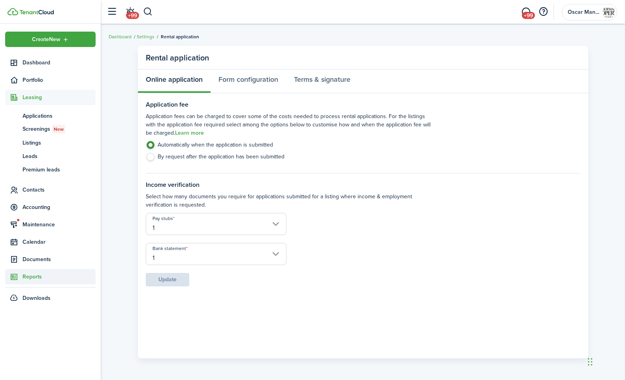
click at [31, 276] on span "Reports" at bounding box center [59, 277] width 73 height 8
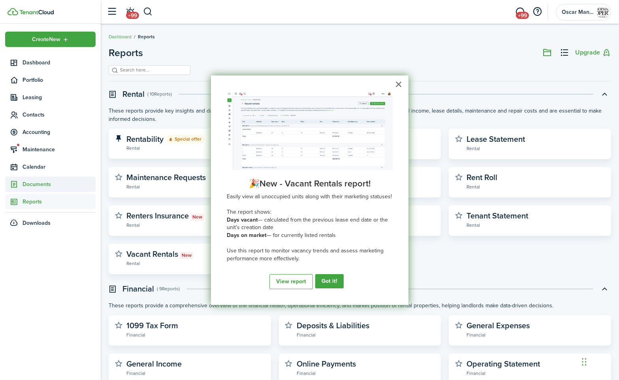
click at [31, 185] on span "Documents" at bounding box center [59, 184] width 73 height 8
click at [333, 281] on button "Got it!" at bounding box center [330, 281] width 27 height 14
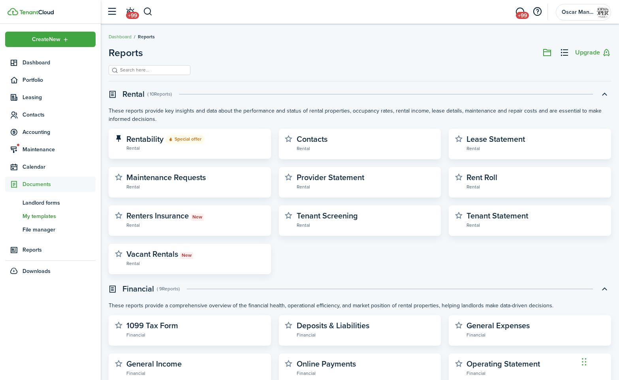
click at [37, 218] on span "My templates" at bounding box center [59, 216] width 73 height 8
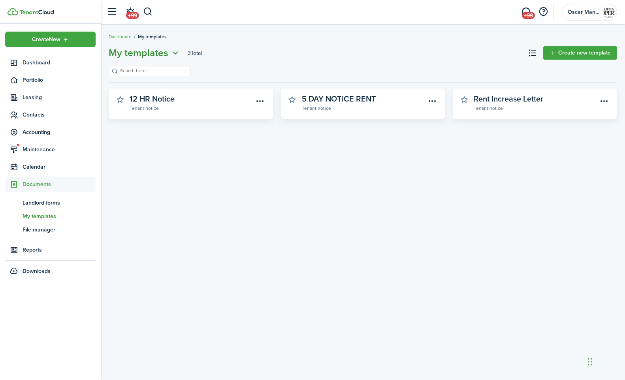
click at [173, 52] on icon "Open menu" at bounding box center [175, 53] width 10 height 10
click at [165, 71] on link "Landlord forms" at bounding box center [145, 71] width 69 height 14
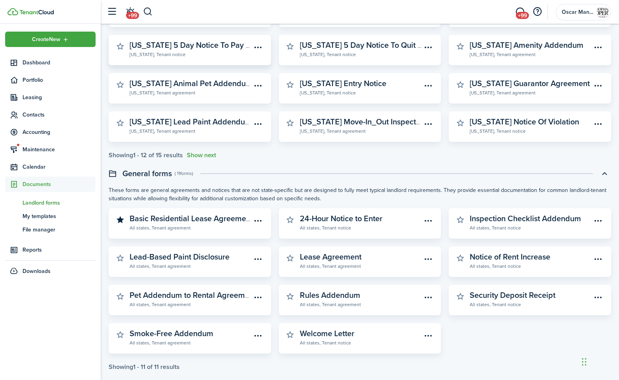
scroll to position [138, 0]
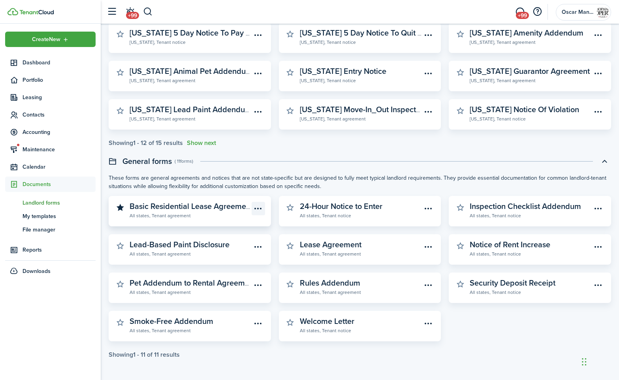
click at [261, 209] on menu-btn-icon "Open menu" at bounding box center [258, 208] width 13 height 13
click at [152, 210] on widget-stats-description "Basic Residential Lease Agreement" at bounding box center [191, 206] width 123 height 12
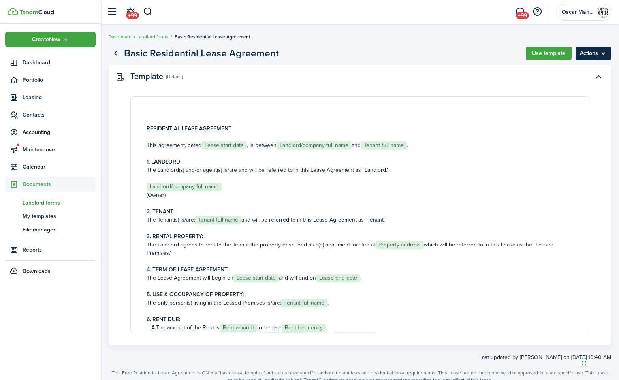
click at [602, 53] on menu-btn "Actions" at bounding box center [594, 53] width 36 height 13
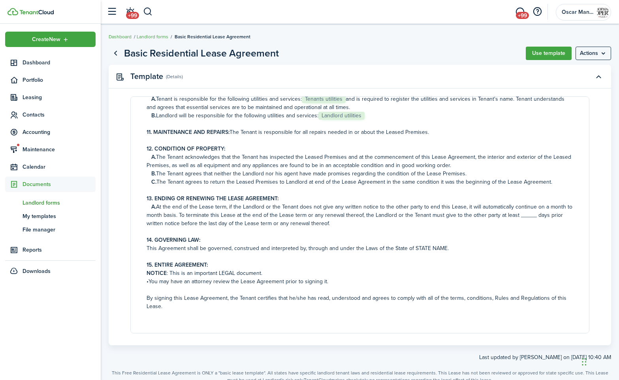
scroll to position [437, 0]
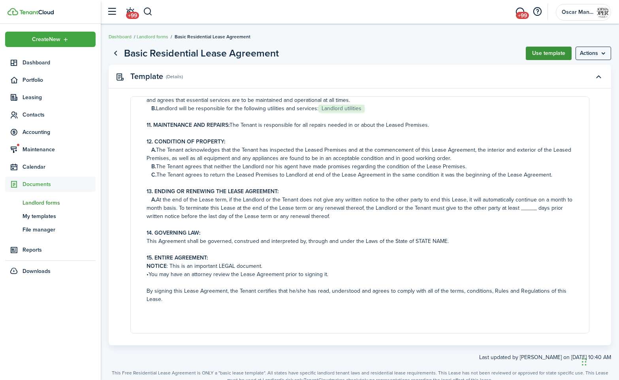
click at [547, 55] on button "Use template" at bounding box center [549, 53] width 46 height 13
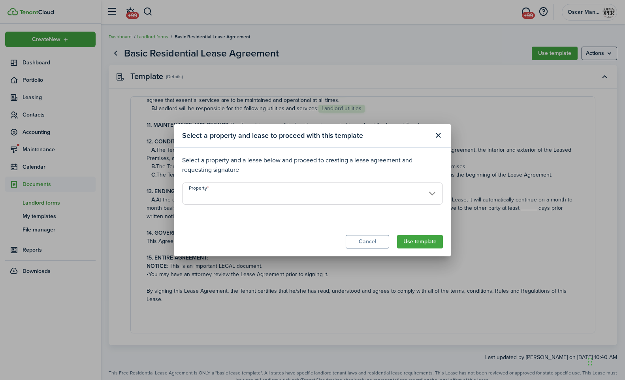
click at [436, 195] on input "Property" at bounding box center [312, 194] width 261 height 22
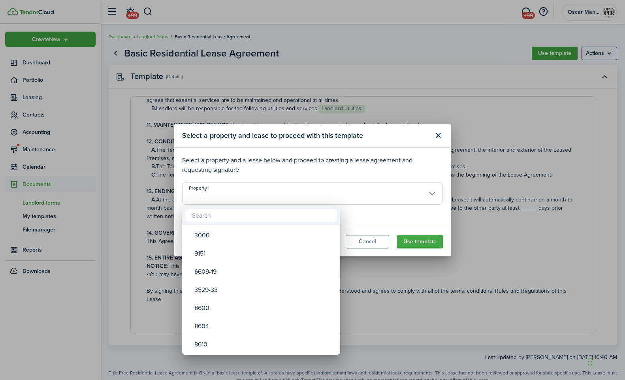
click at [439, 136] on div at bounding box center [313, 190] width 752 height 507
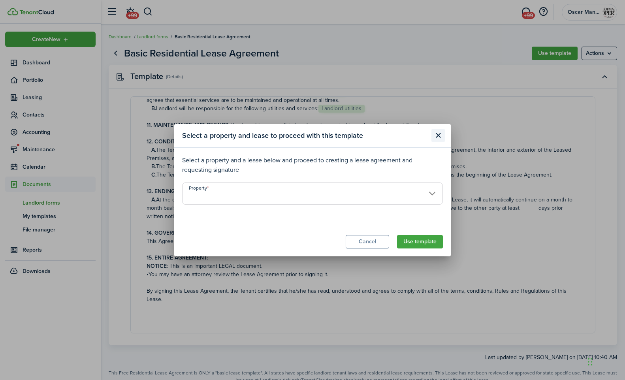
click at [439, 136] on button "Close modal" at bounding box center [438, 135] width 13 height 13
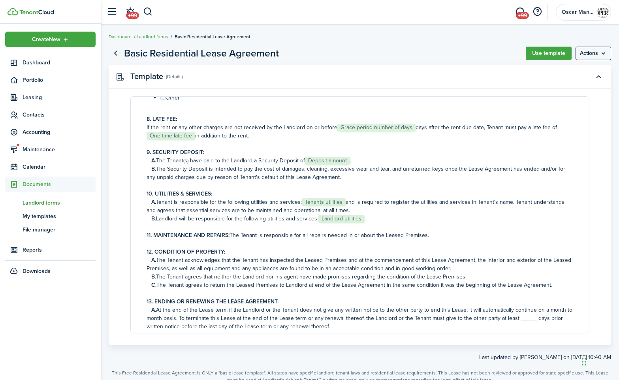
scroll to position [0, 0]
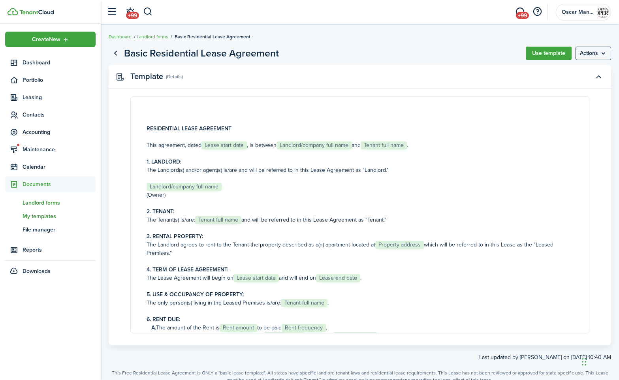
click at [47, 218] on span "My templates" at bounding box center [59, 216] width 73 height 8
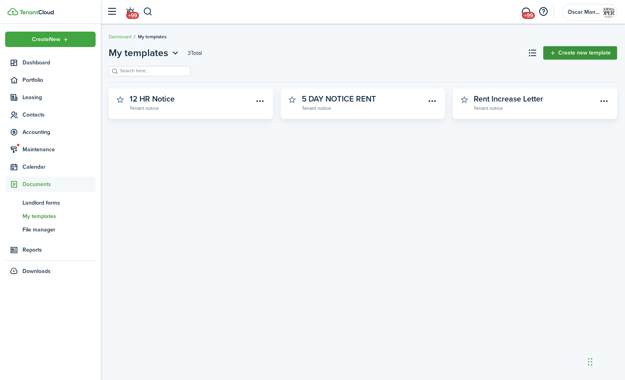
click at [570, 58] on link "Create new template" at bounding box center [580, 52] width 74 height 13
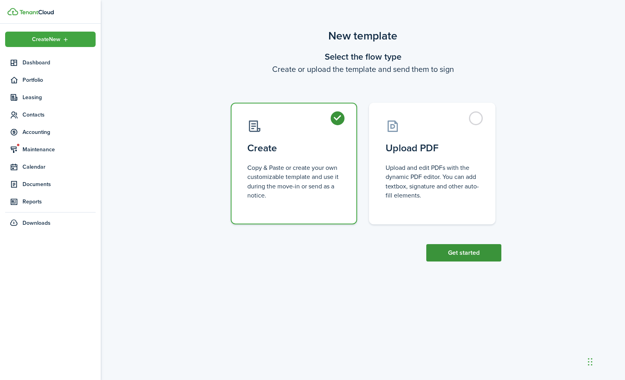
click at [481, 254] on button "Get started" at bounding box center [463, 252] width 75 height 17
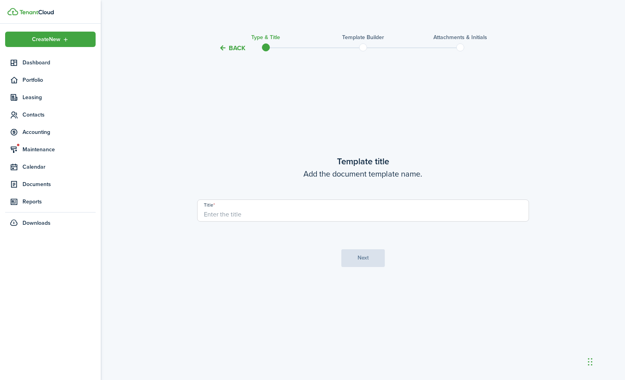
click at [363, 43] on span at bounding box center [363, 47] width 12 height 12
click at [27, 97] on span "Leasing" at bounding box center [59, 97] width 73 height 8
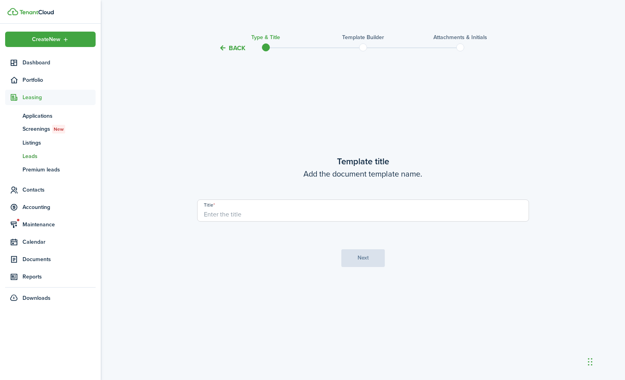
click at [34, 160] on span "Leads" at bounding box center [59, 156] width 73 height 8
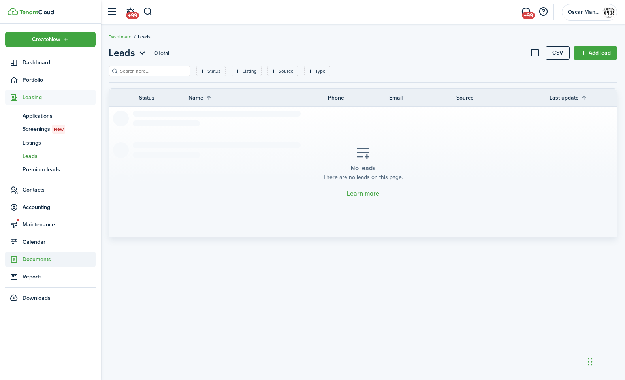
click at [34, 257] on span "Documents" at bounding box center [59, 259] width 73 height 8
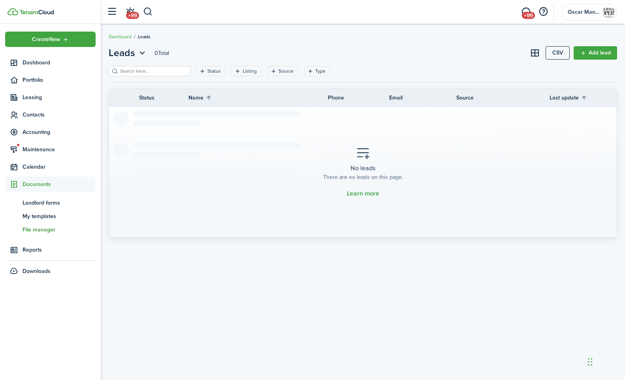
click at [34, 229] on span "File manager" at bounding box center [59, 230] width 73 height 8
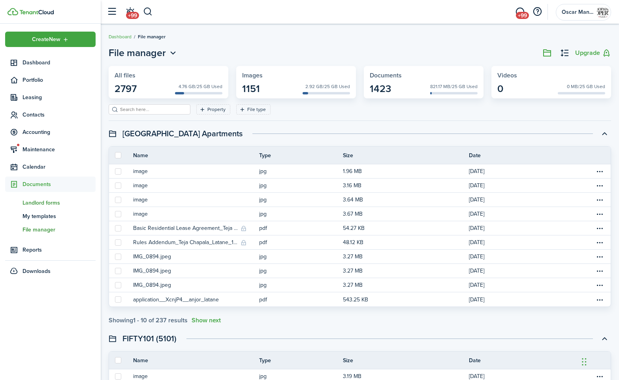
click at [43, 199] on span "Landlord forms" at bounding box center [59, 203] width 73 height 8
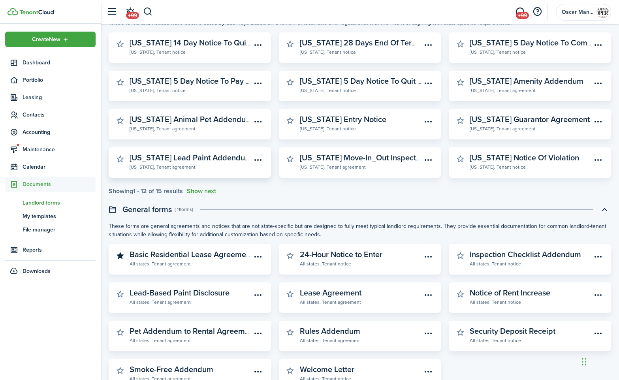
scroll to position [101, 0]
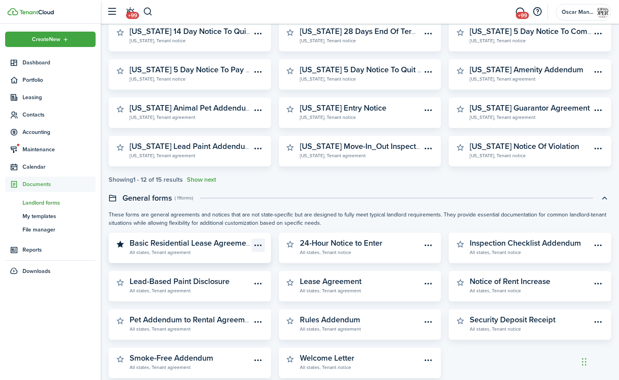
click at [258, 245] on menu-btn-icon "Open menu" at bounding box center [258, 245] width 13 height 13
click at [248, 273] on button "Preview" at bounding box center [230, 276] width 69 height 13
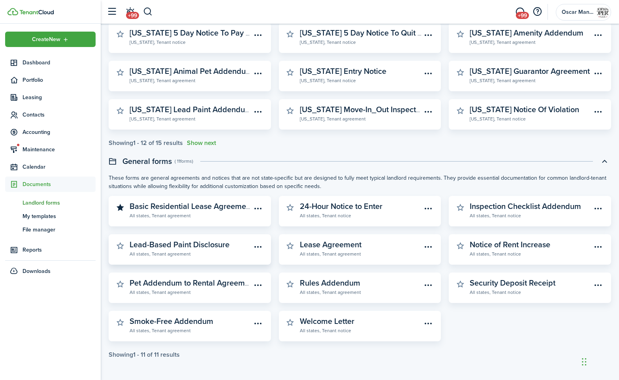
scroll to position [0, 0]
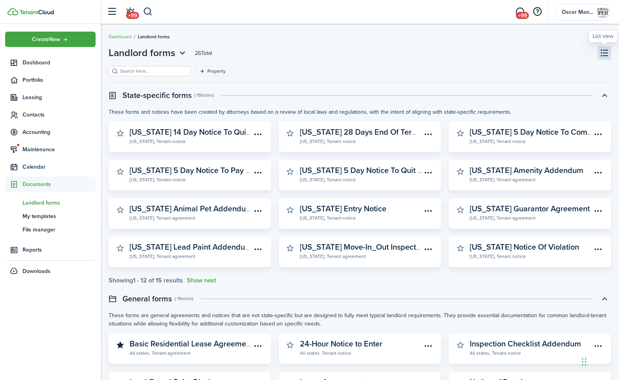
click at [607, 54] on button at bounding box center [604, 52] width 13 height 13
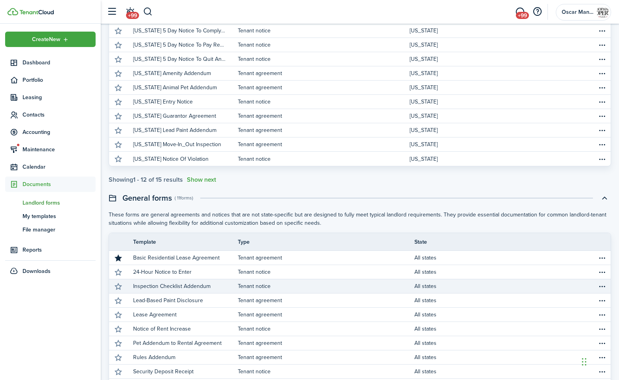
scroll to position [211, 0]
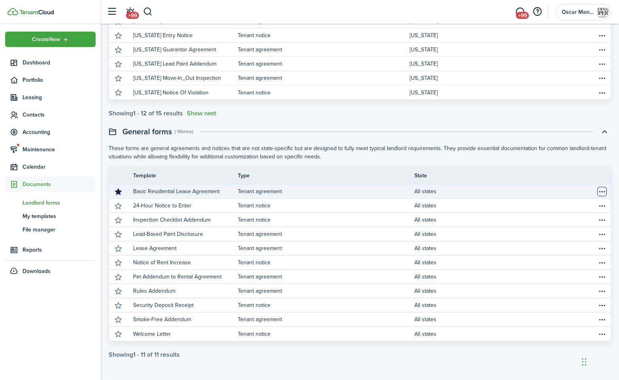
click at [602, 192] on table-menu-btn-icon "Open menu" at bounding box center [601, 191] width 9 height 9
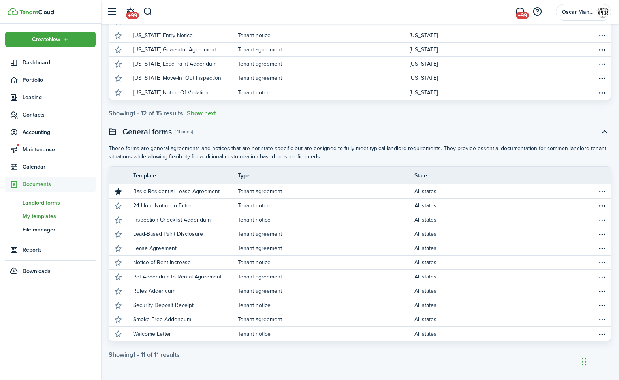
click at [30, 218] on span "My templates" at bounding box center [59, 216] width 73 height 8
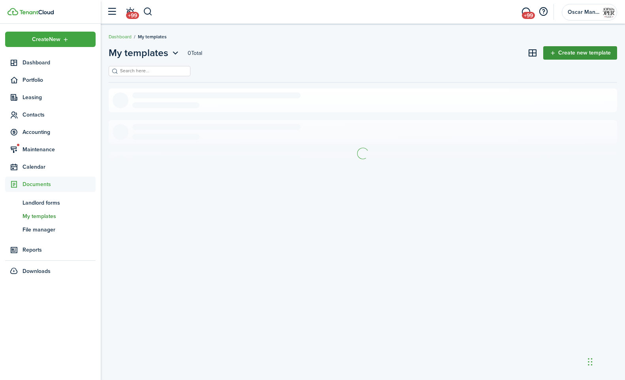
click at [559, 51] on link "Create new template" at bounding box center [580, 52] width 74 height 13
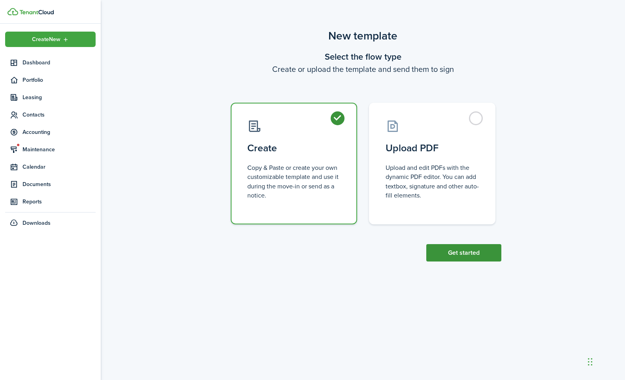
click at [455, 250] on button "Get started" at bounding box center [463, 252] width 75 height 17
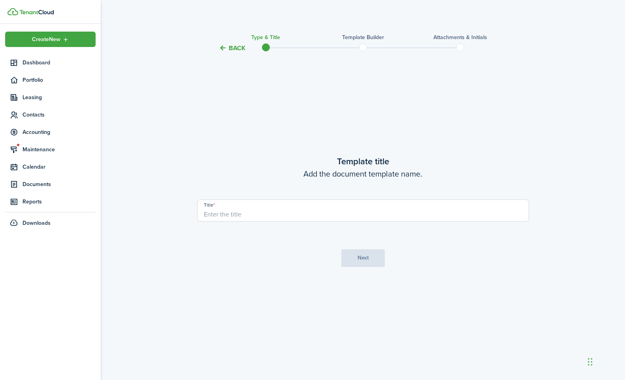
click at [285, 217] on input "Title" at bounding box center [363, 211] width 332 height 22
type input "Rental Agreement"
click at [348, 256] on button "Next" at bounding box center [362, 258] width 43 height 18
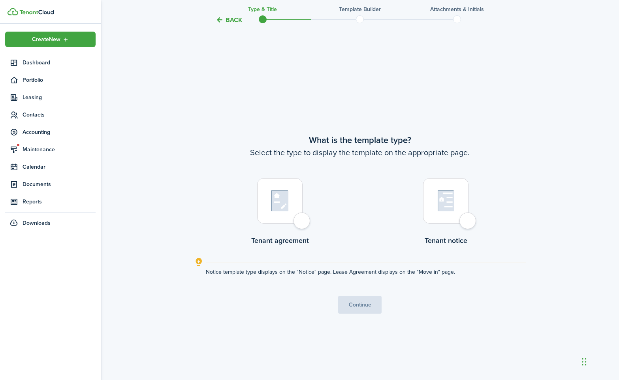
scroll to position [327, 0]
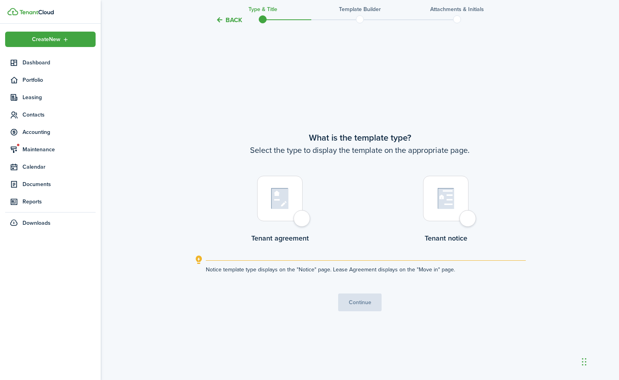
click at [298, 220] on div at bounding box center [279, 198] width 45 height 45
radio input "true"
click at [348, 291] on tc-wizard-step "What is the template type? Select the type to display the template on the appro…" at bounding box center [360, 221] width 332 height 380
click at [351, 305] on button "Continue" at bounding box center [359, 303] width 43 height 18
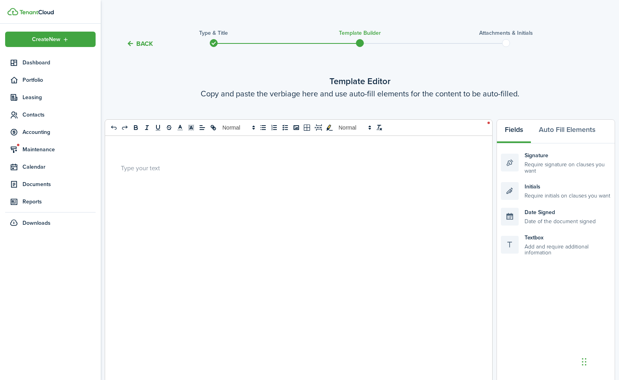
scroll to position [0, 0]
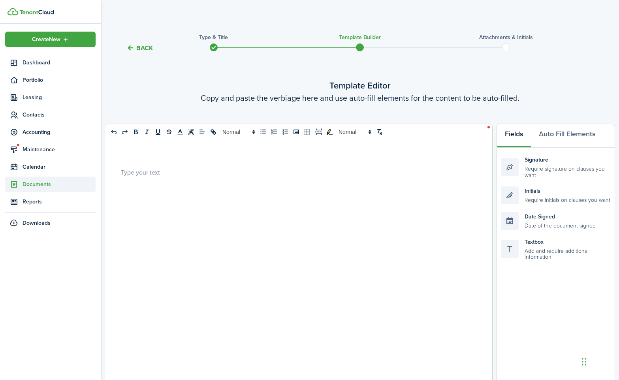
click at [45, 182] on span "Documents" at bounding box center [59, 184] width 73 height 8
click at [33, 204] on span "Landlord forms" at bounding box center [59, 203] width 73 height 8
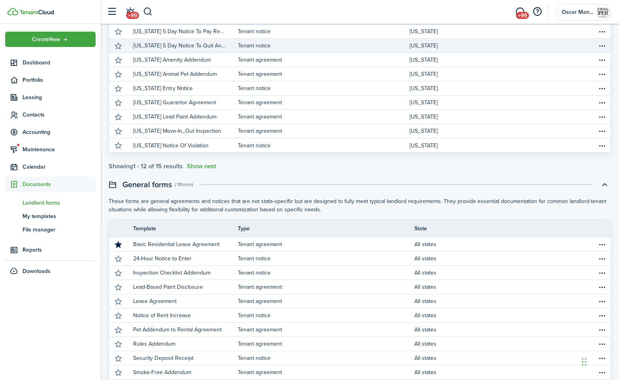
scroll to position [160, 0]
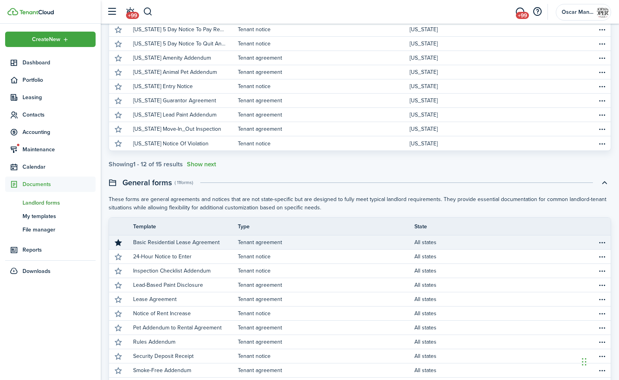
click at [192, 244] on p "Basic Residential Lease Agreement" at bounding box center [176, 242] width 87 height 8
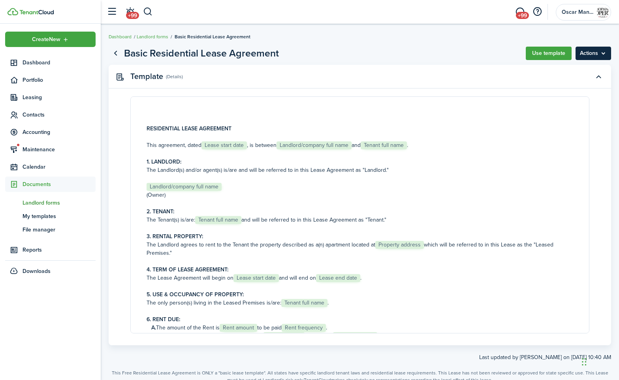
click at [596, 58] on menu-btn "Actions" at bounding box center [594, 53] width 36 height 13
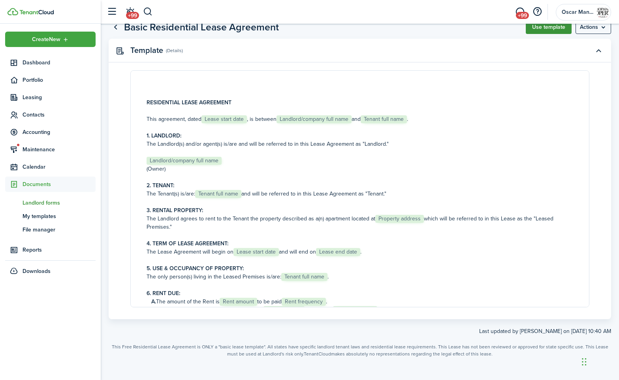
click at [535, 30] on button "Use template" at bounding box center [549, 27] width 46 height 13
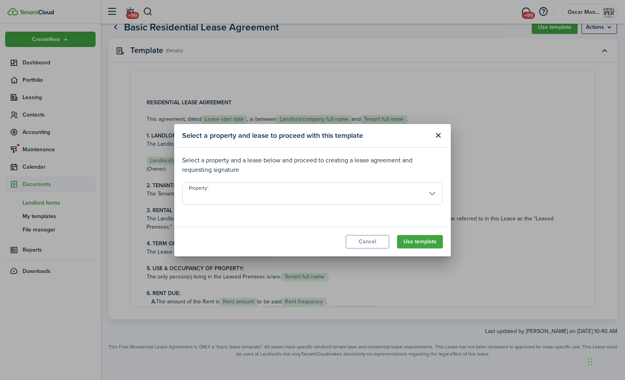
click at [429, 188] on input "Property" at bounding box center [312, 194] width 261 height 22
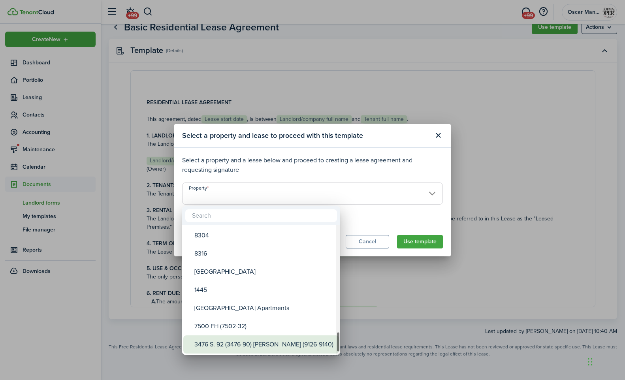
click at [271, 349] on div "3476 S. 92 (3476-90) [PERSON_NAME] (9126-9140)" at bounding box center [264, 344] width 140 height 18
type input "3476 S. 92 (3476-90) [PERSON_NAME] (9126-9140)"
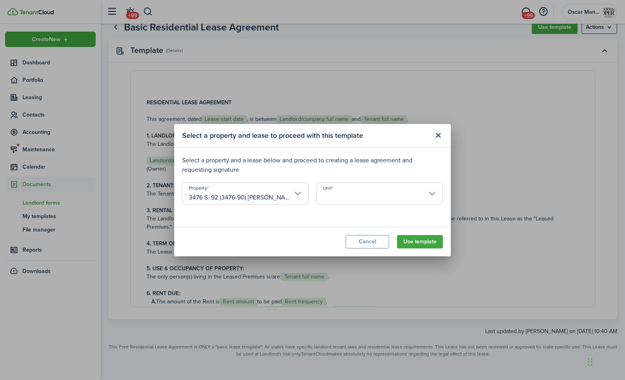
scroll to position [0, 17]
click at [413, 244] on button "Use template" at bounding box center [420, 241] width 46 height 13
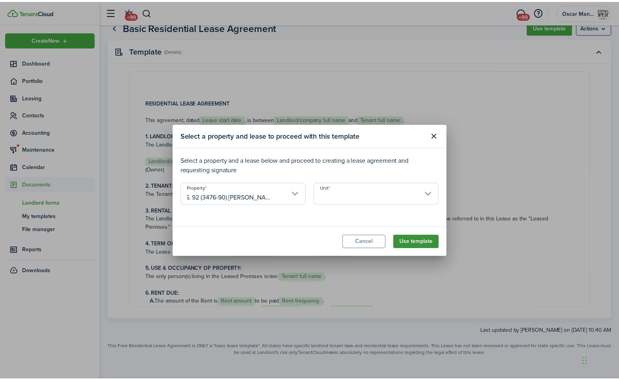
scroll to position [0, 0]
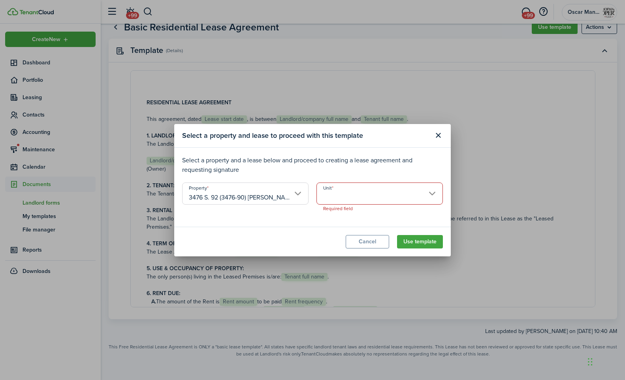
click at [430, 196] on input "Unit" at bounding box center [380, 194] width 126 height 22
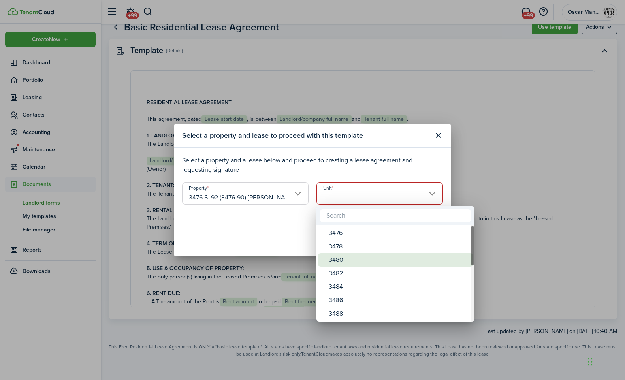
click at [376, 257] on div "3480" at bounding box center [399, 259] width 140 height 13
type input "3480"
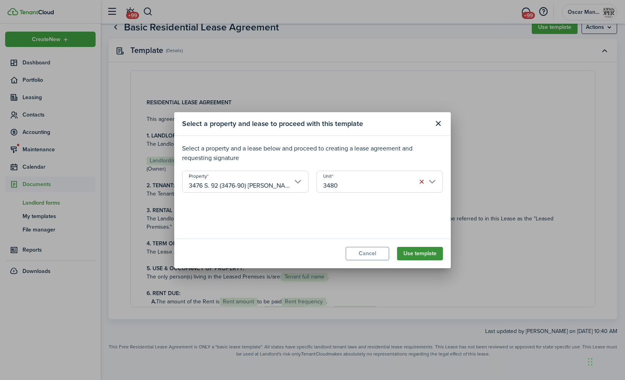
click at [407, 255] on button "Use template" at bounding box center [420, 253] width 46 height 13
click at [426, 208] on input "Lease" at bounding box center [312, 212] width 261 height 22
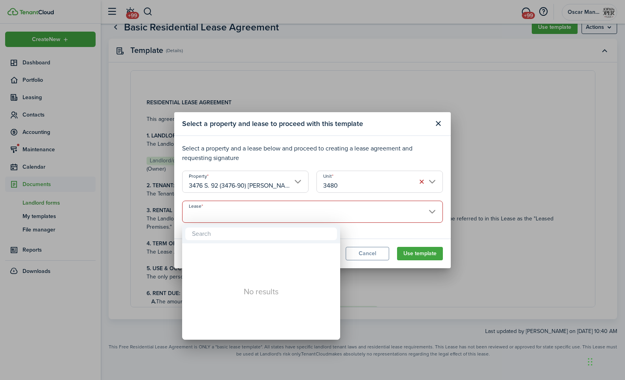
click at [426, 208] on div at bounding box center [313, 190] width 752 height 507
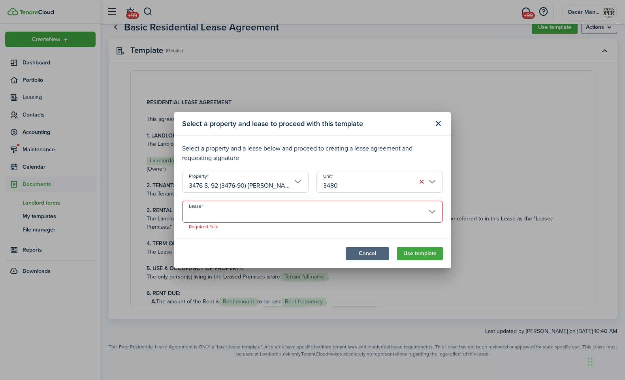
click at [369, 256] on button "Cancel" at bounding box center [367, 253] width 43 height 13
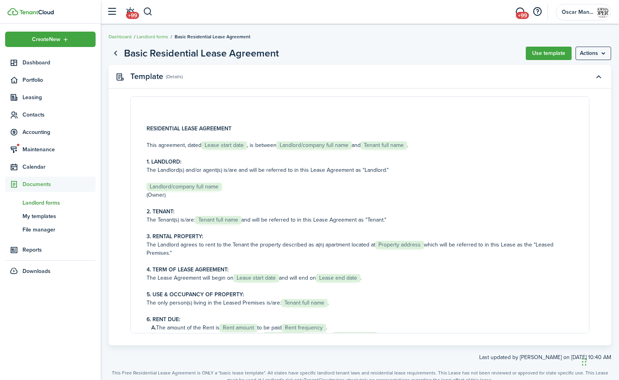
click at [141, 78] on panel-main-title "Template" at bounding box center [146, 76] width 33 height 9
click at [117, 76] on panel-main-icon at bounding box center [120, 77] width 7 height 8
click at [177, 78] on panel-main-subtitle "(Details)" at bounding box center [174, 76] width 17 height 7
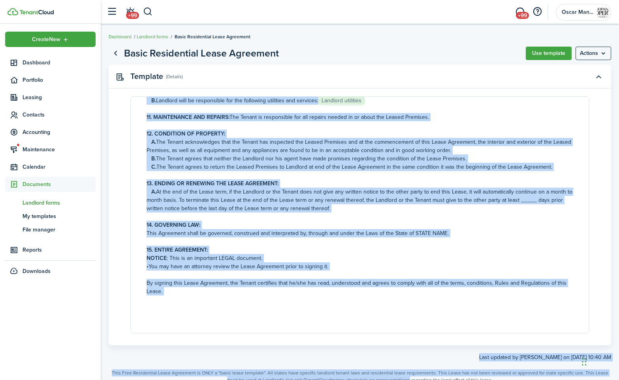
scroll to position [26, 0]
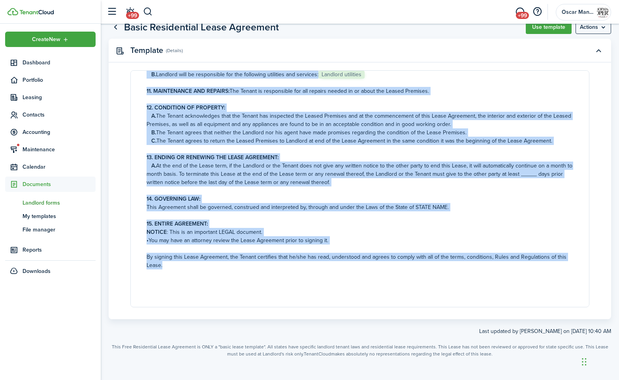
drag, startPoint x: 148, startPoint y: 128, endPoint x: 399, endPoint y: 281, distance: 293.9
click at [399, 281] on document-editor-content "RESIDENTIAL LEASE AGREEMENT This agreement, dated Lease start date , is between…" at bounding box center [359, 188] width 459 height 237
copy div "LOREMIPSUMD SITAM CONSECTET Adip elitseddo, eiusm Tempo incid utla , et dolorem…"
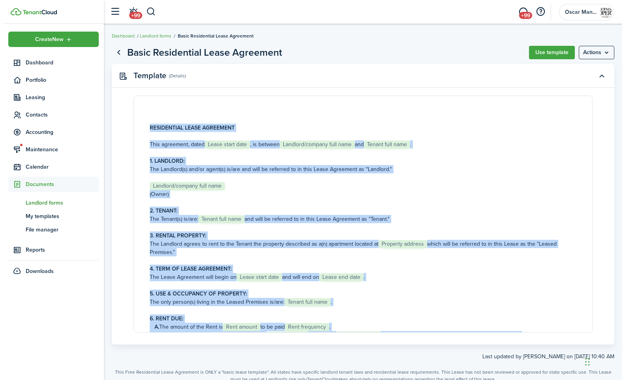
scroll to position [0, 0]
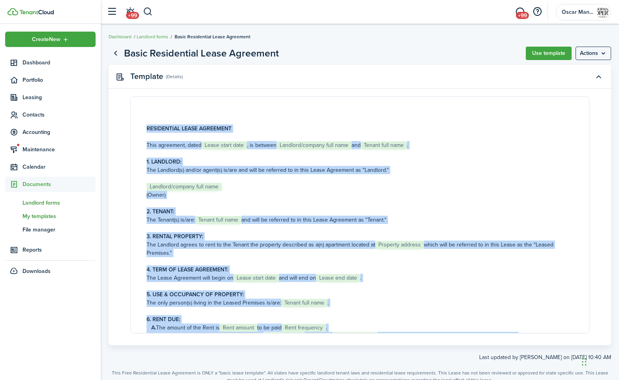
click at [34, 218] on span "My templates" at bounding box center [59, 216] width 73 height 8
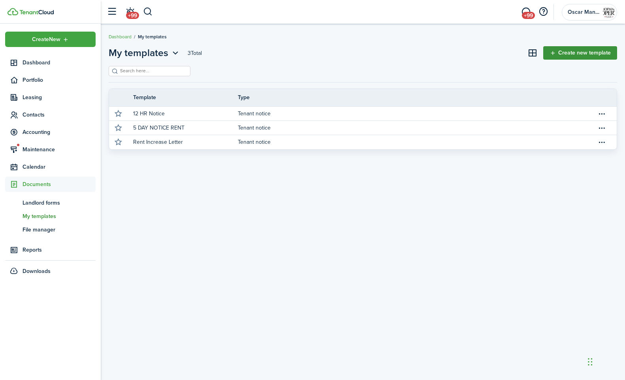
click at [575, 56] on link "Create new template" at bounding box center [580, 52] width 74 height 13
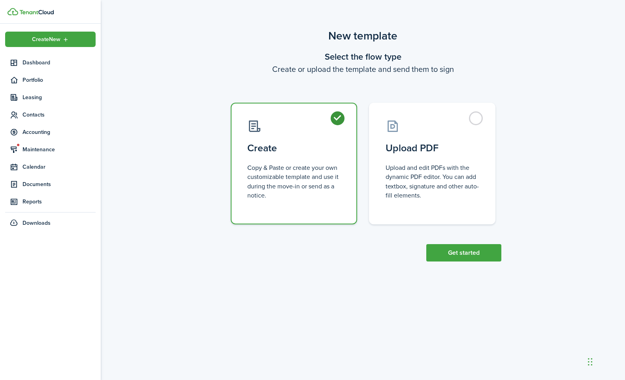
click at [479, 252] on button "Get started" at bounding box center [463, 252] width 75 height 17
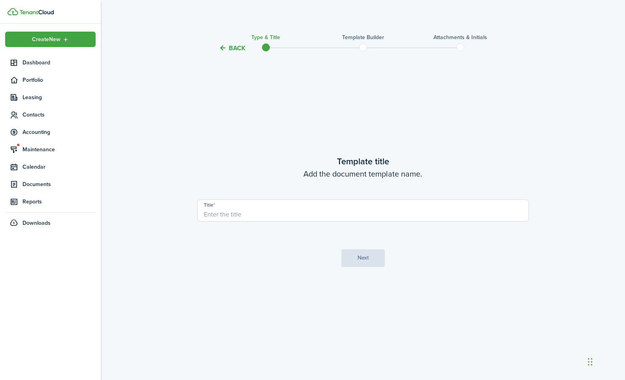
click at [293, 216] on input "Title" at bounding box center [363, 211] width 332 height 22
type input "Rental Agreement"
click at [375, 263] on button "Next" at bounding box center [362, 258] width 43 height 18
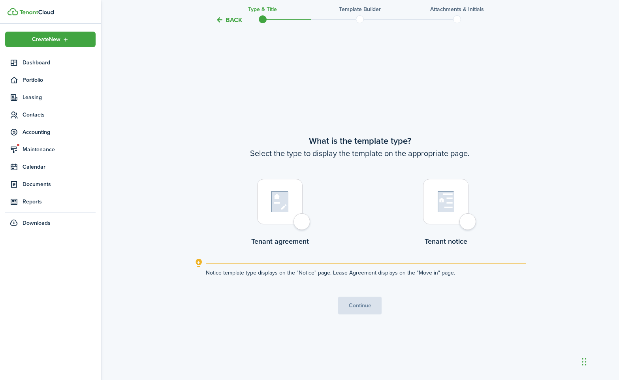
scroll to position [327, 0]
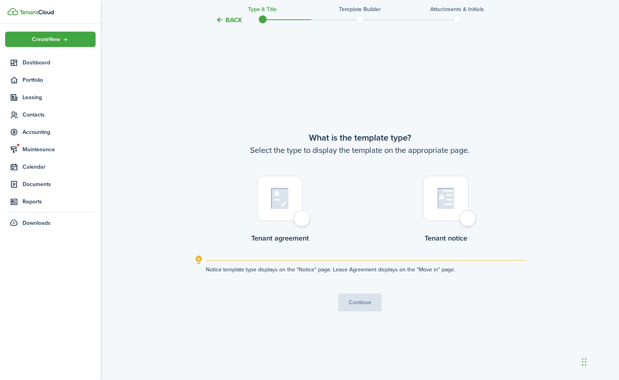
click at [298, 221] on div at bounding box center [279, 198] width 45 height 45
radio input "true"
click at [354, 303] on button "Continue" at bounding box center [359, 303] width 43 height 18
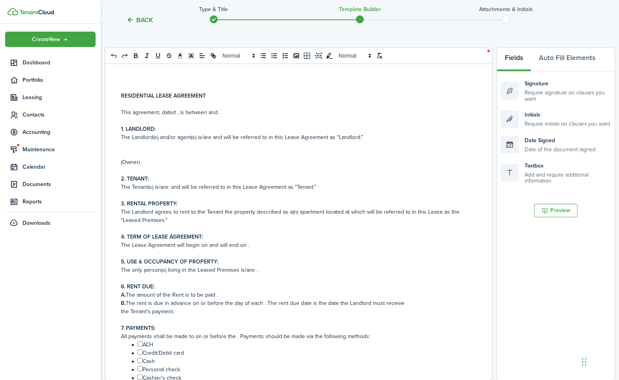
scroll to position [2, 0]
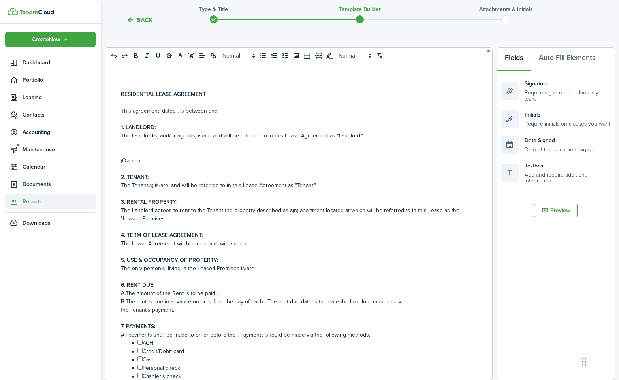
click at [30, 207] on link "Reports" at bounding box center [50, 201] width 90 height 15
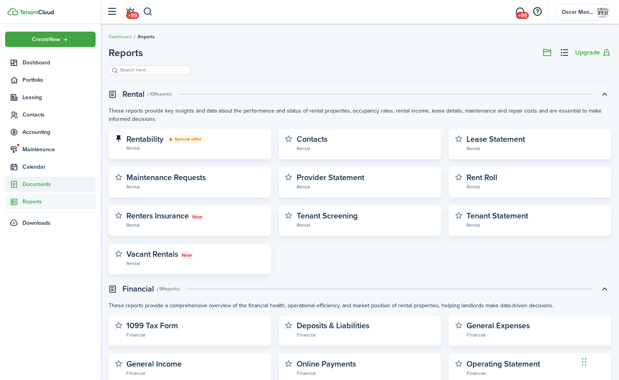
click at [31, 184] on span "Documents" at bounding box center [59, 184] width 73 height 8
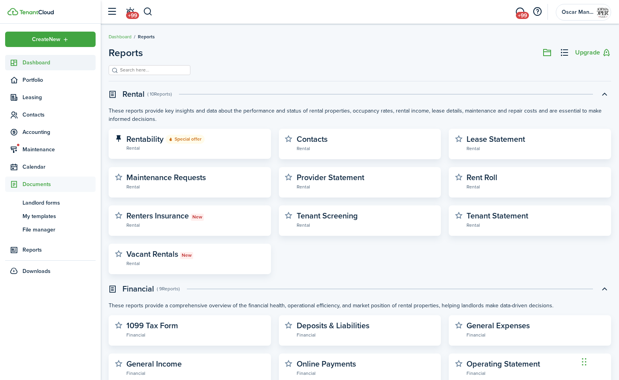
click at [45, 64] on span "Dashboard" at bounding box center [59, 62] width 73 height 8
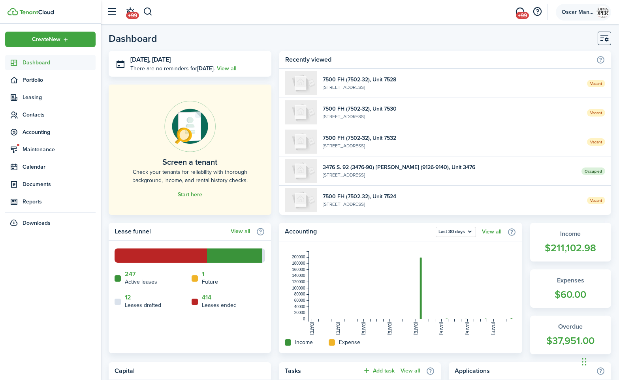
click at [598, 13] on img at bounding box center [603, 12] width 13 height 13
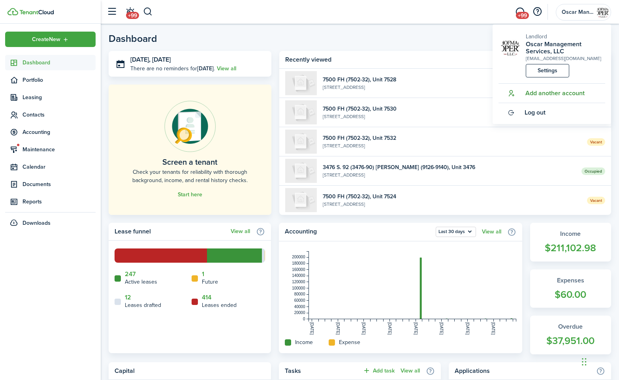
click at [560, 97] on span "Add another account" at bounding box center [555, 93] width 59 height 7
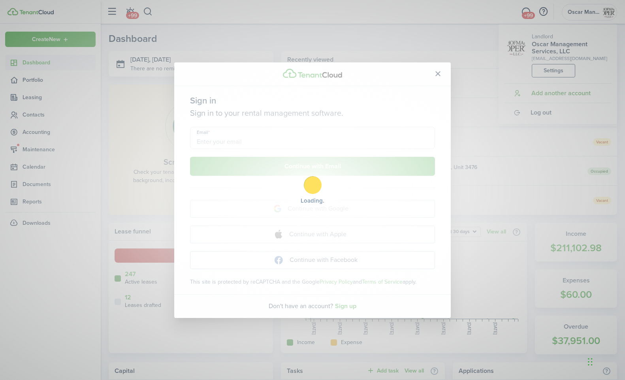
type input "hofman3459@gmail.com"
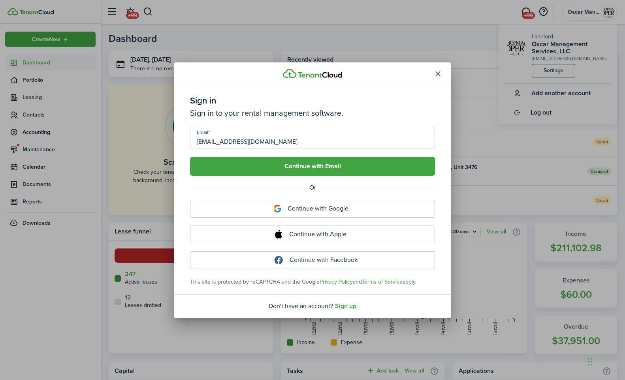
click at [437, 72] on button "button" at bounding box center [437, 73] width 13 height 13
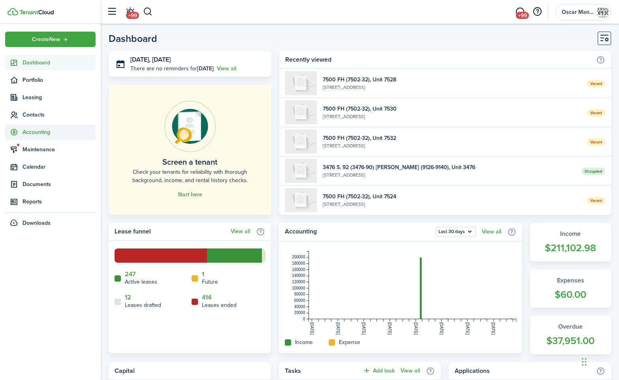
click at [33, 134] on span "Accounting" at bounding box center [59, 132] width 73 height 8
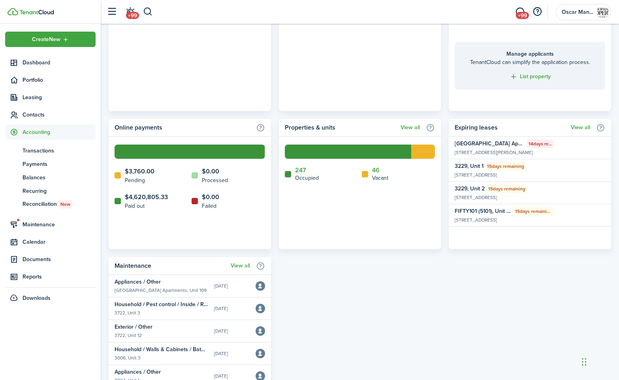
scroll to position [381, 0]
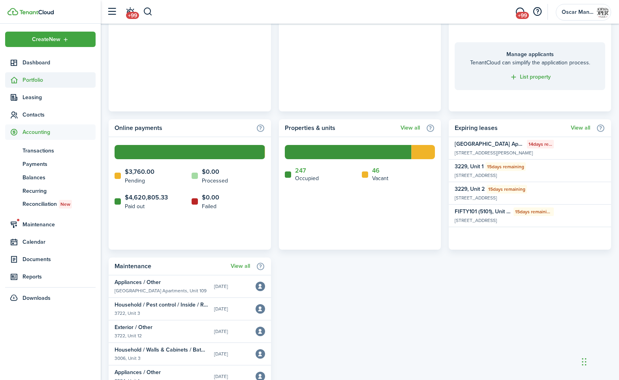
click at [33, 79] on span "Portfolio" at bounding box center [59, 80] width 73 height 8
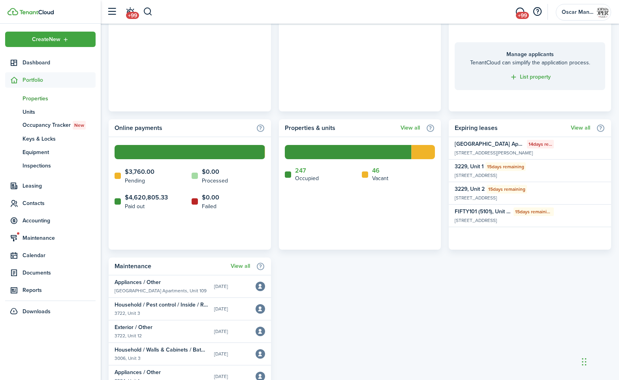
click at [34, 100] on span "Properties" at bounding box center [59, 98] width 73 height 8
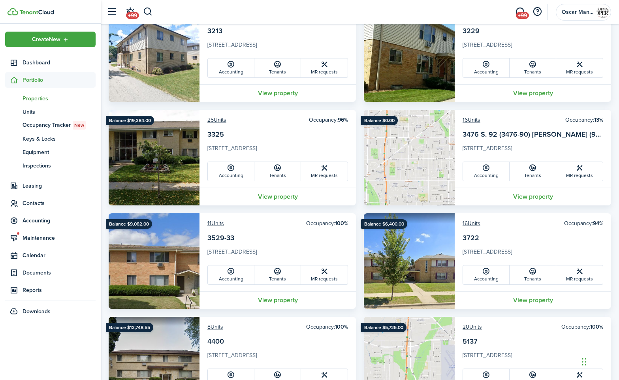
scroll to position [592, 0]
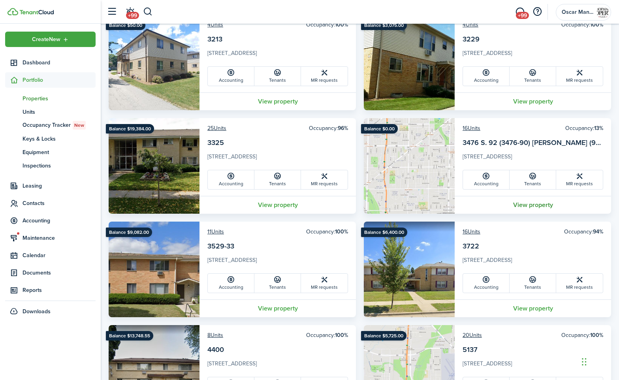
click at [539, 204] on link "View property" at bounding box center [533, 205] width 156 height 18
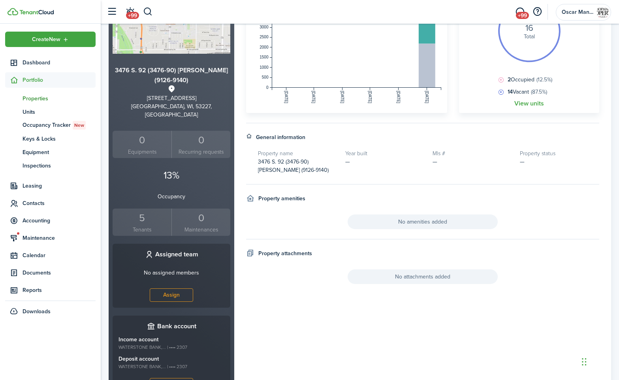
scroll to position [178, 0]
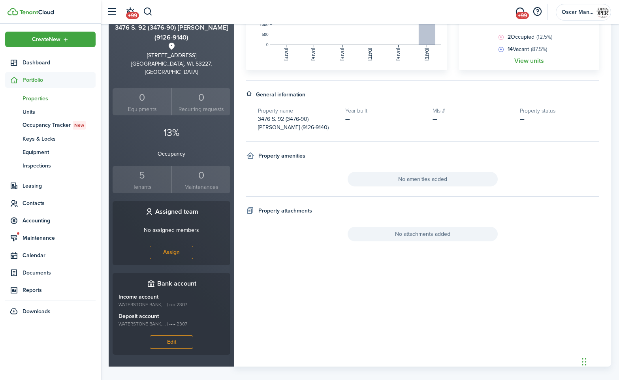
click at [139, 183] on small "Tenants" at bounding box center [142, 187] width 55 height 8
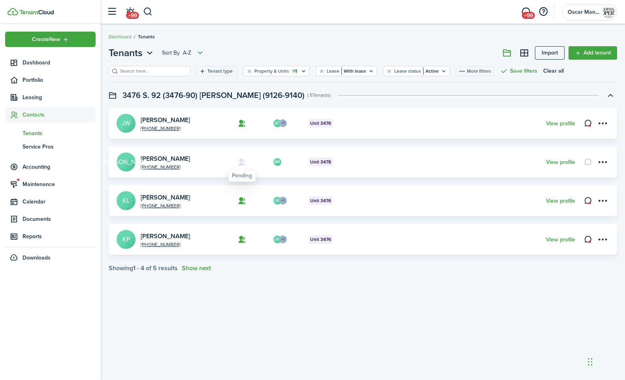
click at [240, 164] on icon at bounding box center [242, 162] width 8 height 8
click at [211, 270] on button "Show next" at bounding box center [196, 268] width 29 height 7
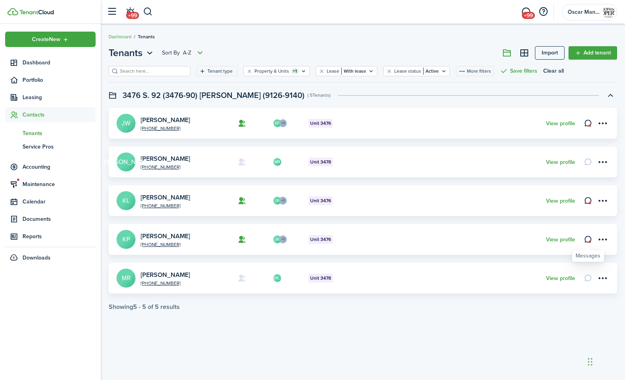
click at [589, 241] on link at bounding box center [587, 239] width 13 height 13
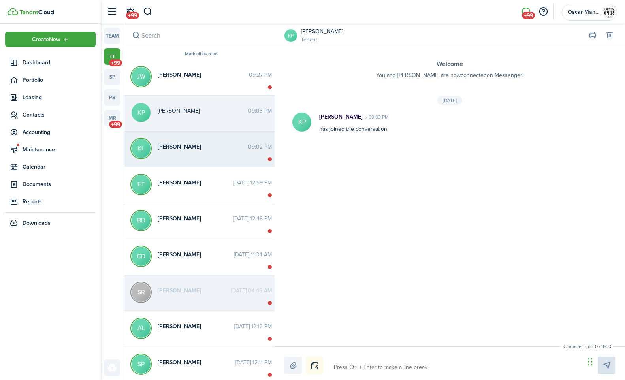
click at [189, 145] on span "[PERSON_NAME]" at bounding box center [203, 147] width 90 height 8
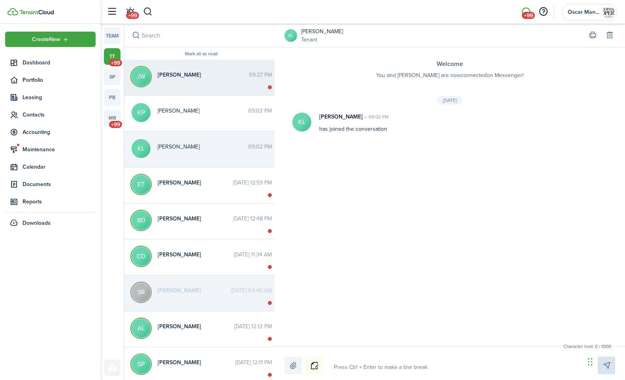
click at [194, 83] on messenger-thread-item "JW Jennifer Willger 09:27 PM" at bounding box center [201, 78] width 154 height 36
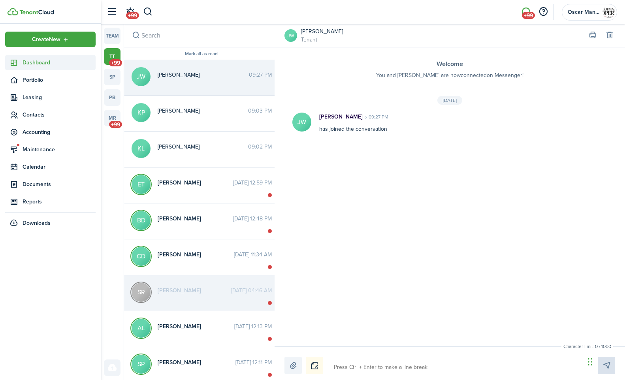
click at [39, 63] on span "Dashboard" at bounding box center [59, 62] width 73 height 8
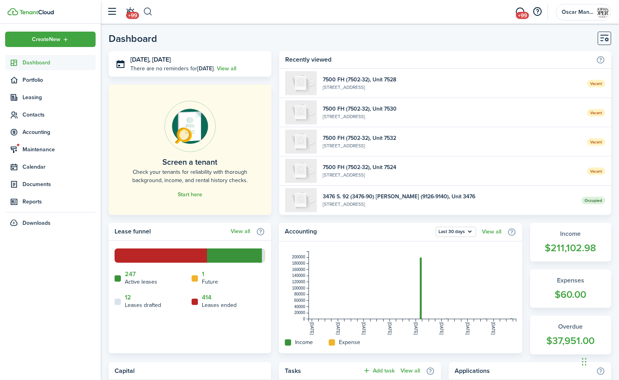
click at [149, 13] on button "button" at bounding box center [148, 11] width 10 height 13
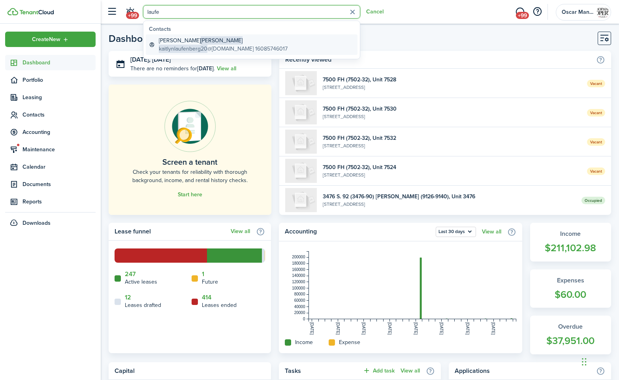
type input "laufe"
click at [201, 44] on span "[PERSON_NAME]" at bounding box center [222, 40] width 42 height 8
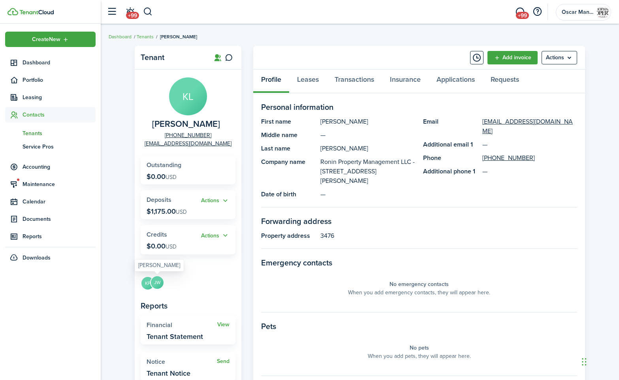
click at [160, 283] on avatar-text "JW" at bounding box center [157, 282] width 13 height 13
click at [156, 286] on avatar-text "KP" at bounding box center [157, 282] width 13 height 13
